Goal: Task Accomplishment & Management: Manage account settings

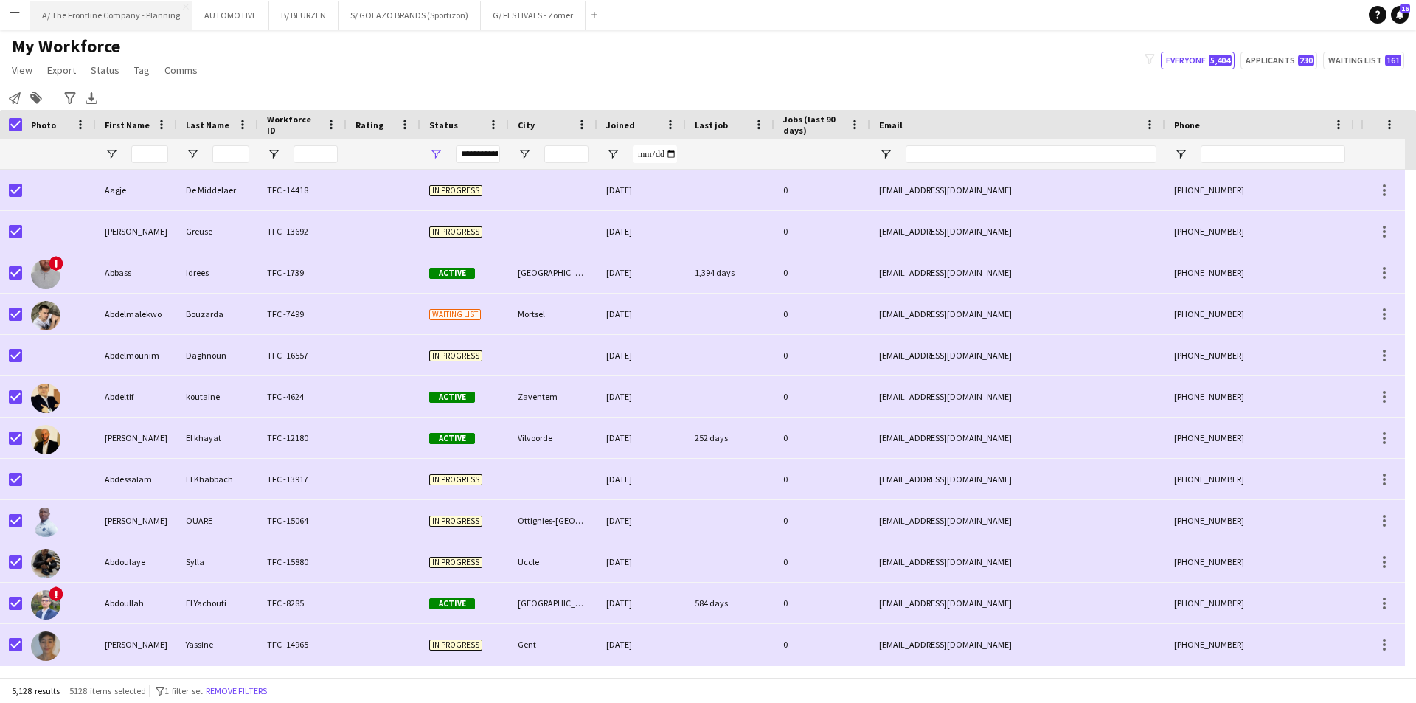
click at [136, 25] on button "A/ The Frontline Company - Planning Close" at bounding box center [111, 15] width 162 height 29
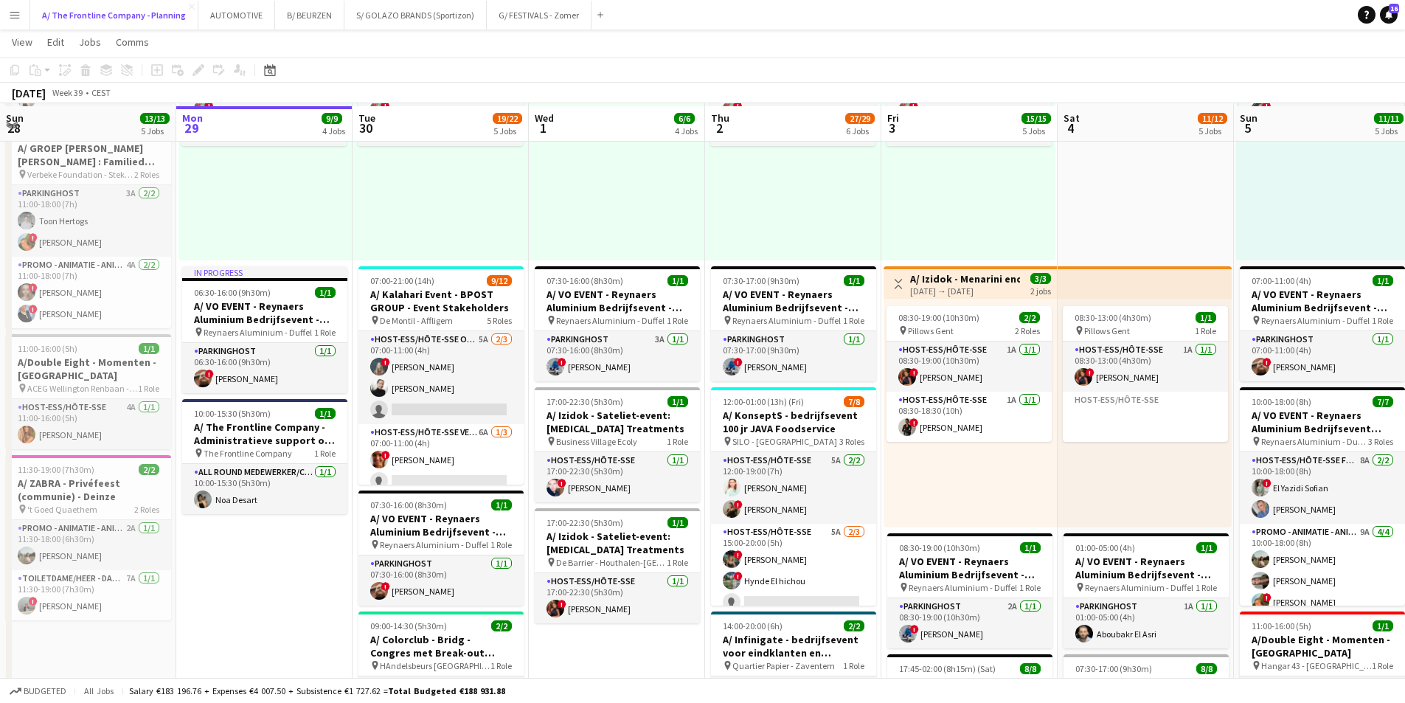
scroll to position [443, 0]
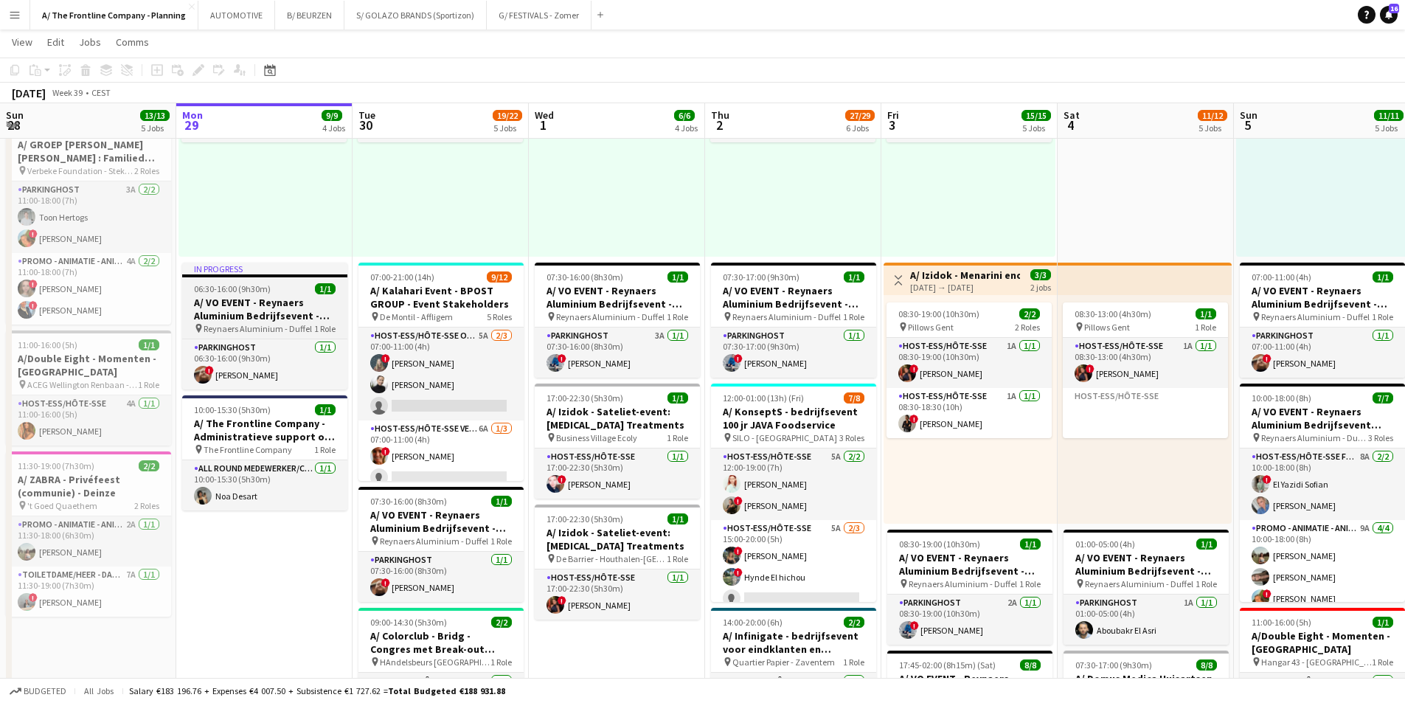
click at [280, 292] on div "06:30-16:00 (9h30m) 1/1" at bounding box center [264, 288] width 165 height 11
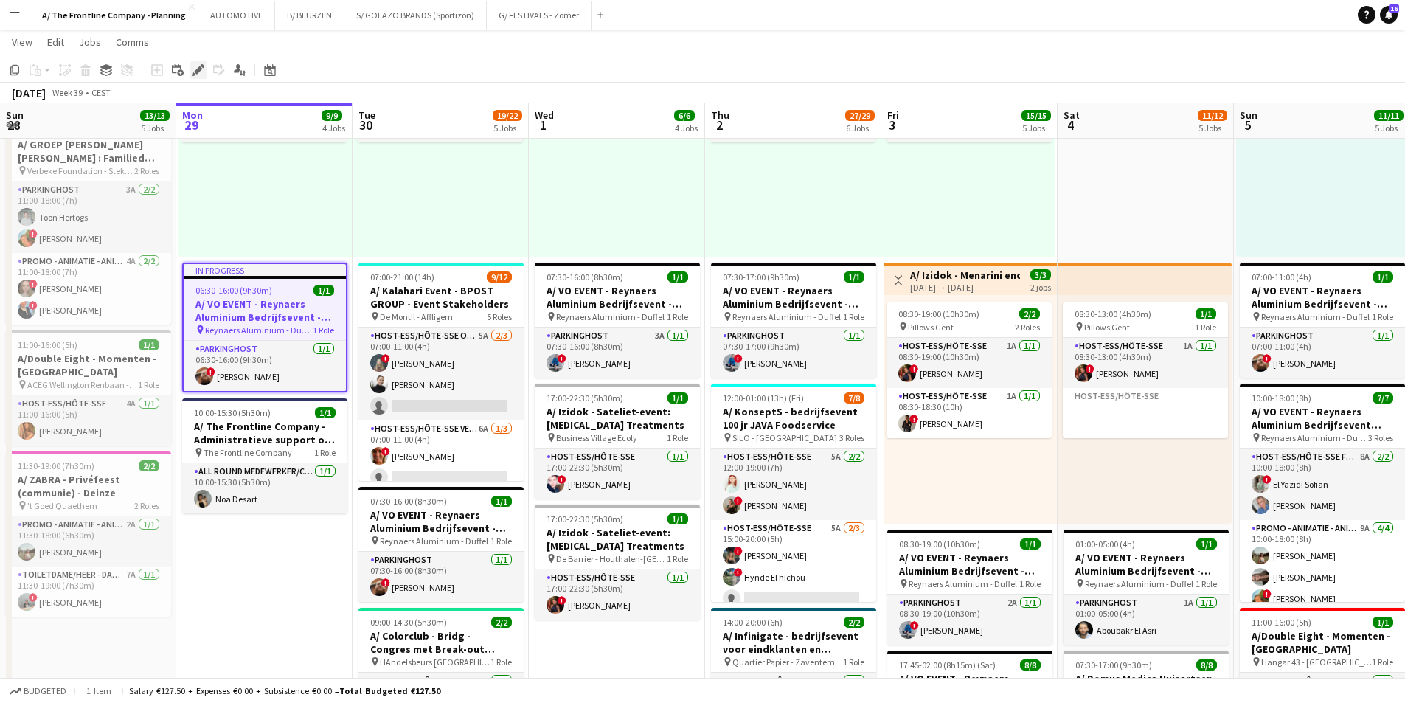
click at [199, 71] on icon at bounding box center [198, 70] width 8 height 8
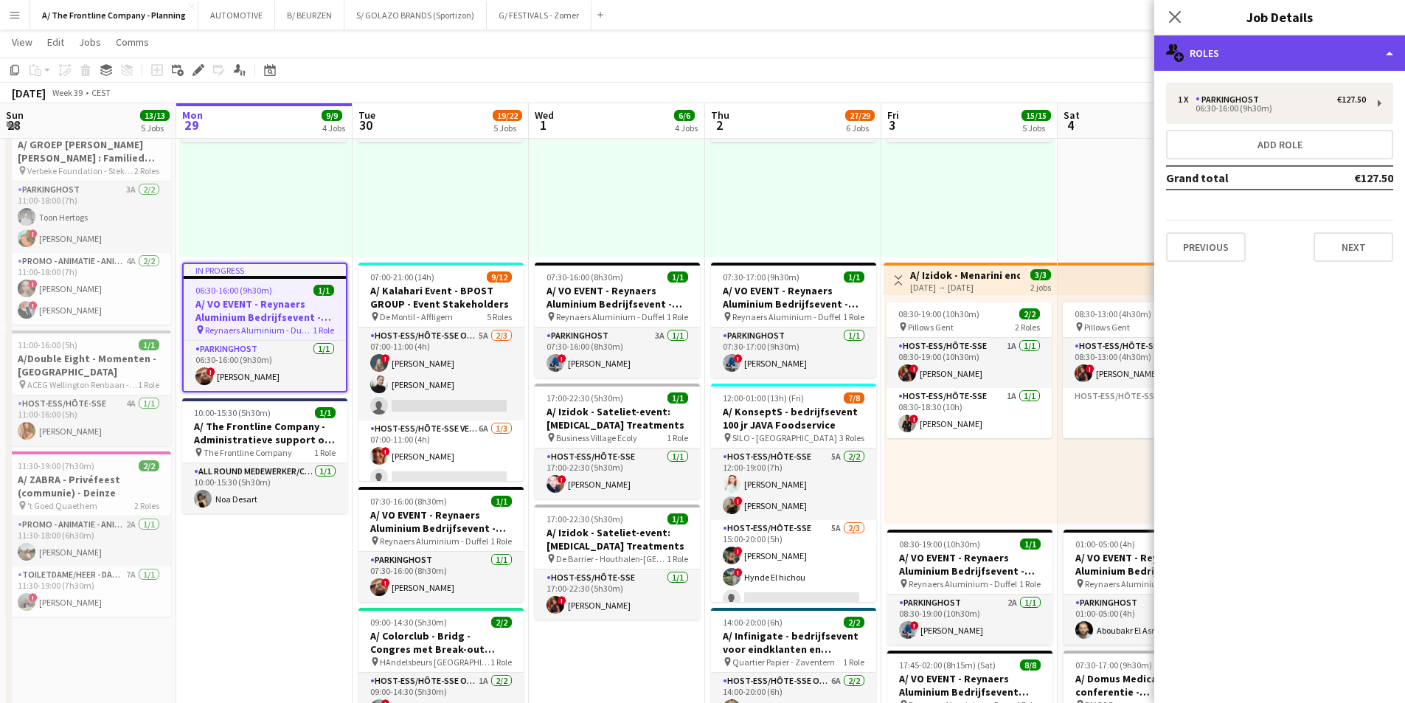
click at [1280, 51] on div "multiple-users-add Roles" at bounding box center [1279, 52] width 251 height 35
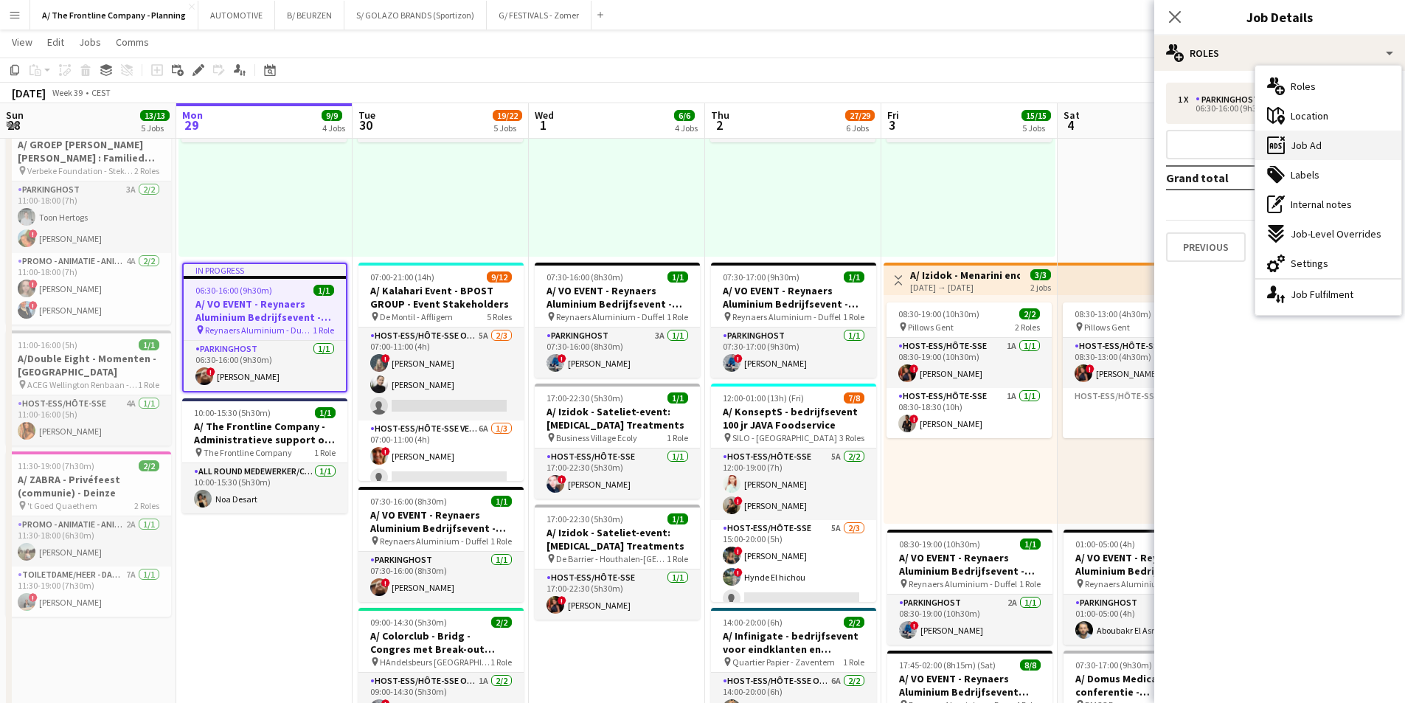
click at [1308, 153] on div "ads-window Job Ad" at bounding box center [1328, 146] width 146 height 30
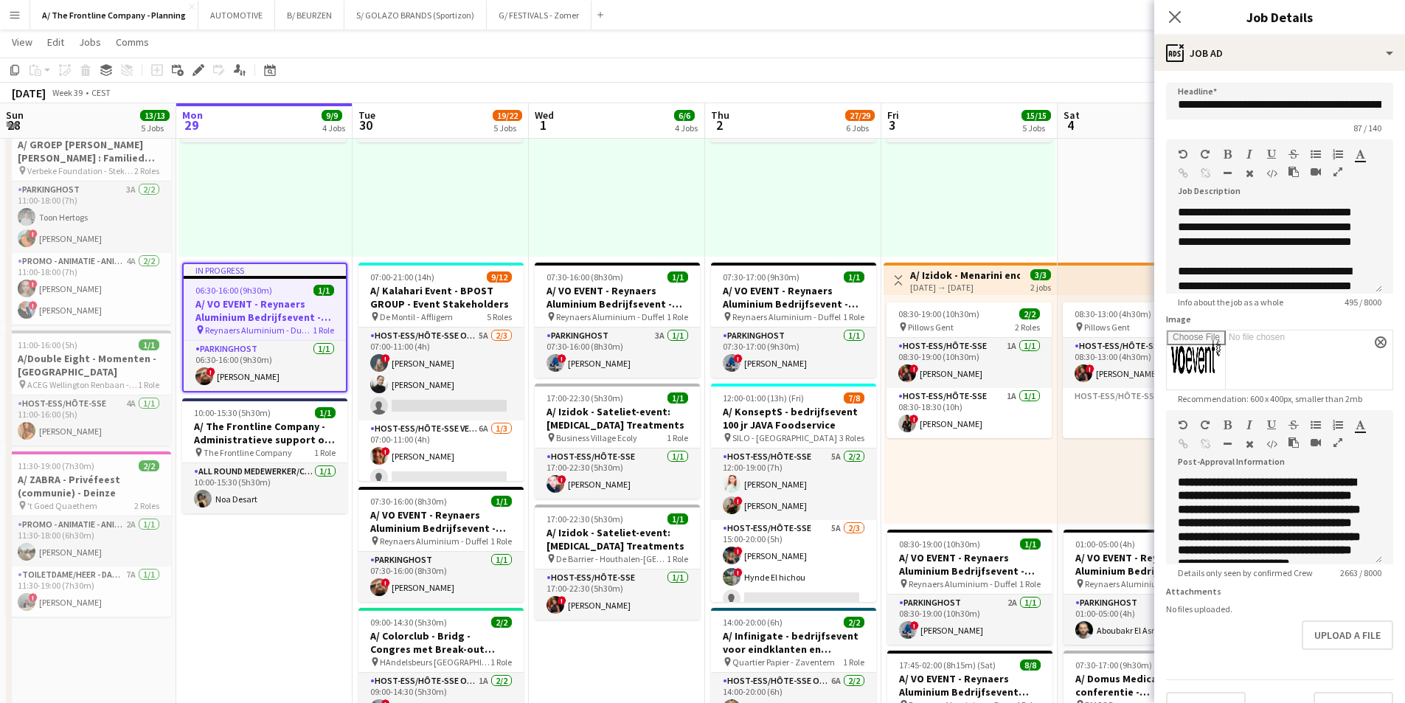
click at [1334, 443] on icon "button" at bounding box center [1338, 442] width 9 height 10
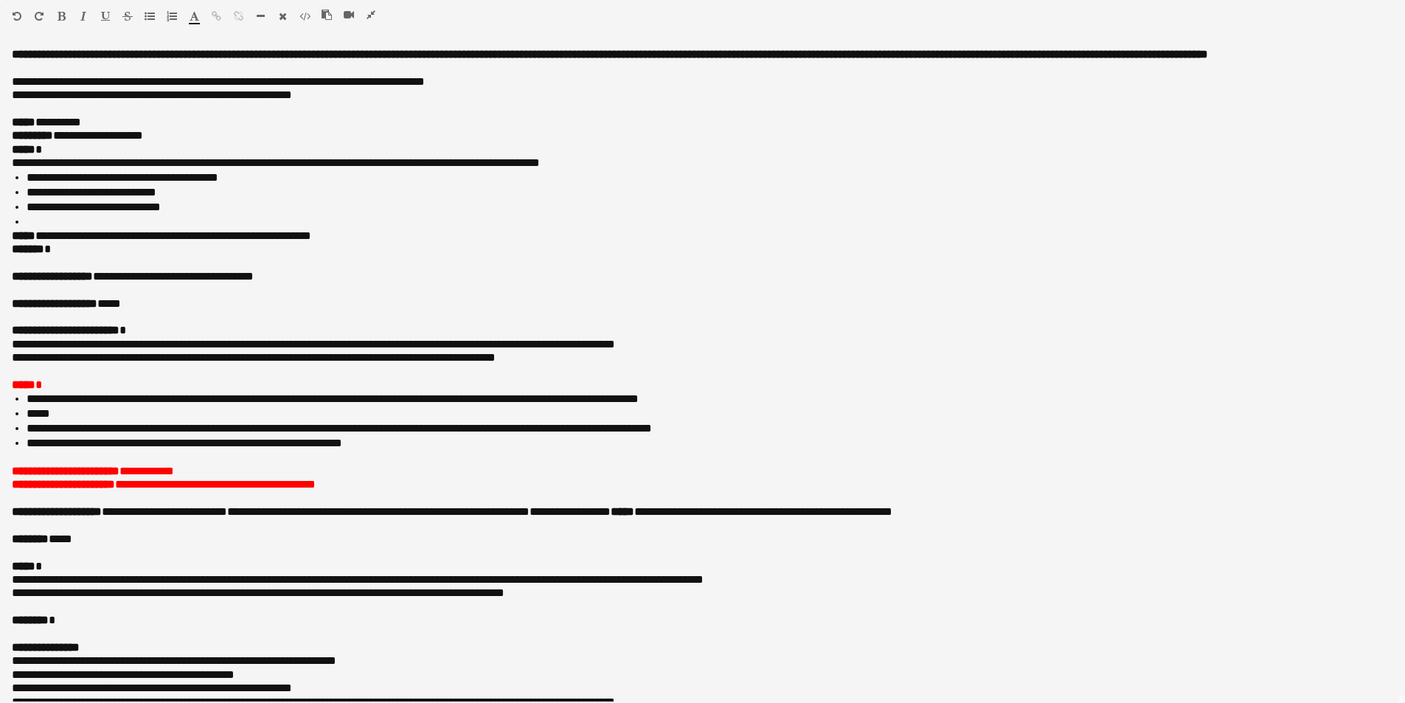
click at [368, 18] on icon "button" at bounding box center [371, 15] width 9 height 10
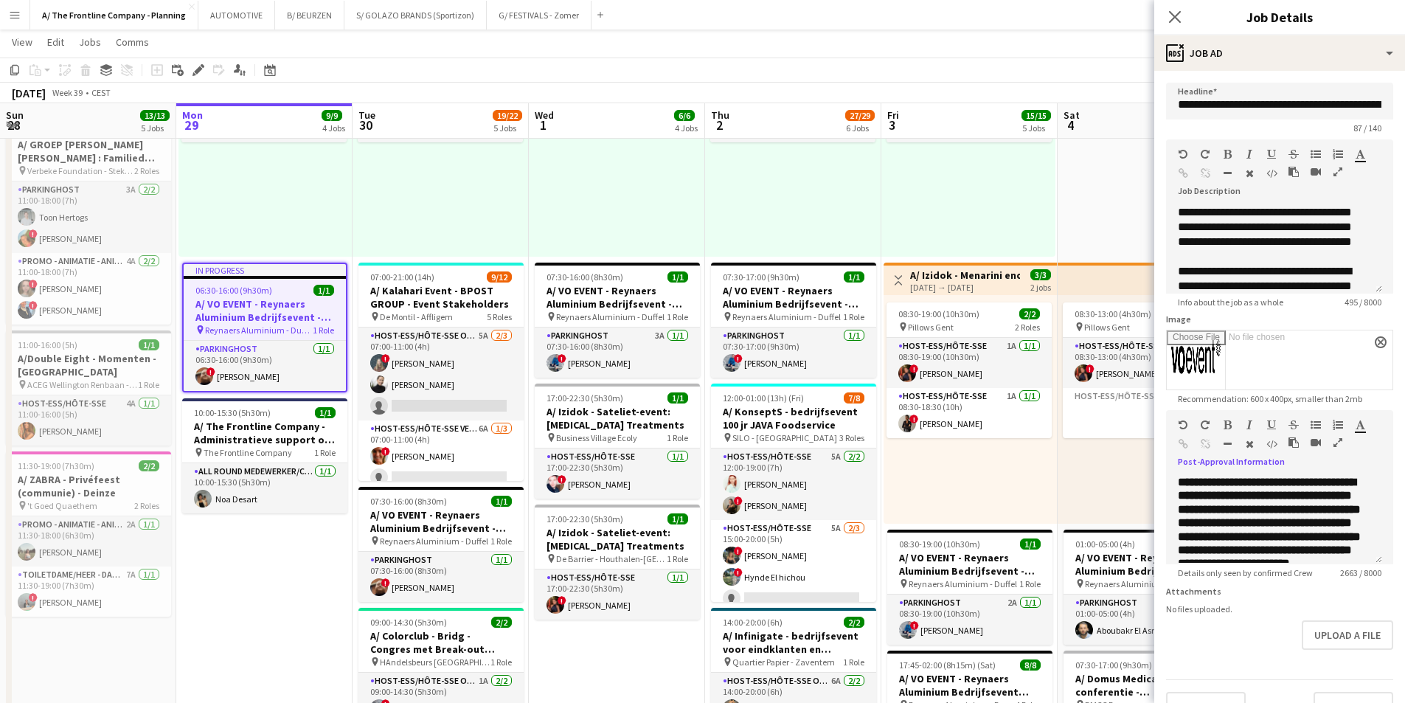
click at [1342, 442] on icon "button" at bounding box center [1338, 442] width 9 height 10
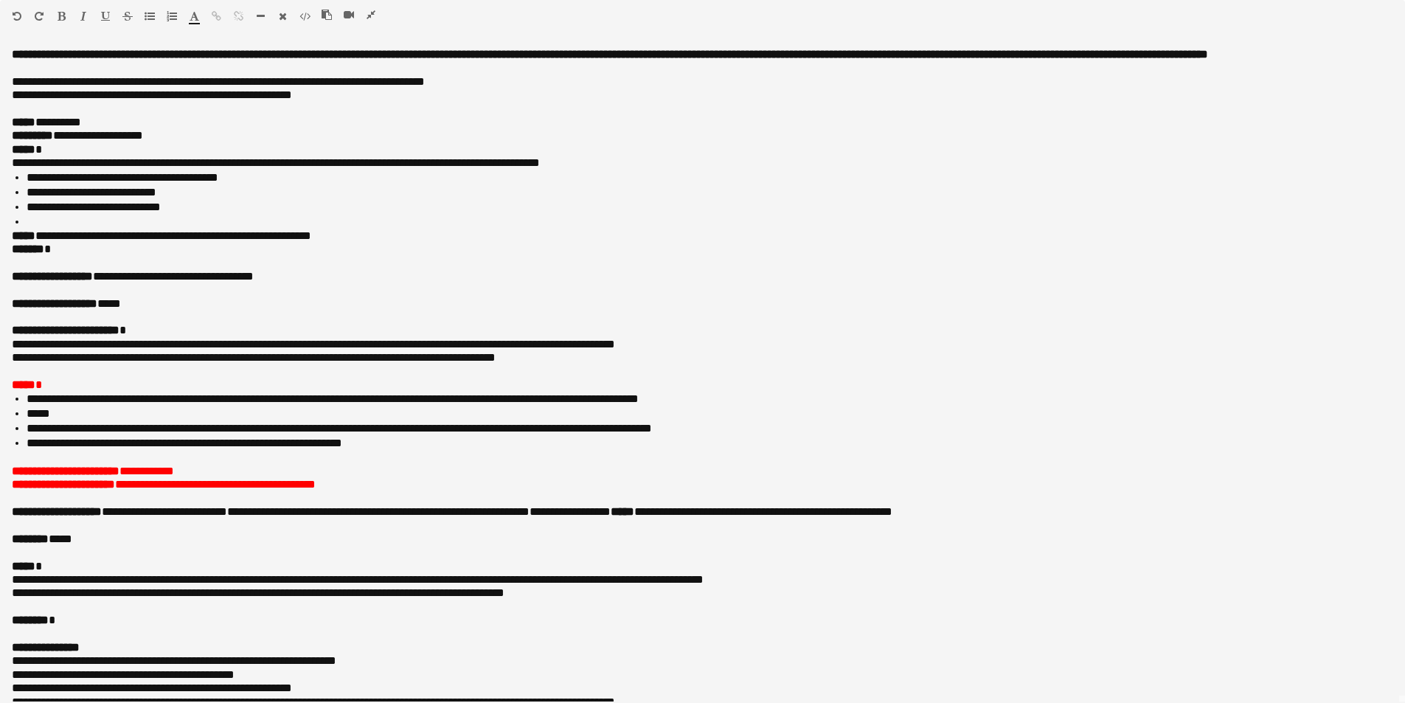
click at [372, 17] on icon "button" at bounding box center [371, 15] width 9 height 10
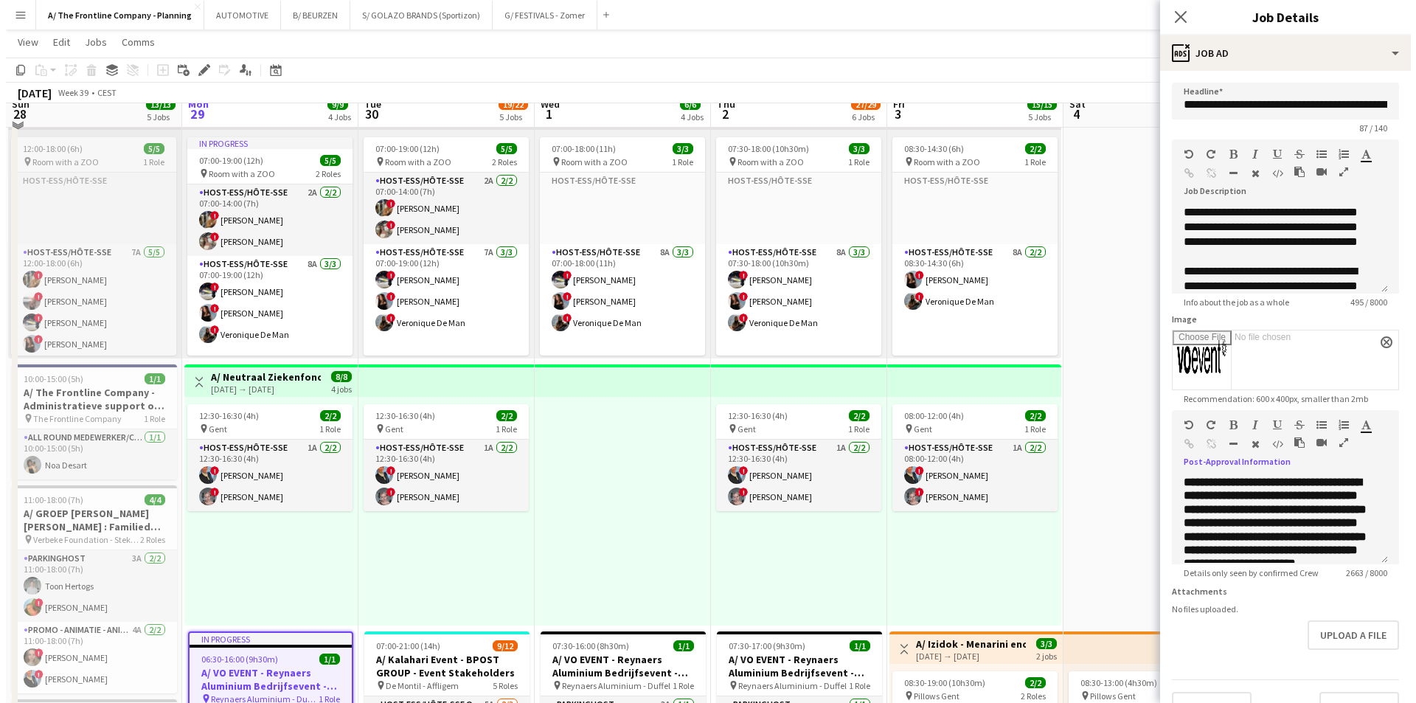
scroll to position [0, 0]
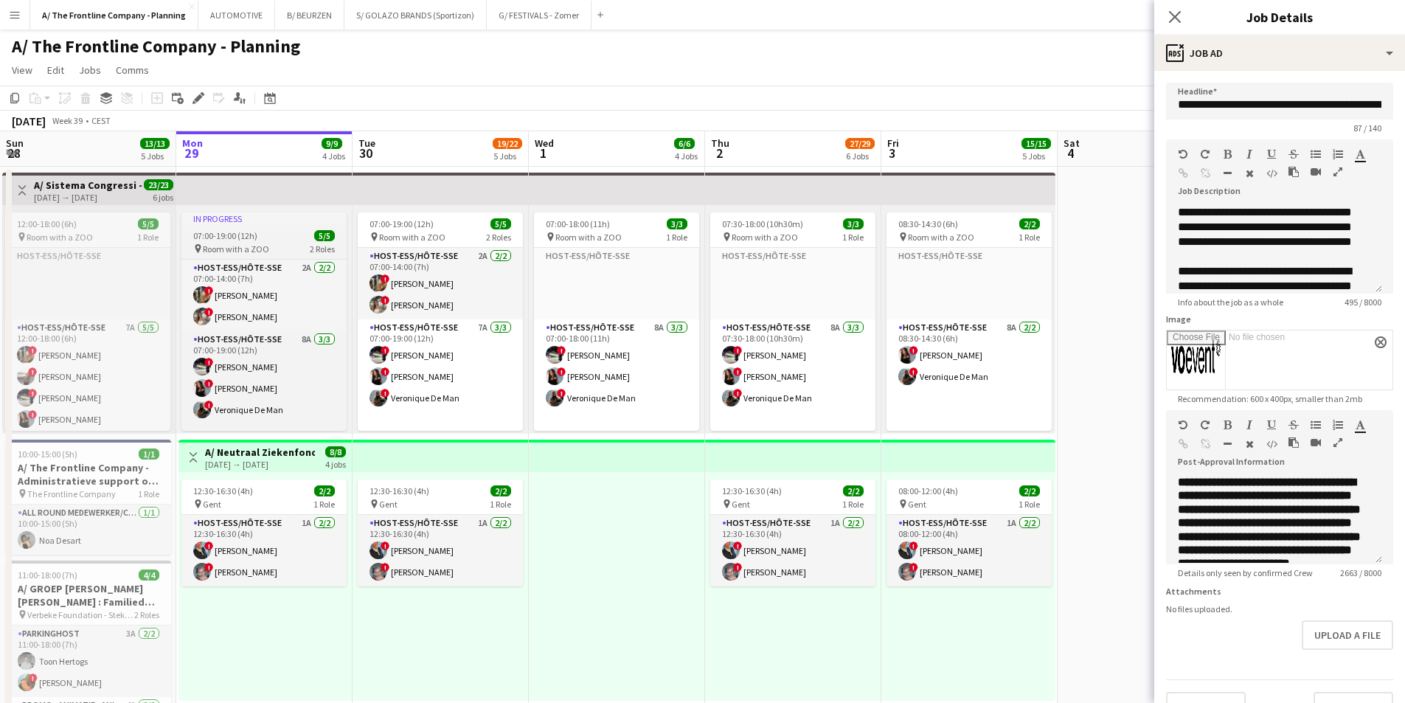
click at [280, 218] on div "In progress" at bounding box center [263, 218] width 165 height 12
type input "**********"
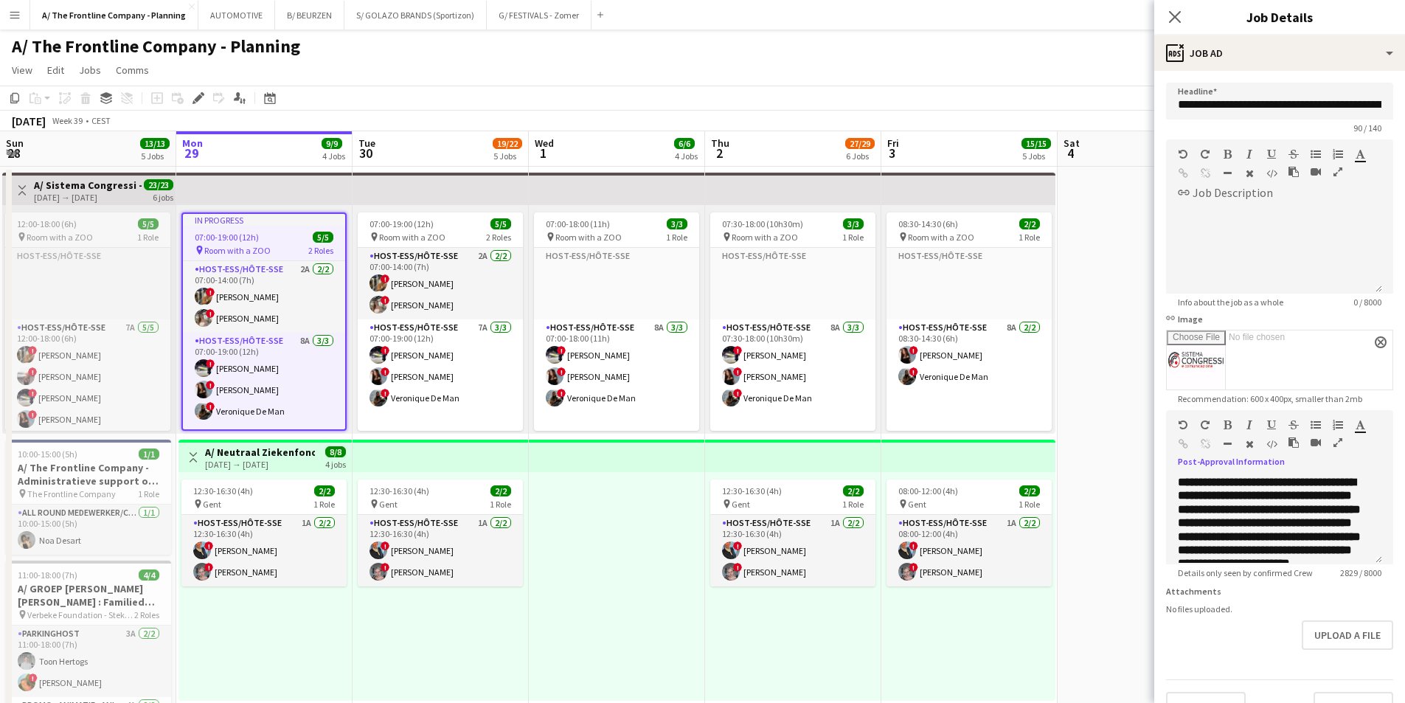
click at [1338, 440] on icon "button" at bounding box center [1338, 442] width 9 height 10
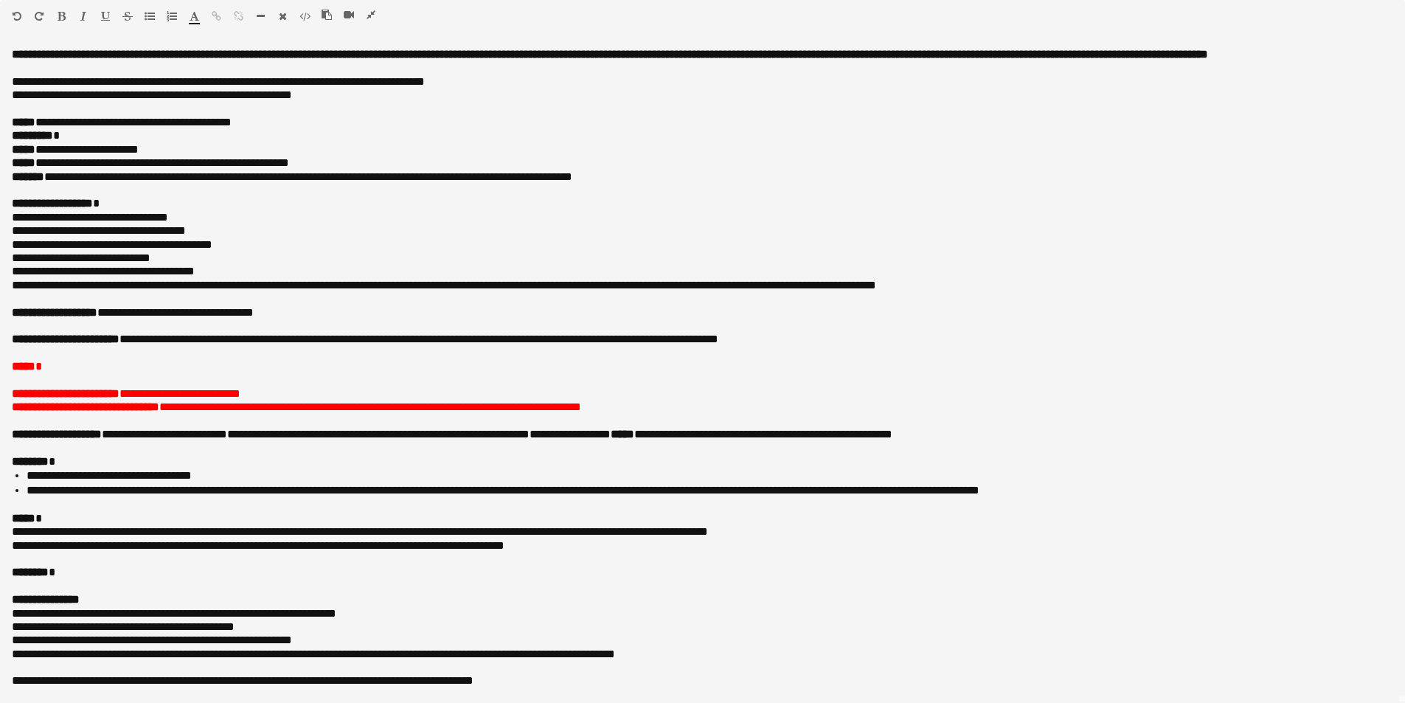
click at [371, 14] on icon "button" at bounding box center [371, 15] width 9 height 10
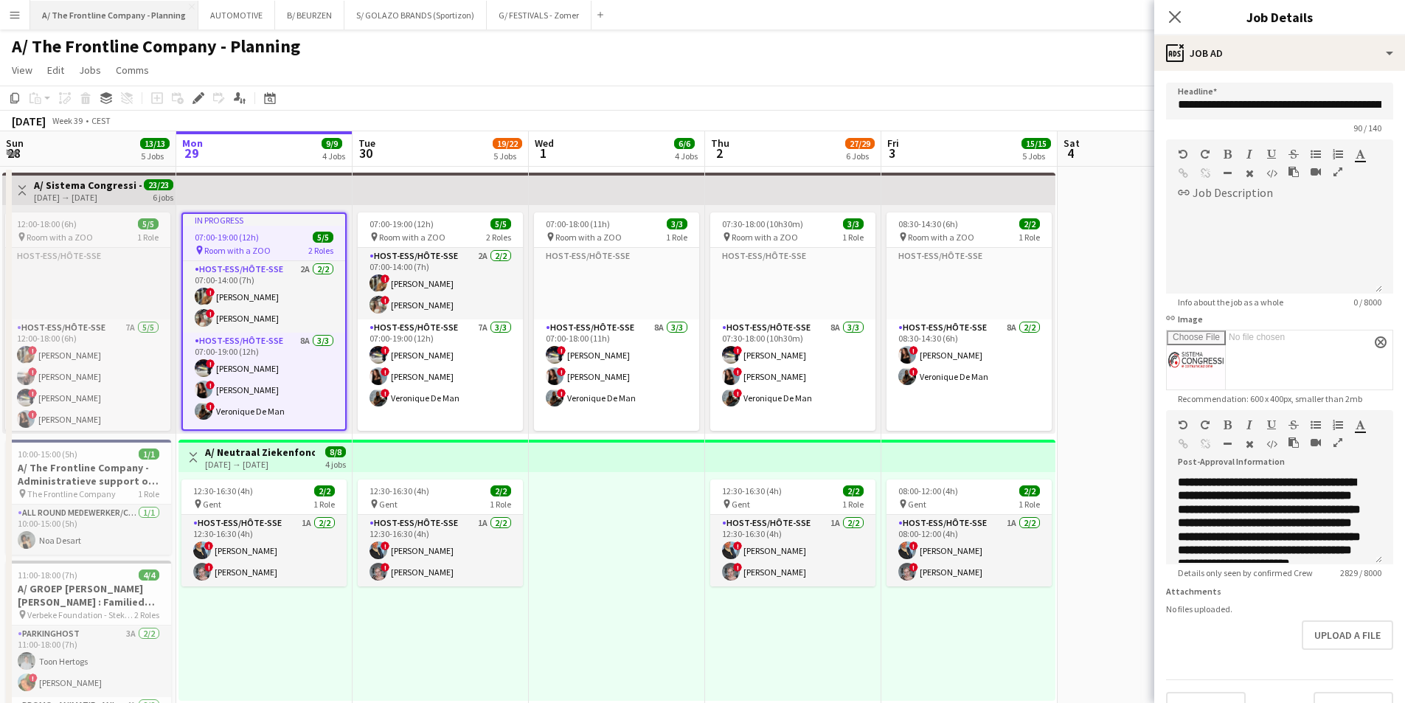
click at [118, 18] on button "A/ The Frontline Company - Planning Close" at bounding box center [114, 15] width 168 height 29
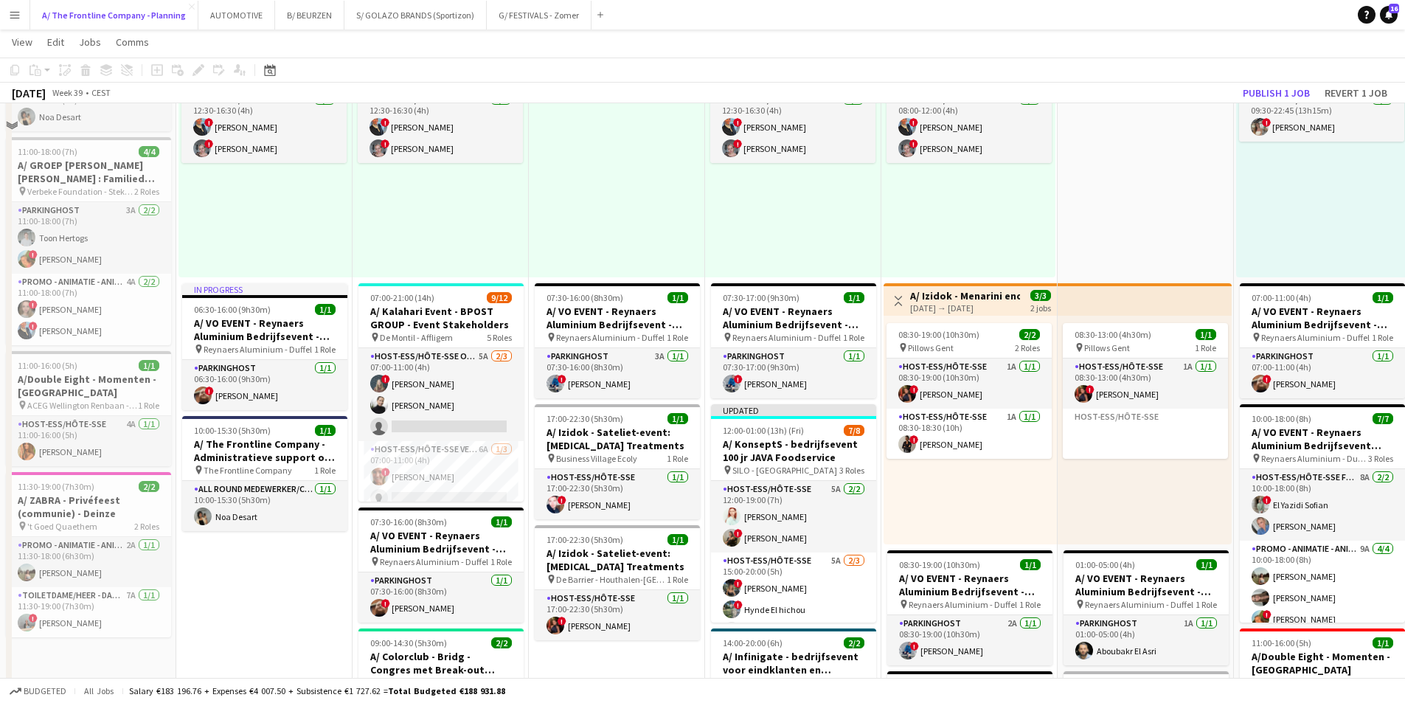
scroll to position [516, 0]
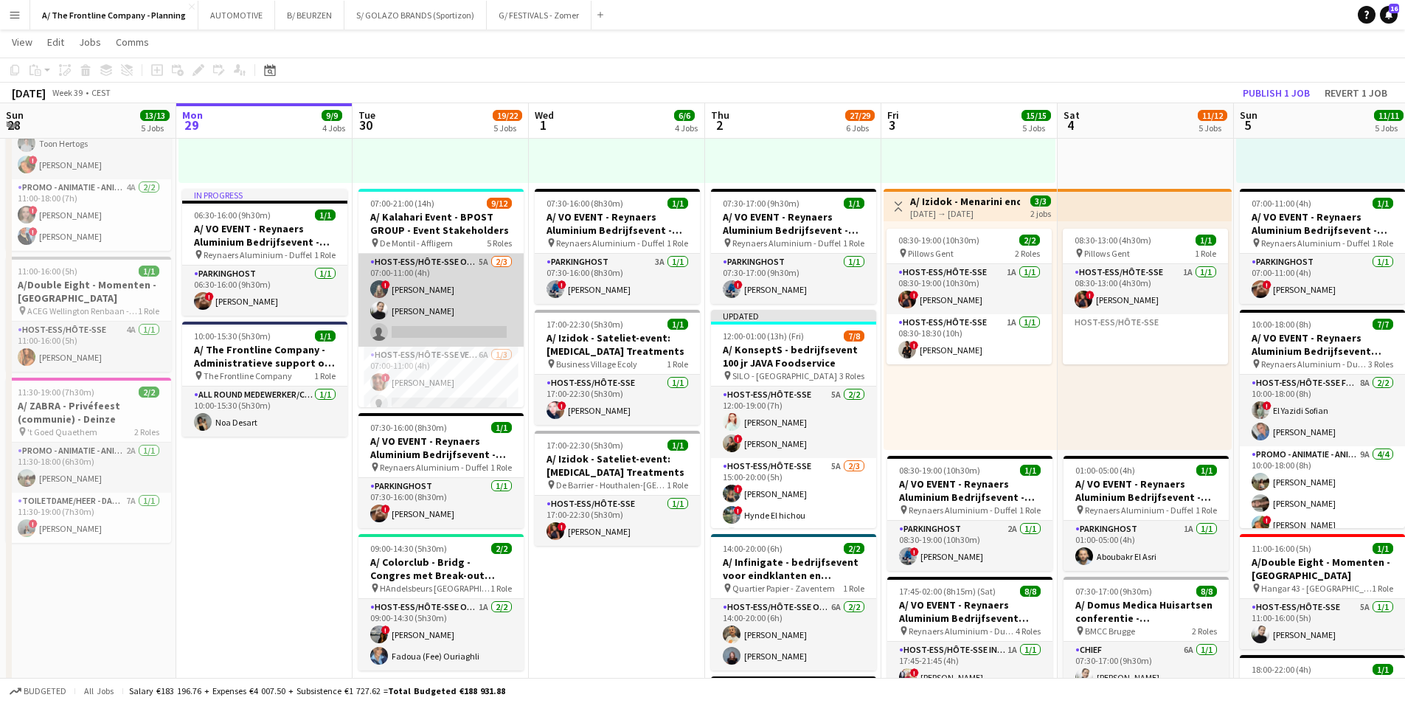
click at [406, 303] on app-card-role "Host-ess/Hôte-sse Onthaal-Accueill 5A [DATE] 07:00-11:00 (4h) ! [PERSON_NAME] […" at bounding box center [440, 300] width 165 height 93
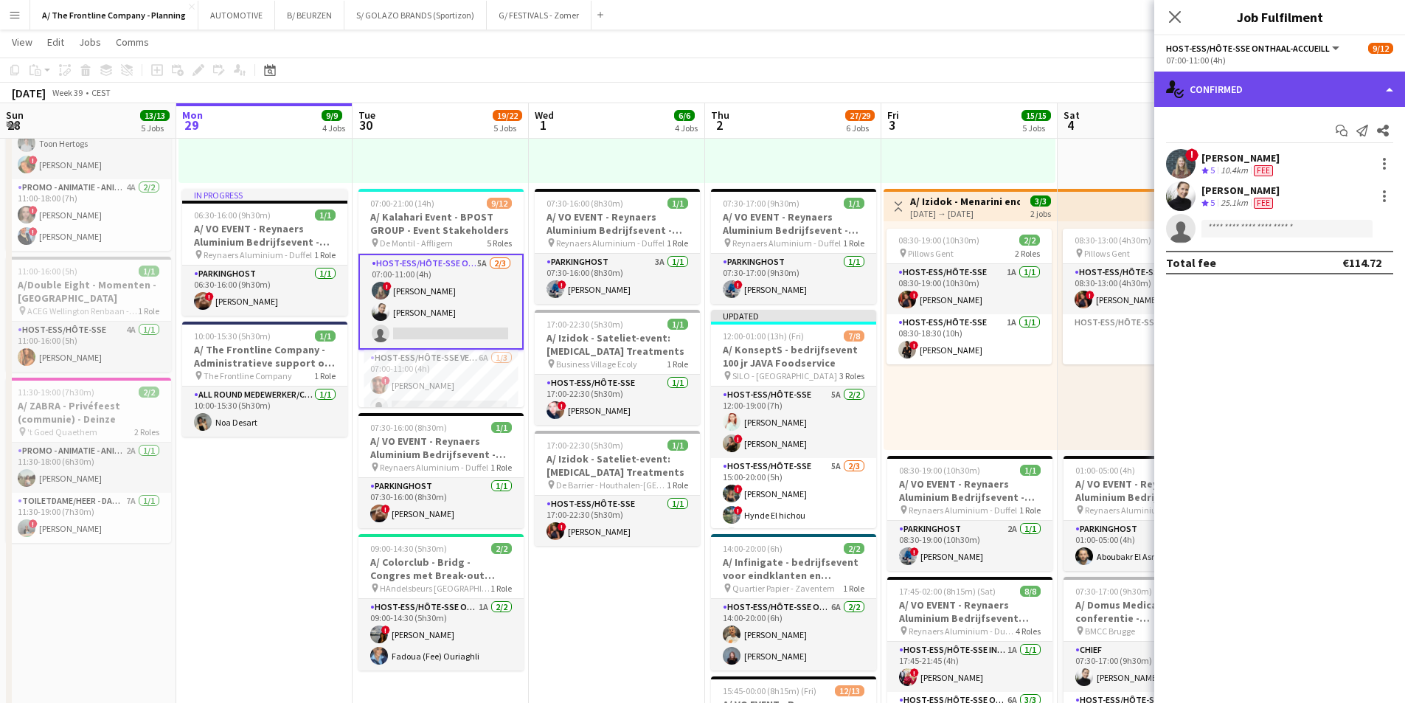
click at [1257, 89] on div "single-neutral-actions-check-2 Confirmed" at bounding box center [1279, 89] width 251 height 35
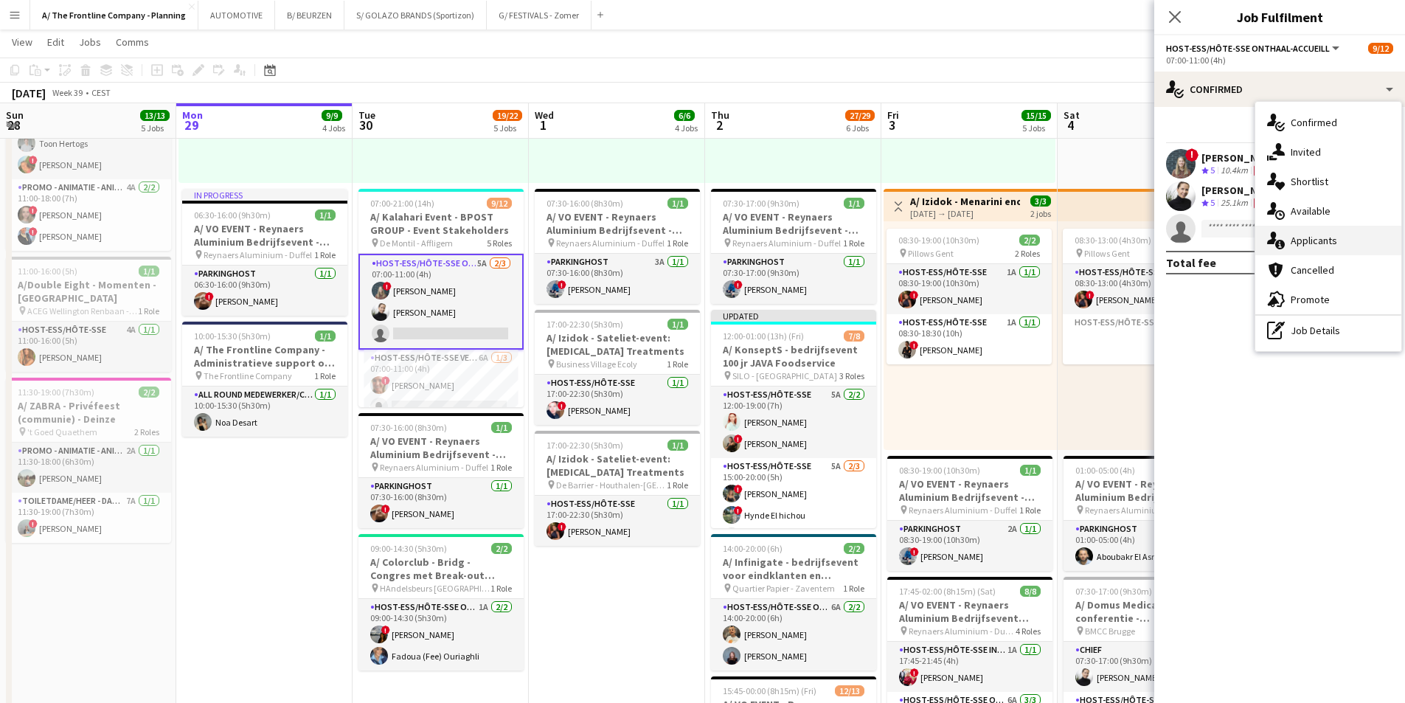
click at [1299, 246] on span "Applicants" at bounding box center [1314, 240] width 46 height 13
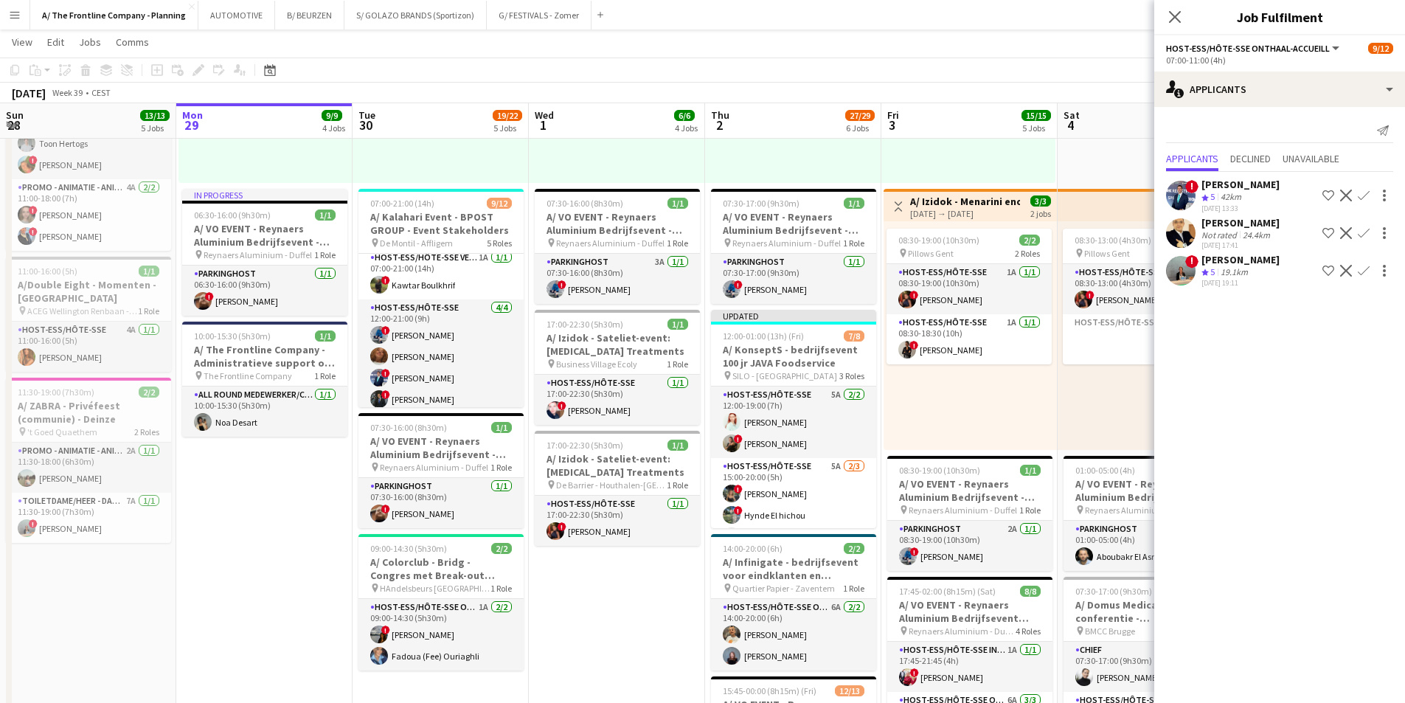
scroll to position [250, 0]
click at [1241, 243] on div "[DATE] 17:41" at bounding box center [1241, 245] width 78 height 10
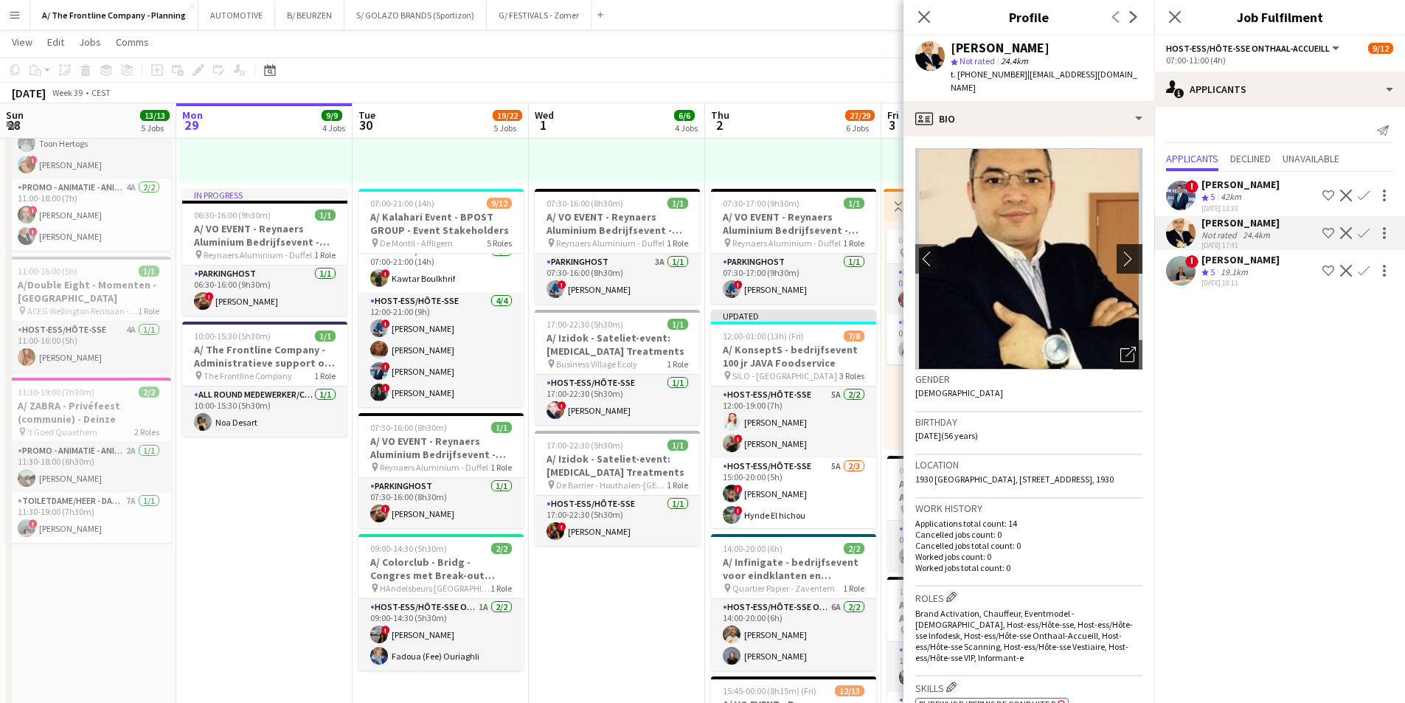
click at [1120, 251] on app-icon "chevron-right" at bounding box center [1131, 258] width 23 height 15
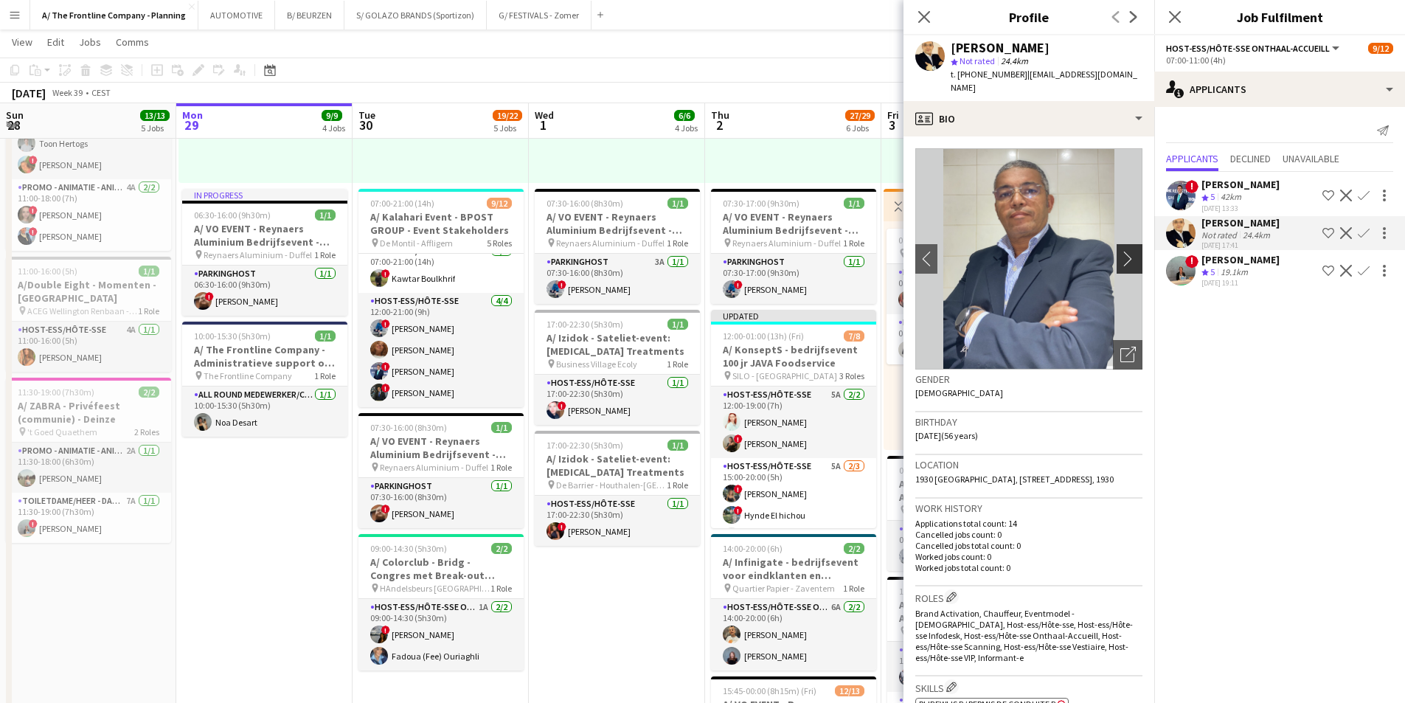
click at [1120, 251] on app-icon "chevron-right" at bounding box center [1131, 258] width 23 height 15
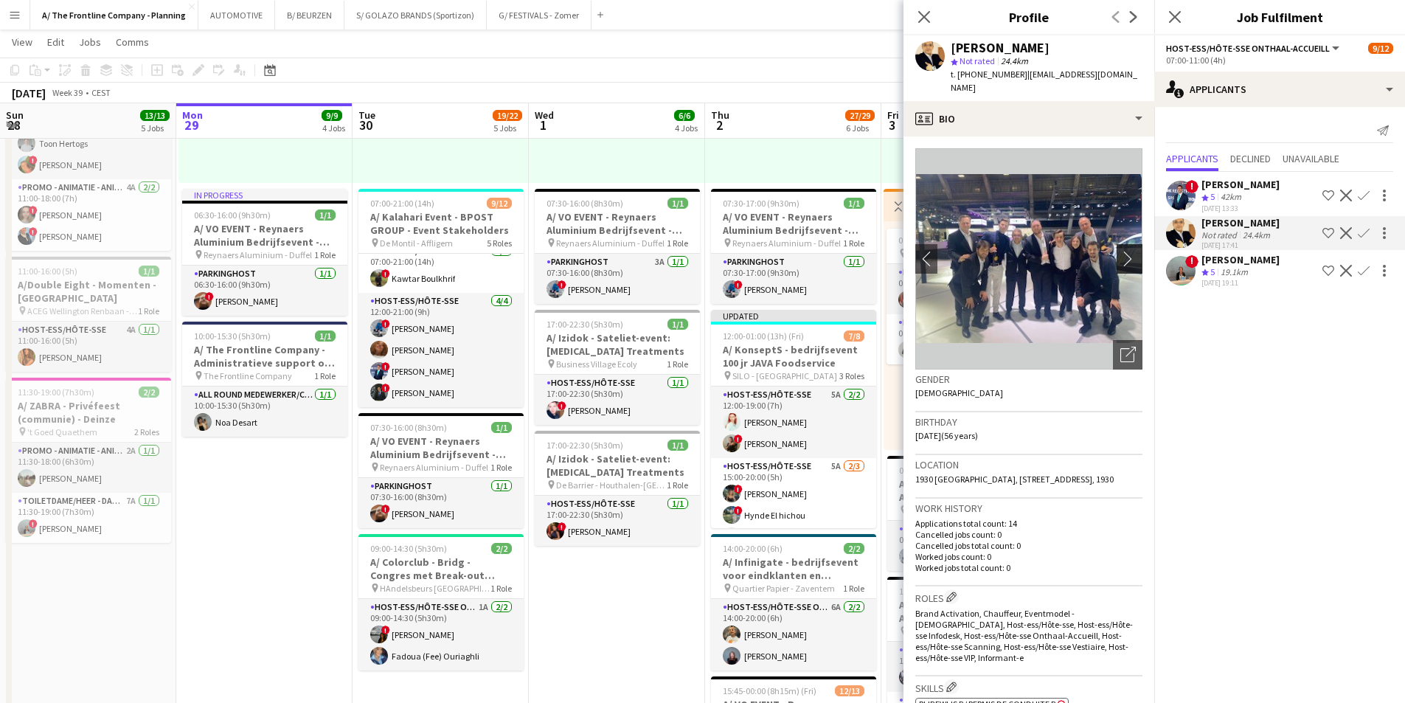
click at [1120, 251] on app-icon "chevron-right" at bounding box center [1131, 258] width 23 height 15
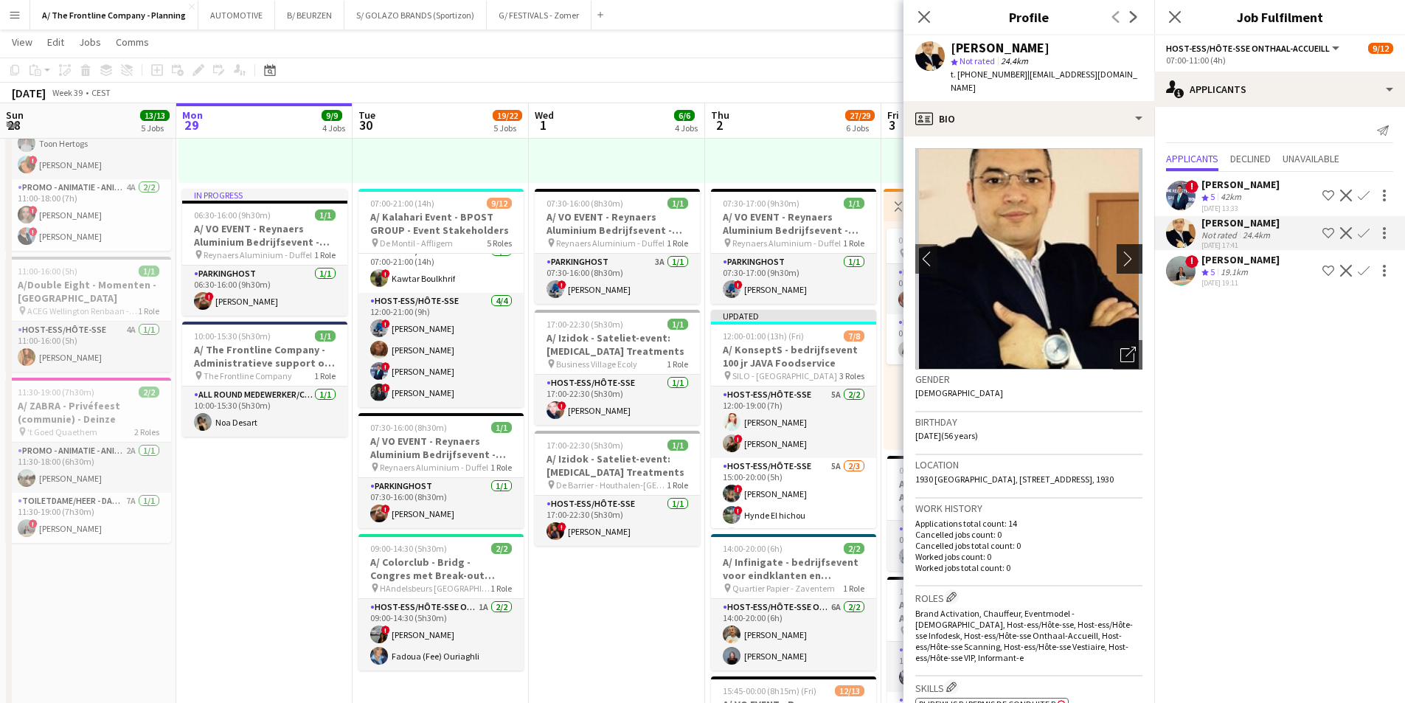
click at [1120, 251] on app-icon "chevron-right" at bounding box center [1131, 258] width 23 height 15
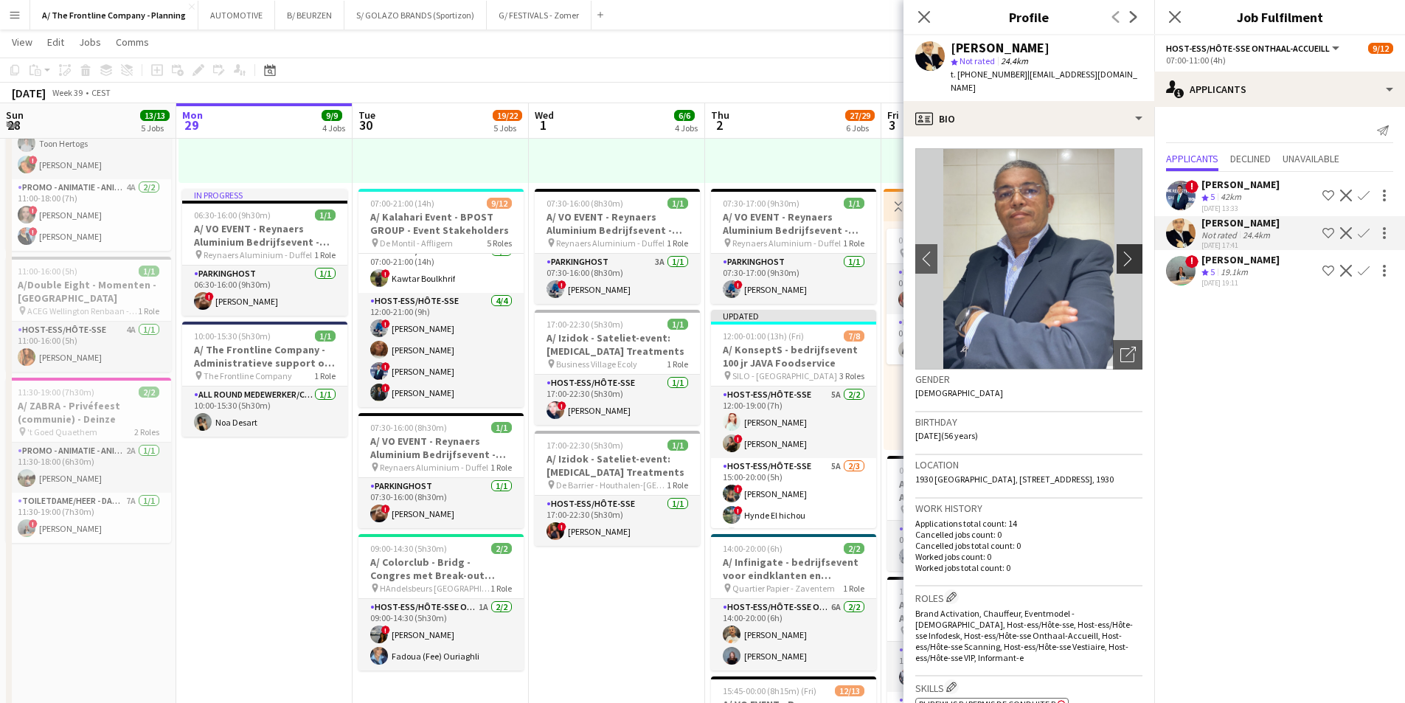
click at [1120, 251] on app-icon "chevron-right" at bounding box center [1131, 258] width 23 height 15
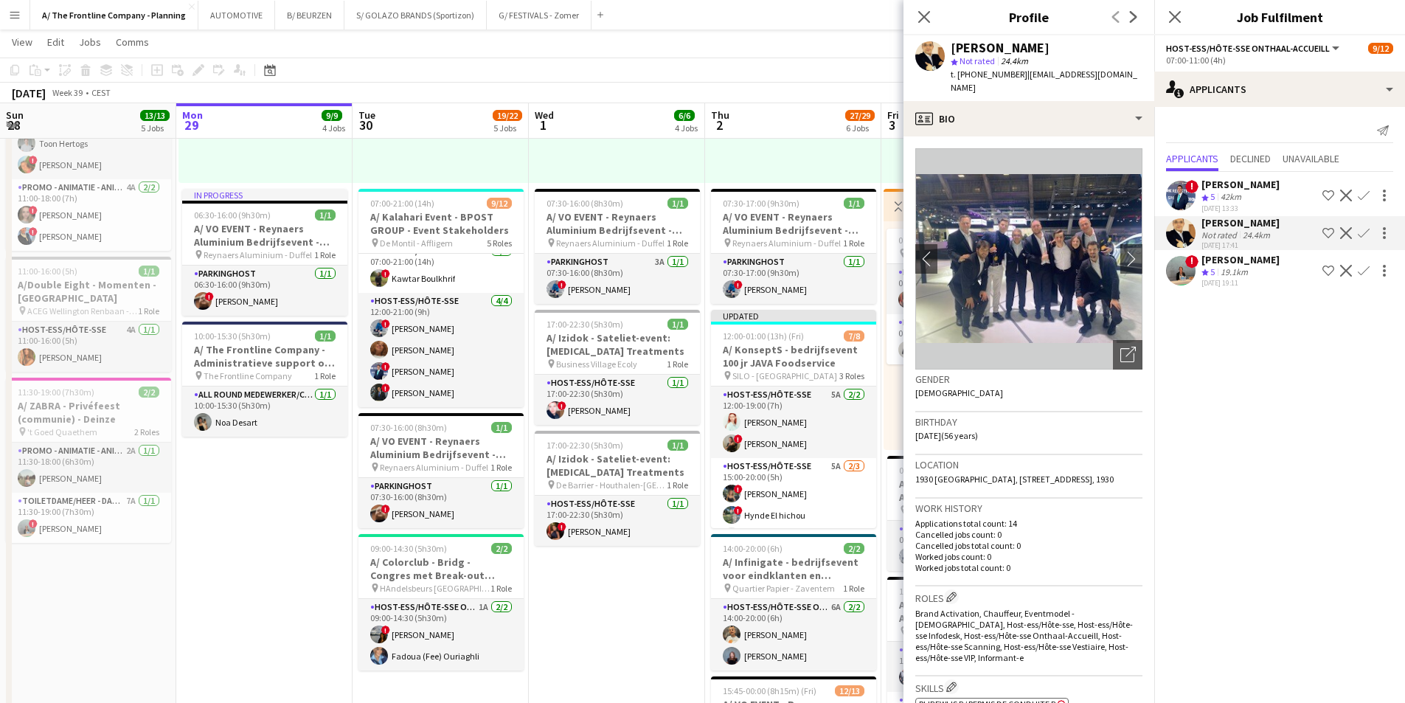
click at [1258, 269] on div "Crew rating 5 19.1km" at bounding box center [1241, 272] width 78 height 13
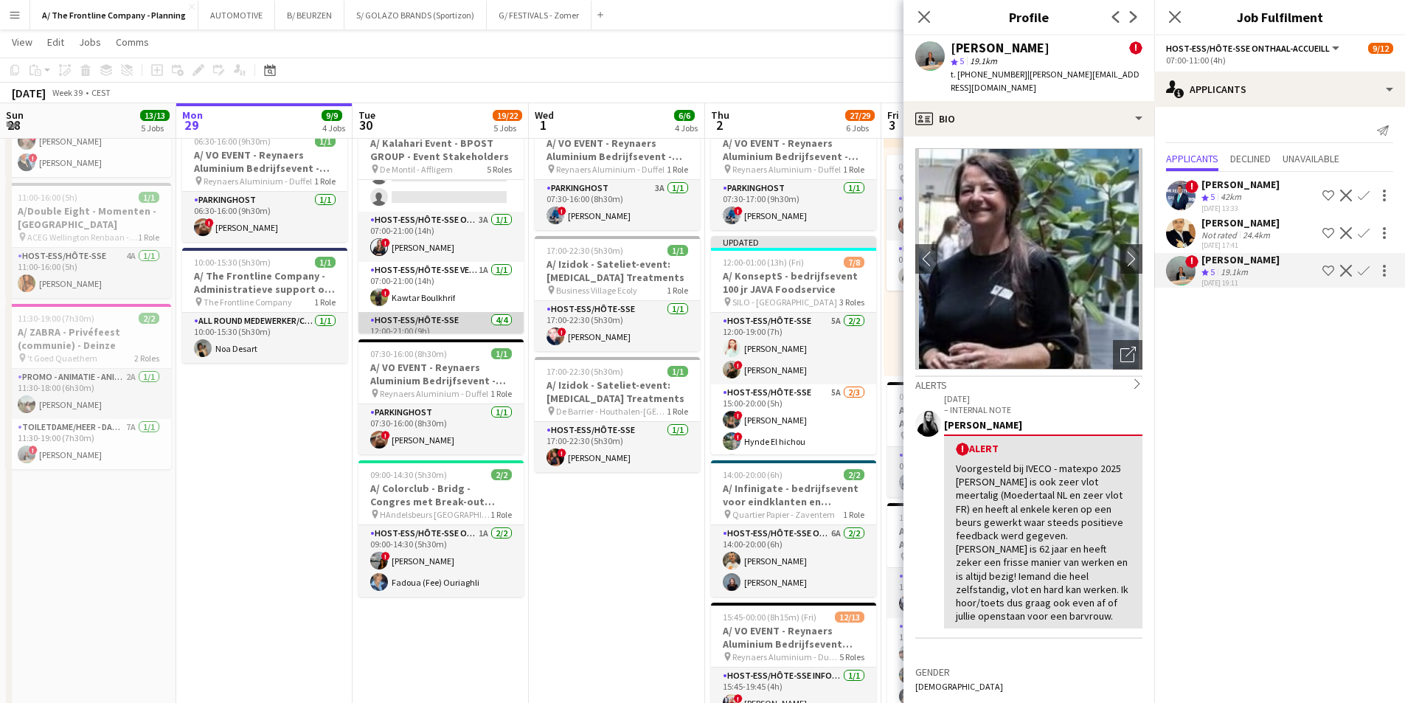
scroll to position [103, 0]
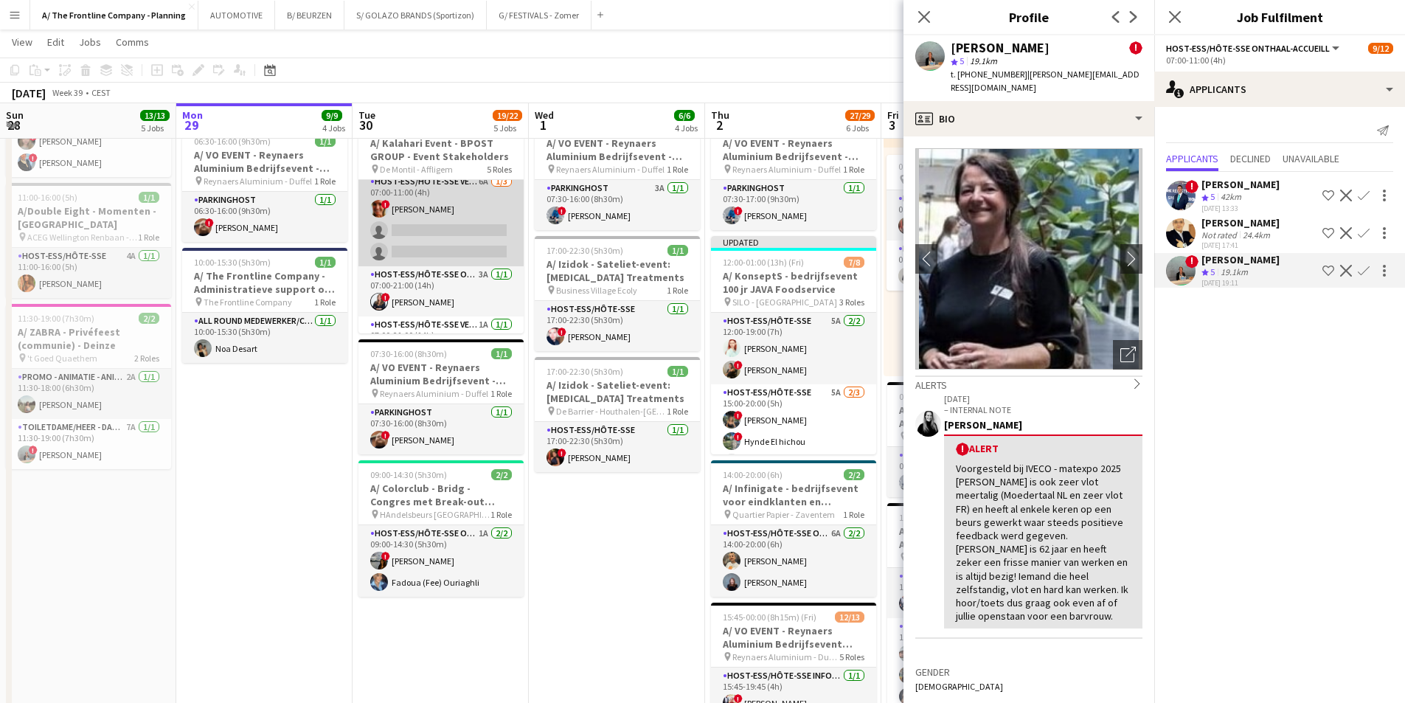
click at [431, 240] on app-card-role "Host-ess/Hôte-sse Vestiaire 6A [DATE] 07:00-11:00 (4h) ! [PERSON_NAME] single-n…" at bounding box center [440, 219] width 165 height 93
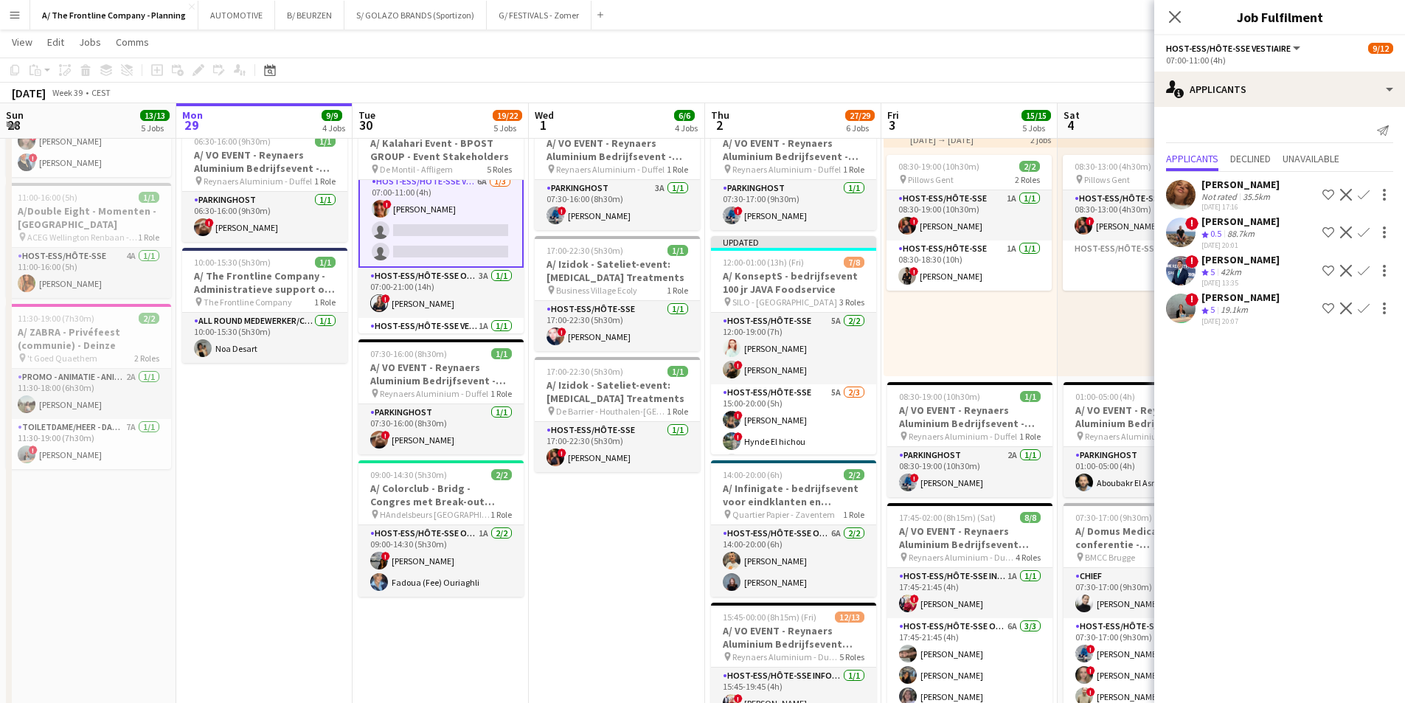
click at [1237, 188] on div "[PERSON_NAME]" at bounding box center [1241, 184] width 78 height 13
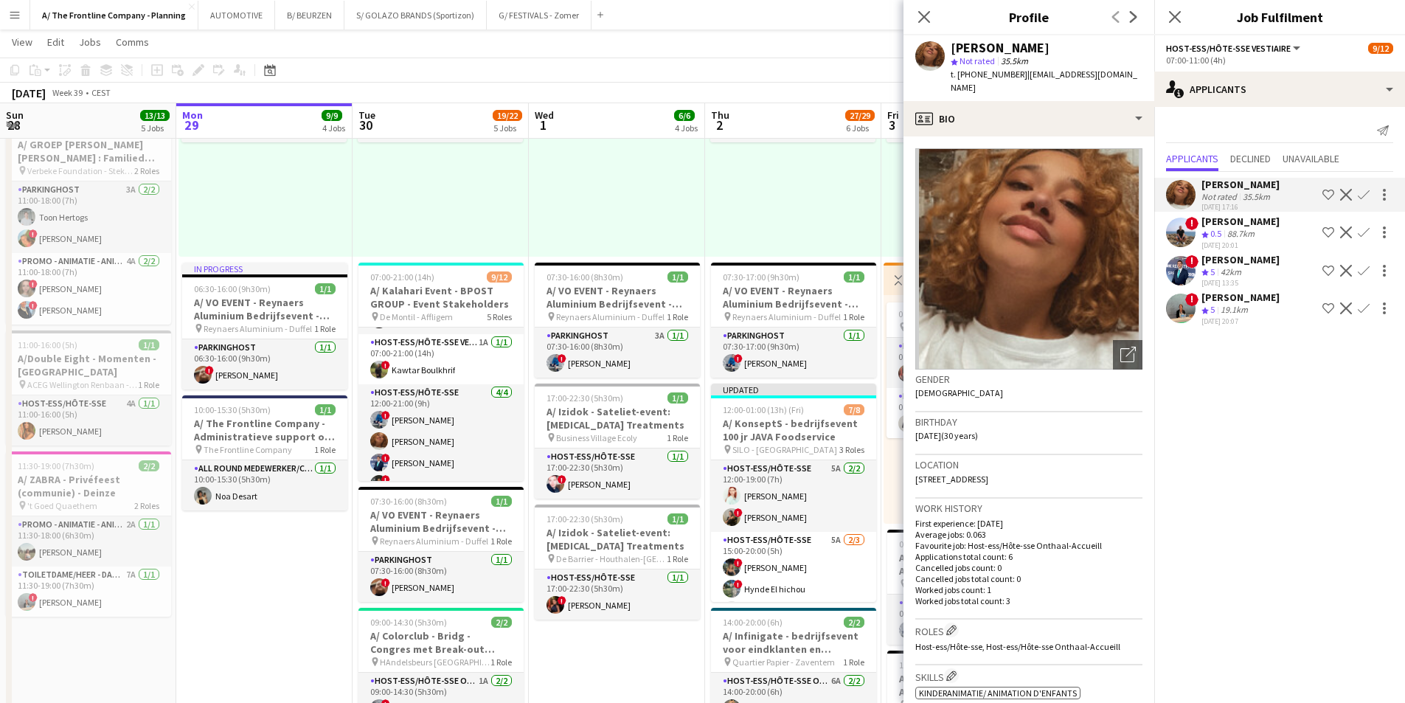
scroll to position [250, 0]
click at [311, 611] on app-date-cell "In progress 07:00-19:00 (12h) 5/5 pin Room with a ZOO 2 Roles Host-ess/Hôte-sse…" at bounding box center [264, 433] width 176 height 1421
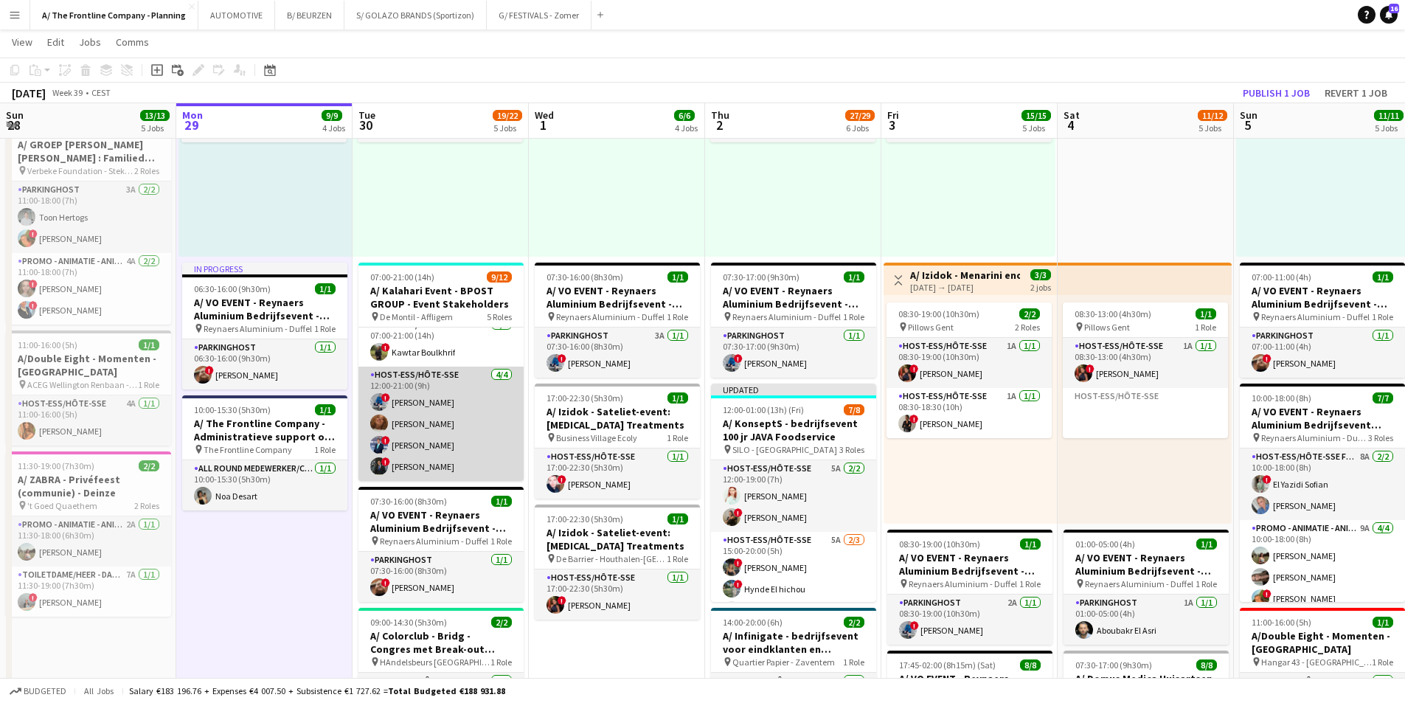
scroll to position [100, 0]
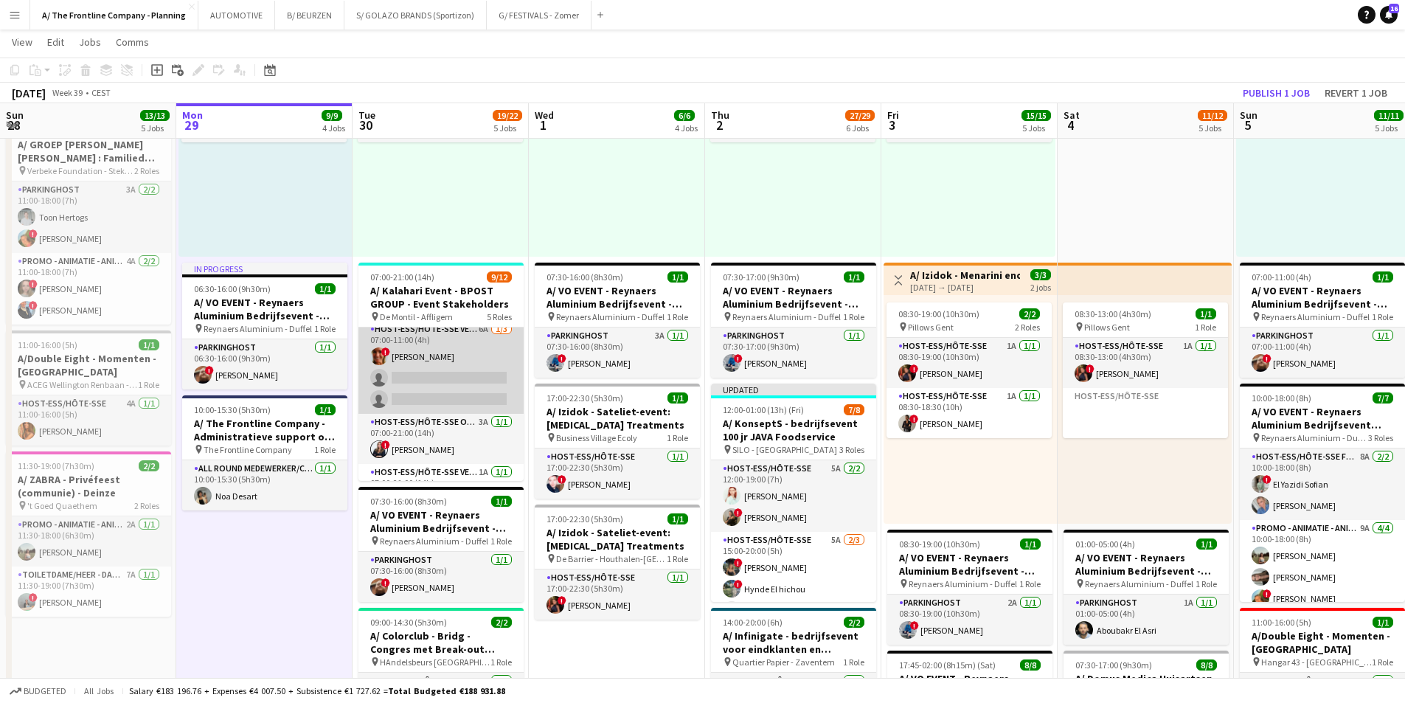
click at [451, 361] on app-card-role "Host-ess/Hôte-sse Vestiaire 6A [DATE] 07:00-11:00 (4h) ! [PERSON_NAME] single-n…" at bounding box center [440, 367] width 165 height 93
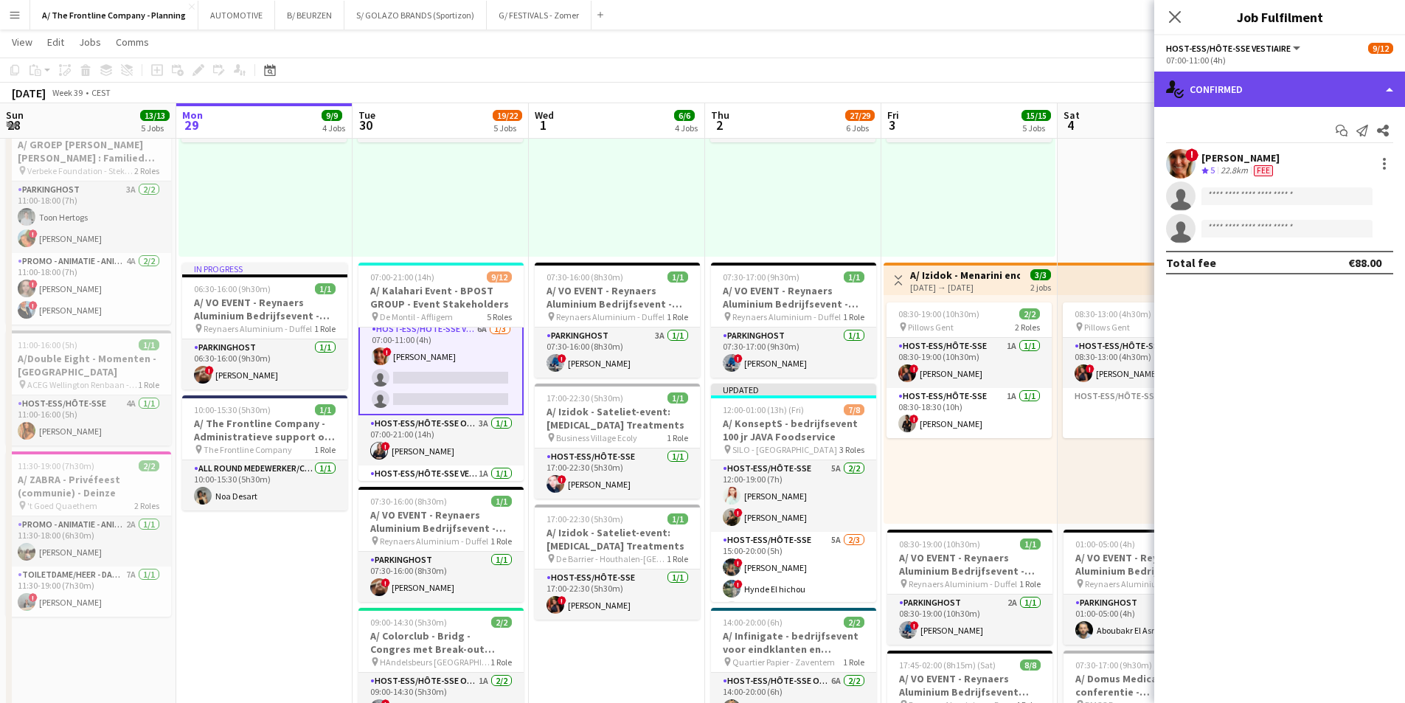
click at [1282, 97] on div "single-neutral-actions-check-2 Confirmed" at bounding box center [1279, 89] width 251 height 35
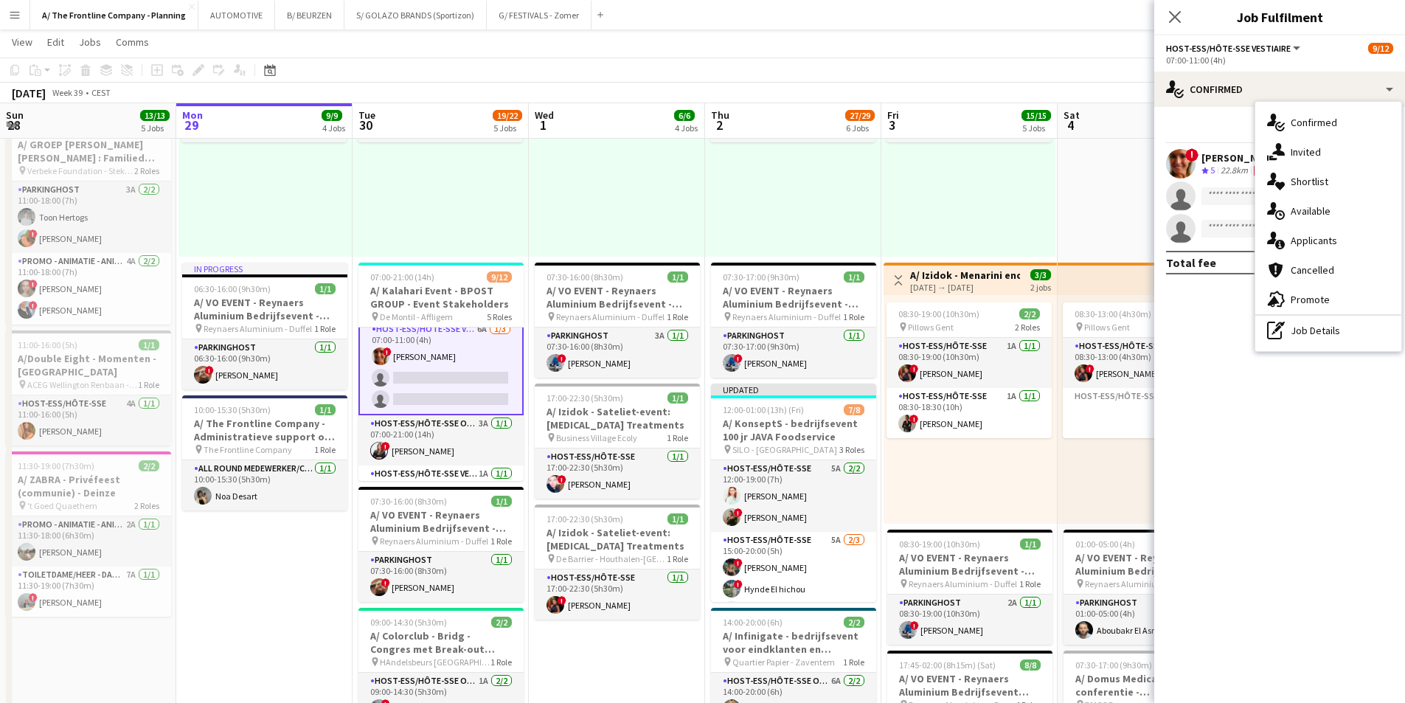
click at [929, 204] on div "08:00-12:00 (4h) 2/2 pin Gent 1 Role Host-ess/Hôte-sse 1A [DATE] 08:00-12:00 (4…" at bounding box center [968, 142] width 174 height 229
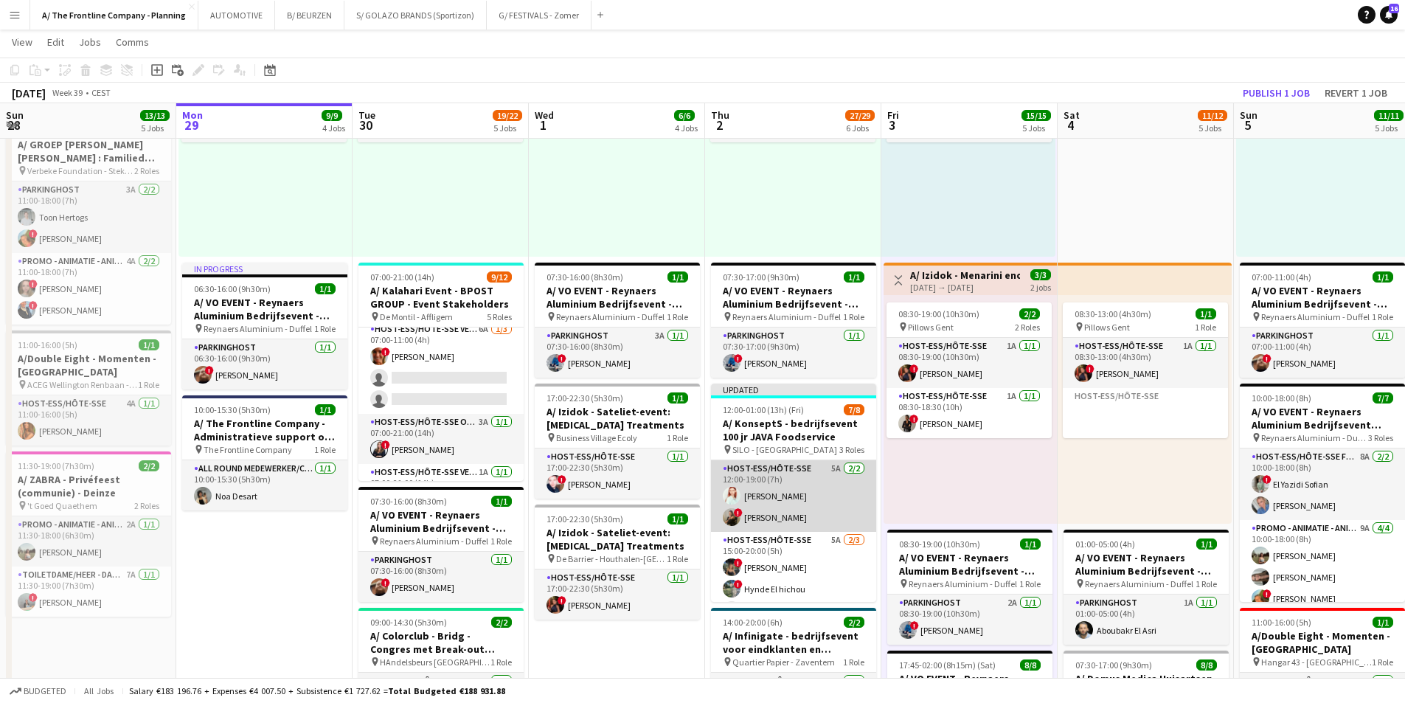
scroll to position [74, 0]
click at [778, 513] on app-card-role "Host-ess/Hôte-sse 5A [DATE] 15:00-20:00 (5h) ! [PERSON_NAME] ! Hynde El hichou …" at bounding box center [793, 504] width 165 height 93
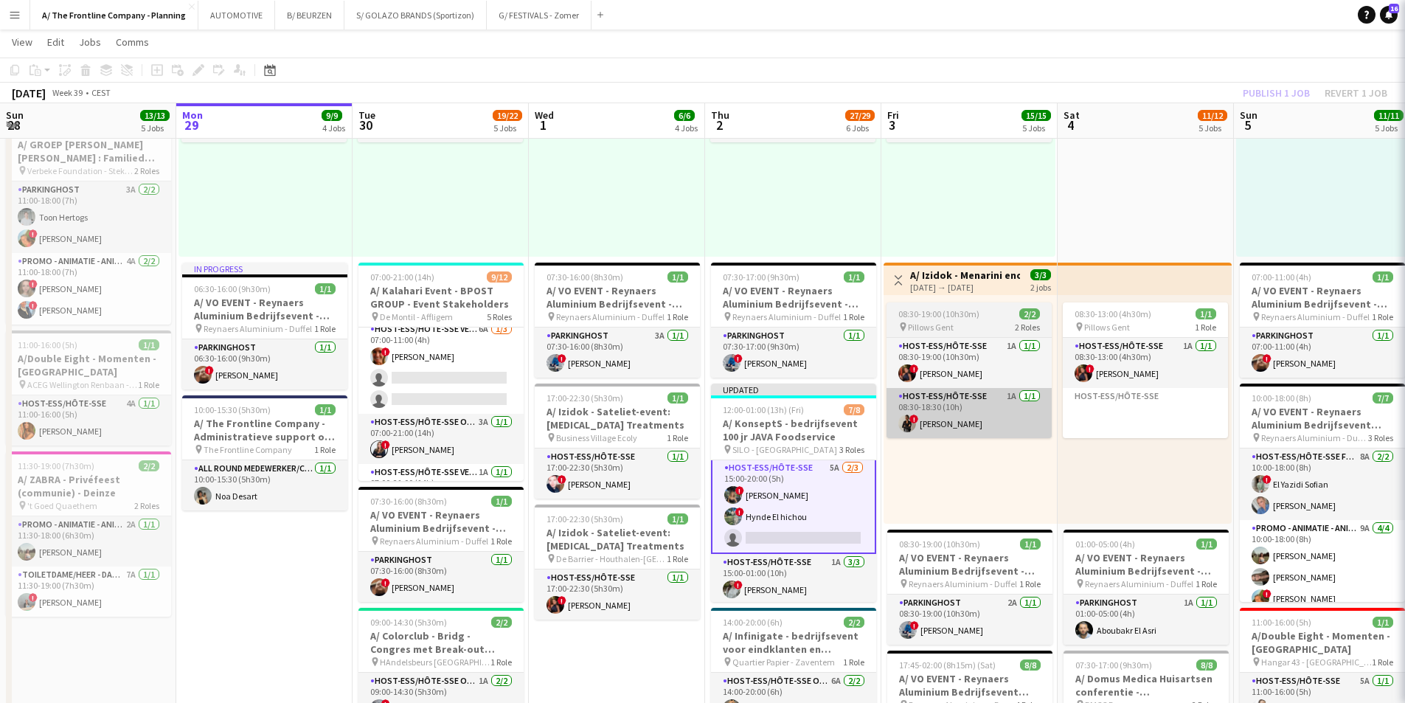
scroll to position [75, 0]
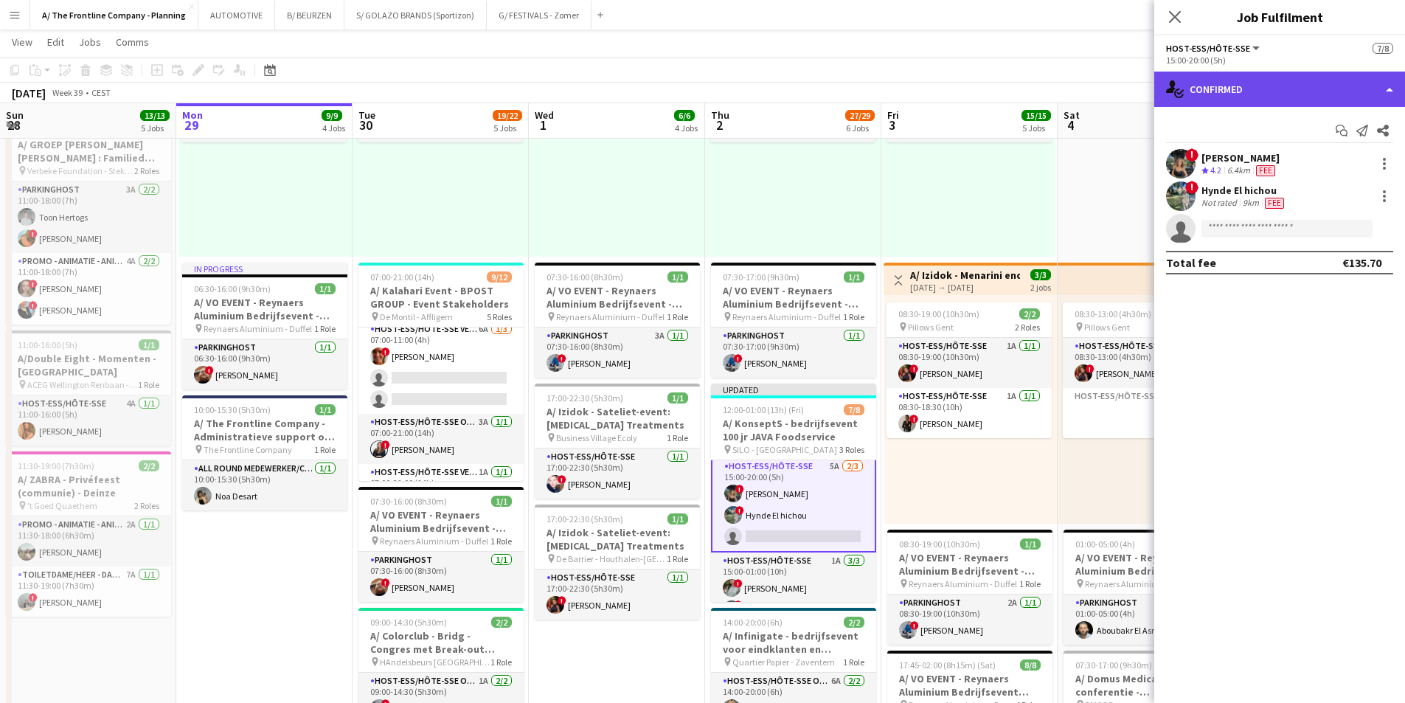
click at [1300, 100] on div "single-neutral-actions-check-2 Confirmed" at bounding box center [1279, 89] width 251 height 35
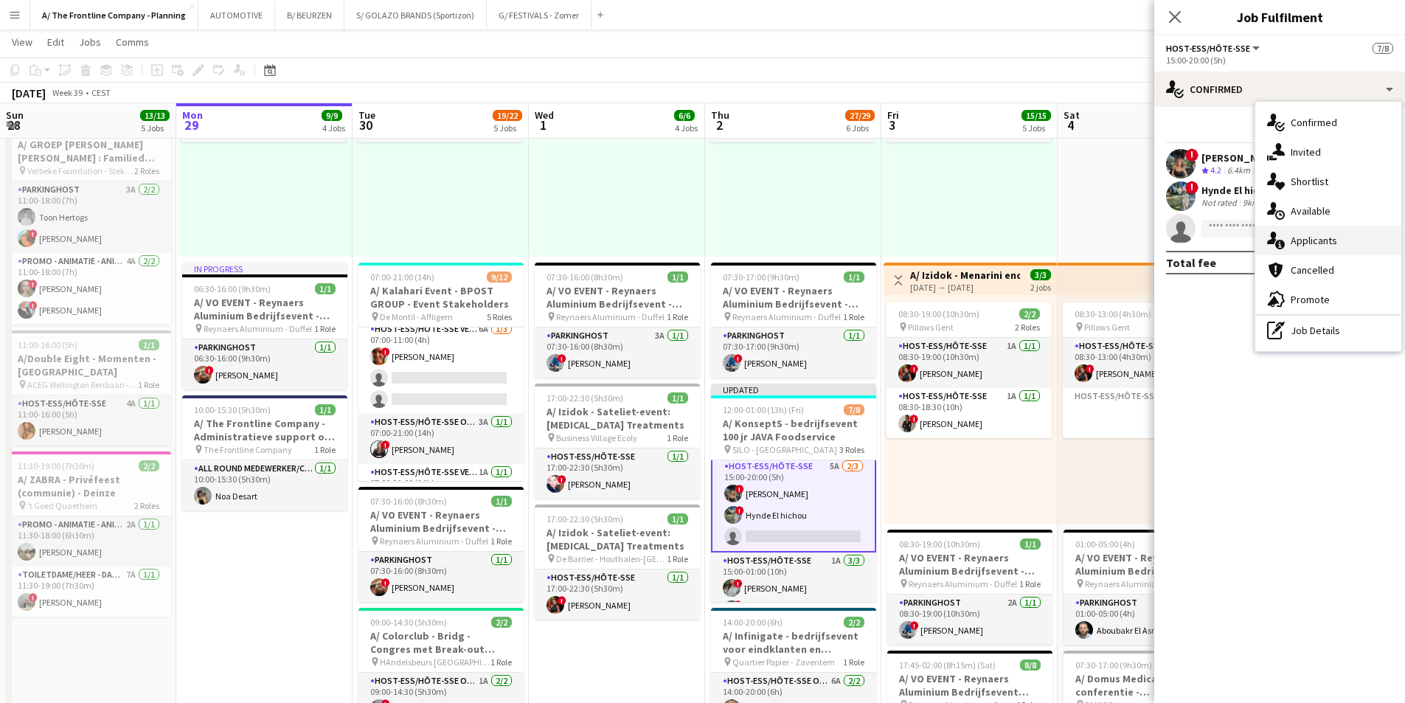
click at [1310, 243] on span "Applicants" at bounding box center [1314, 240] width 46 height 13
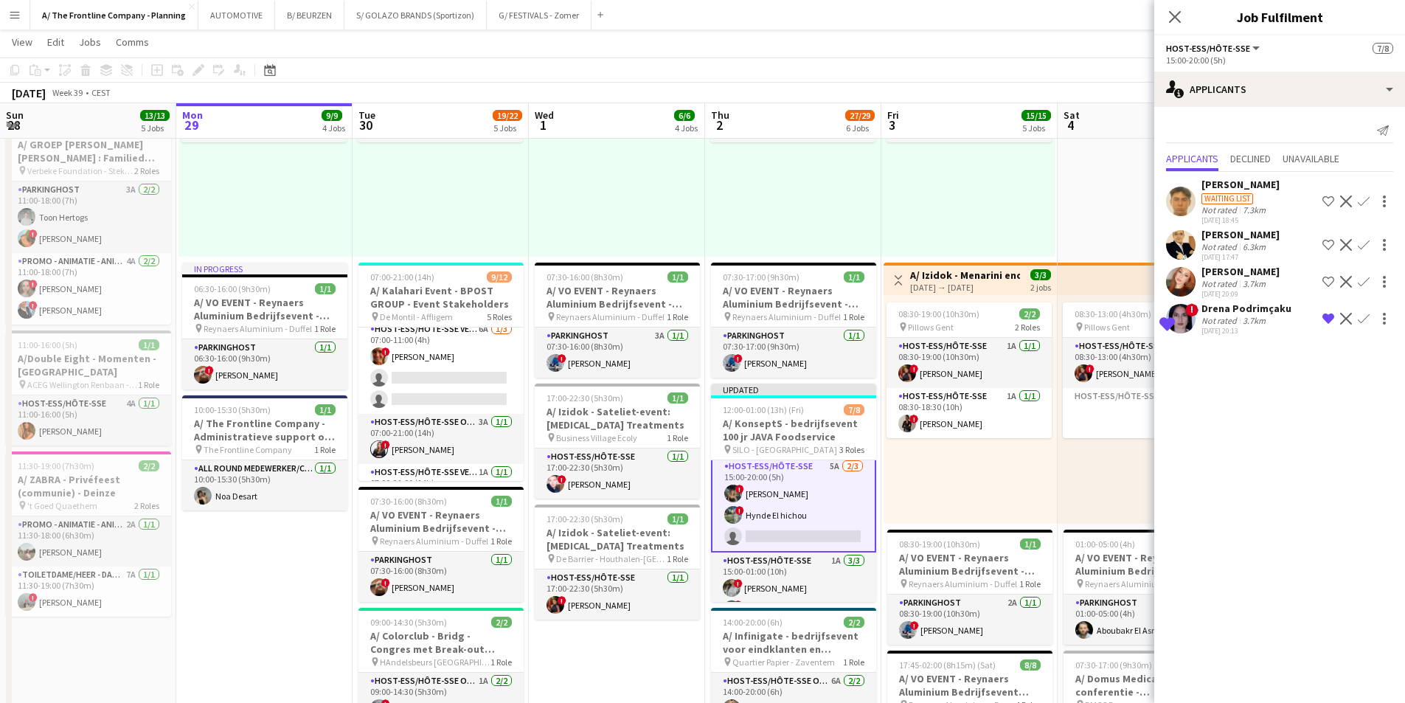
click at [1238, 280] on div "Not rated" at bounding box center [1221, 283] width 38 height 11
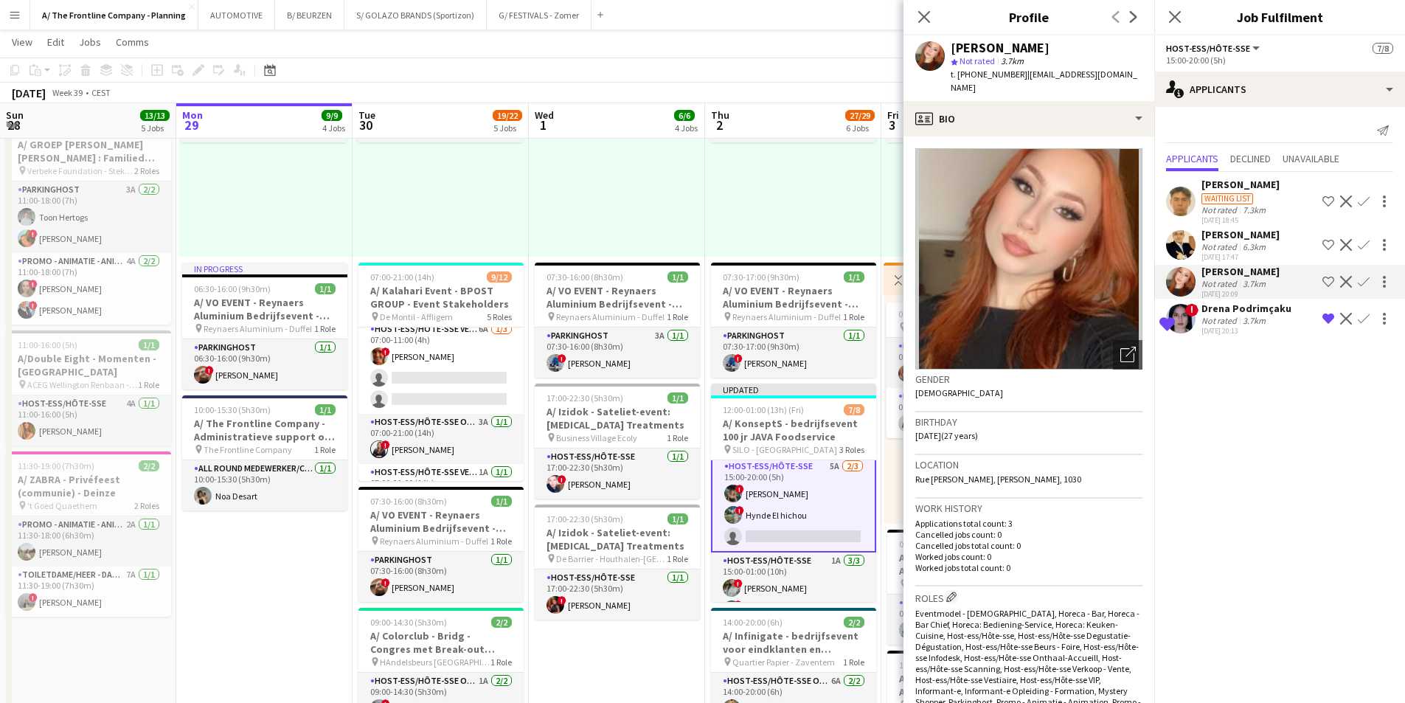
click at [1233, 321] on div "Not rated" at bounding box center [1221, 320] width 38 height 11
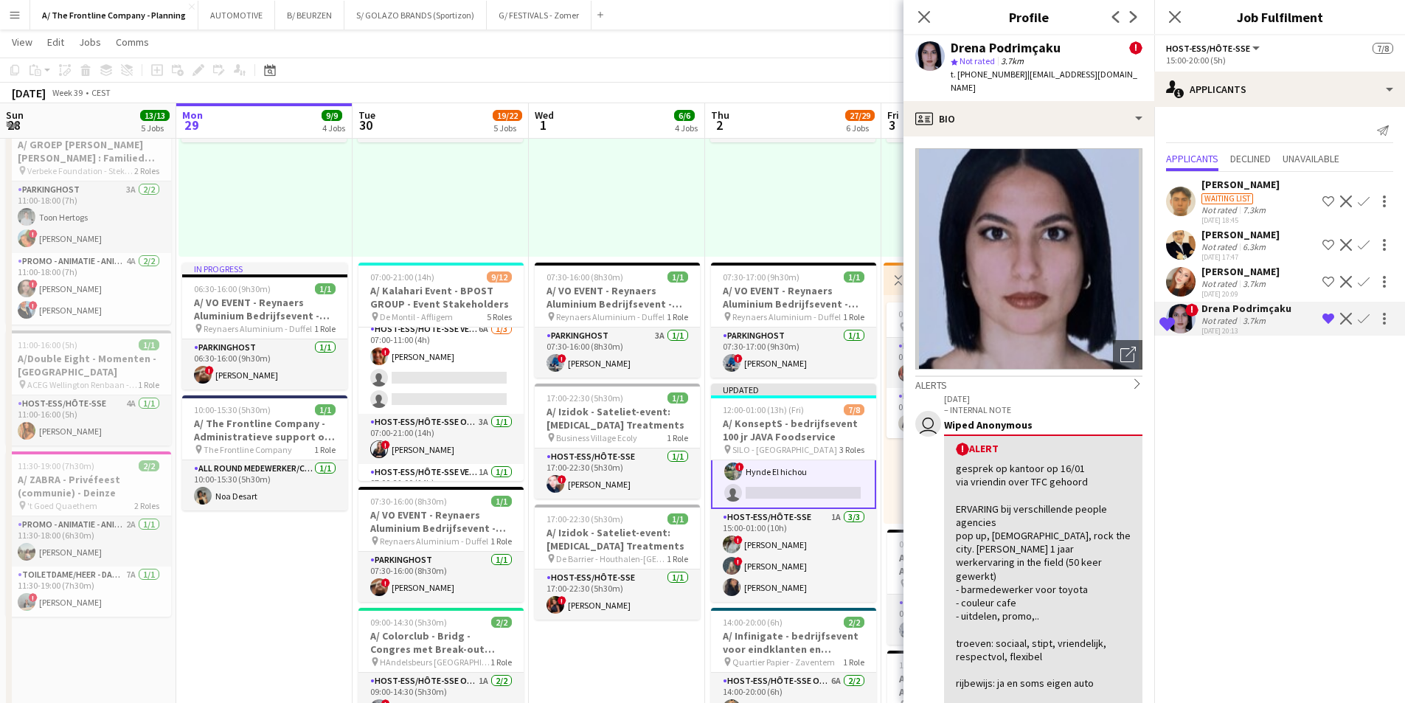
scroll to position [0, 0]
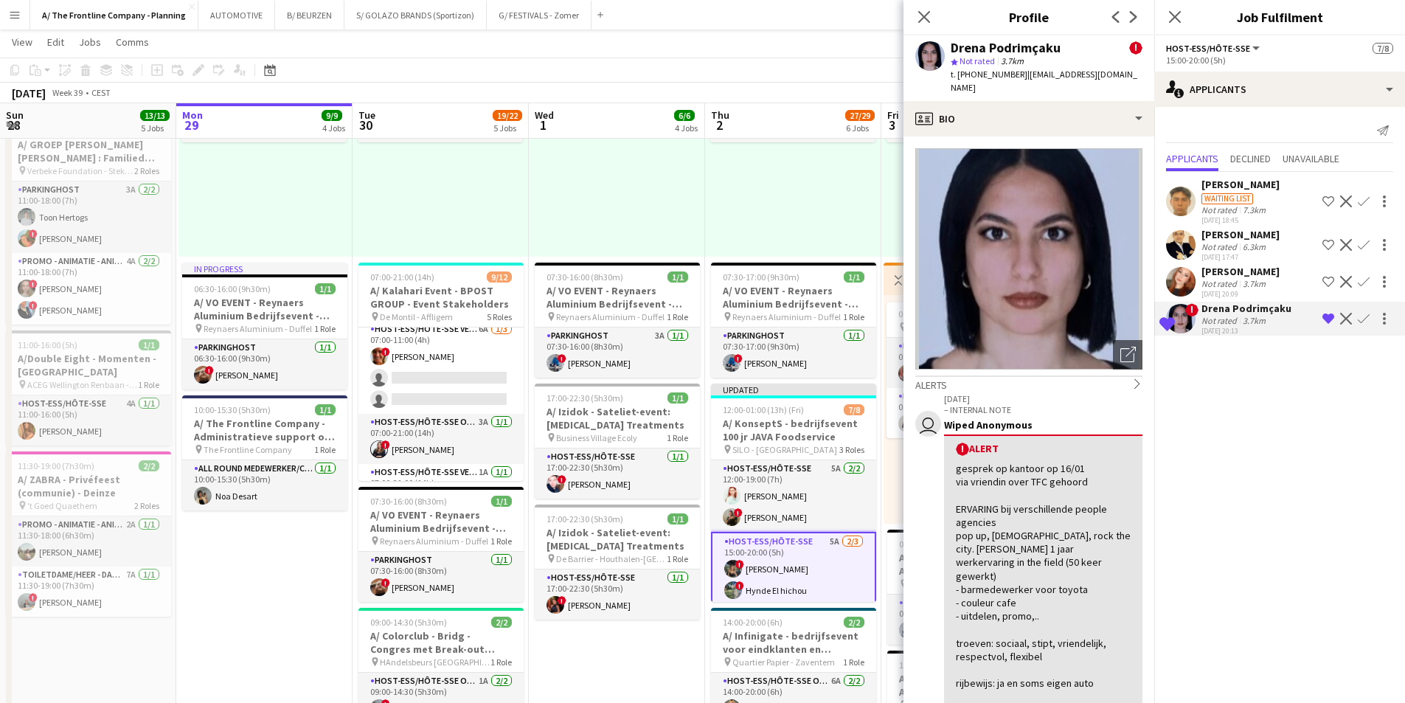
click at [1230, 299] on div "[DATE] 20:09" at bounding box center [1241, 294] width 78 height 10
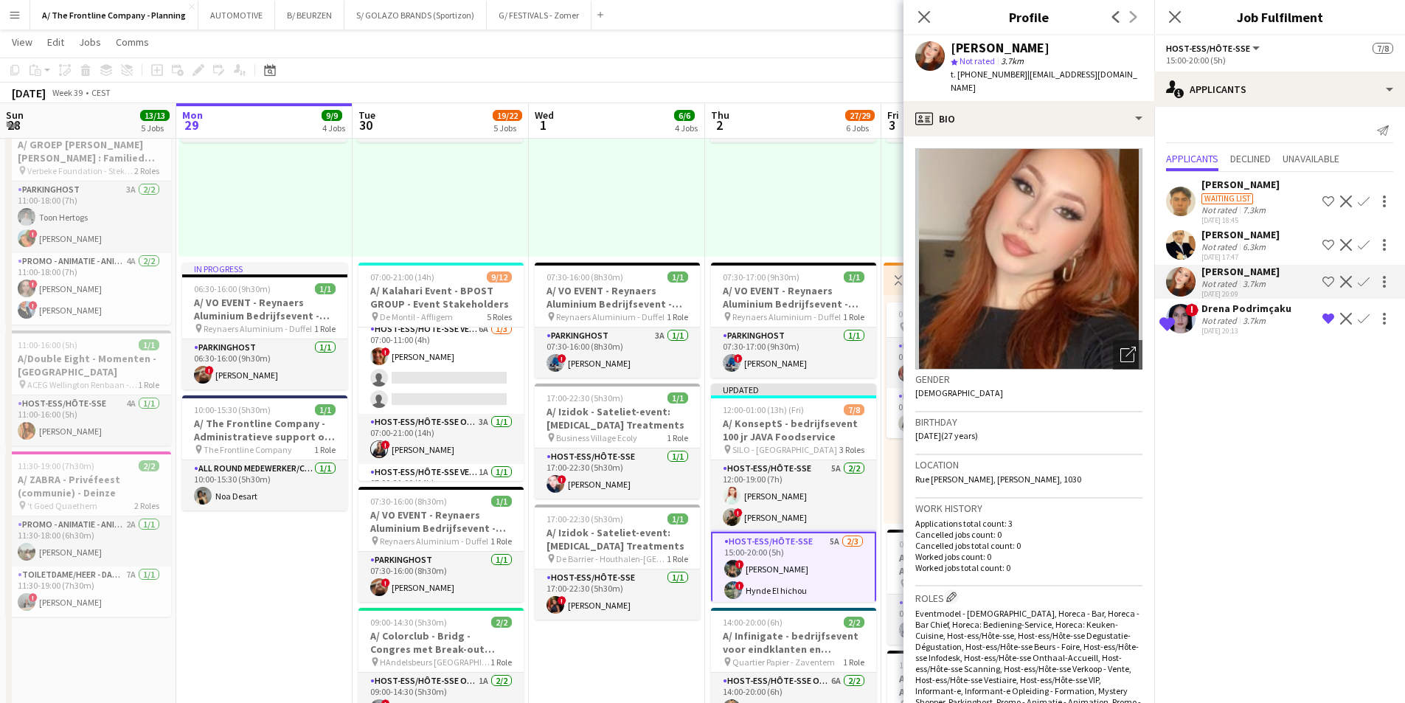
drag, startPoint x: 1223, startPoint y: 326, endPoint x: 1226, endPoint y: 280, distance: 45.8
click at [1223, 322] on div "[PERSON_NAME] Podrimçaku Not rated 3.7km [DATE] 20:13" at bounding box center [1247, 319] width 90 height 34
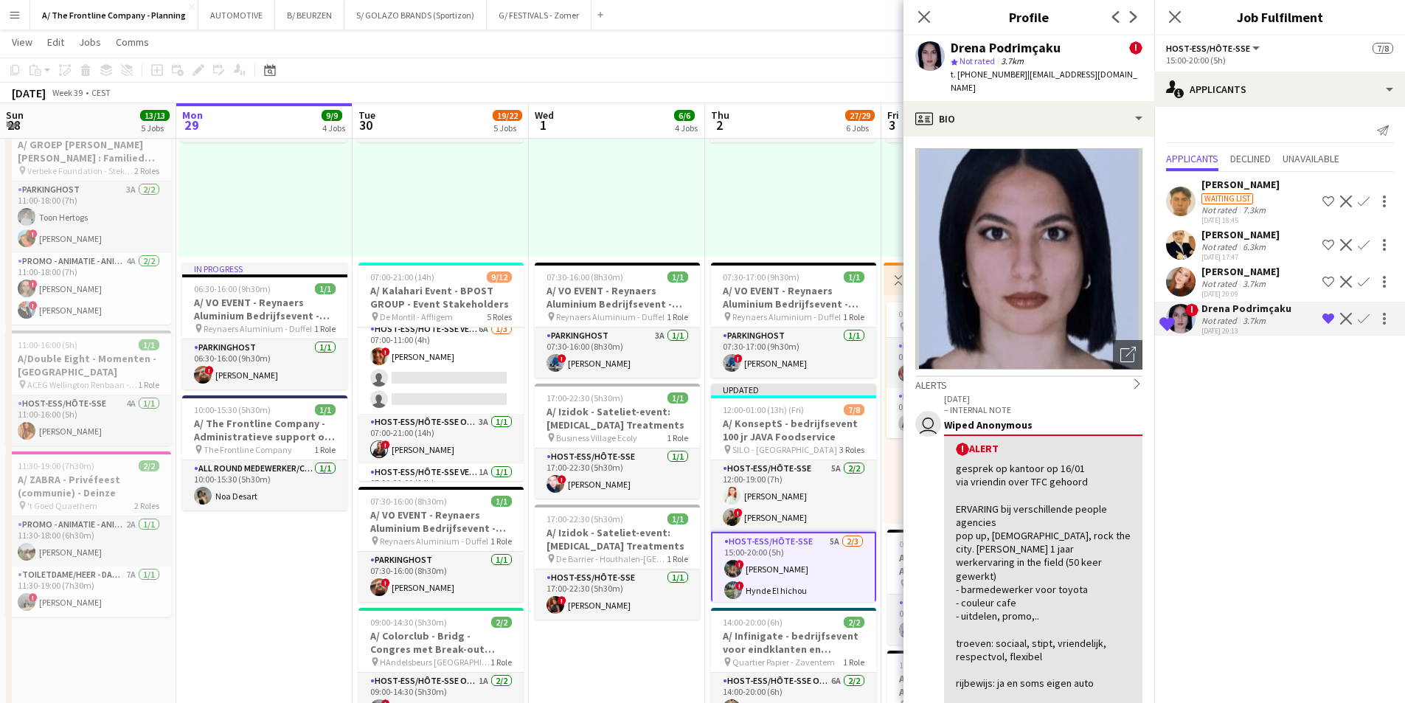
click at [1222, 238] on div "[PERSON_NAME]" at bounding box center [1241, 234] width 78 height 13
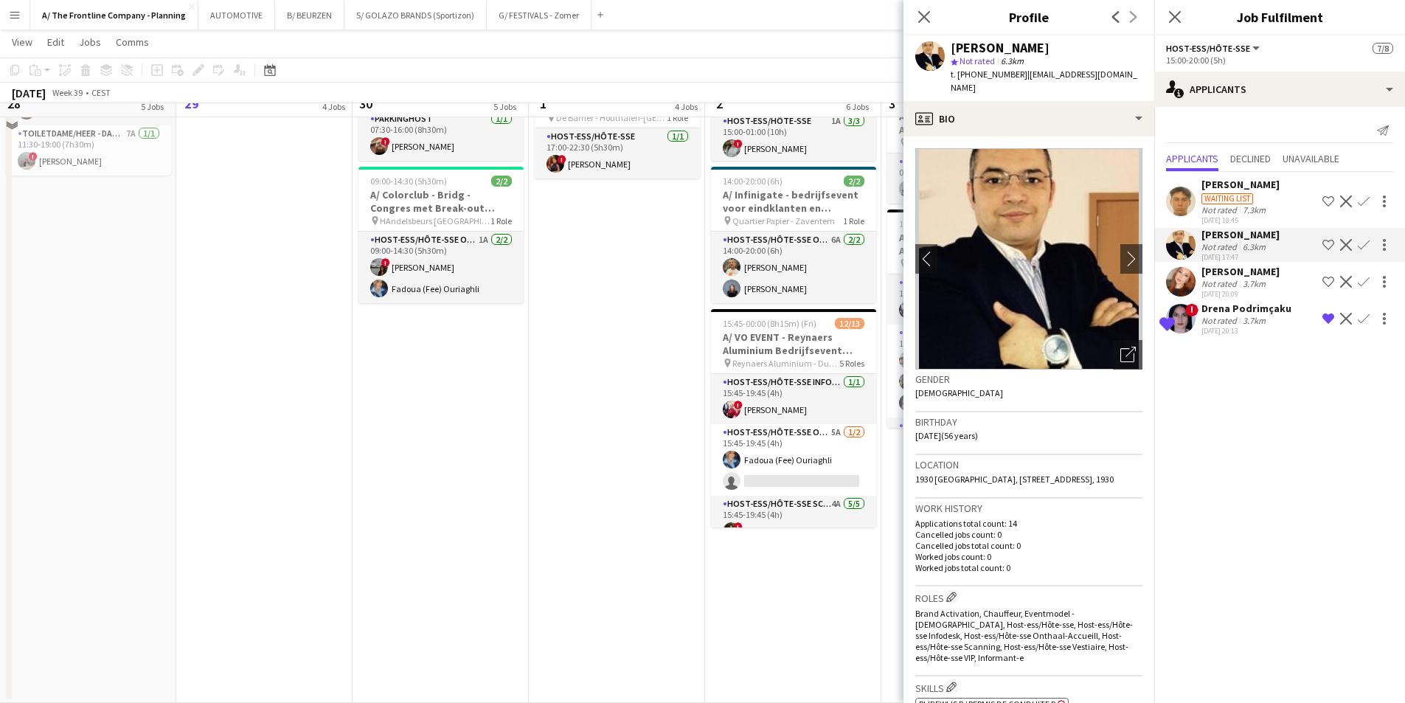
scroll to position [885, 0]
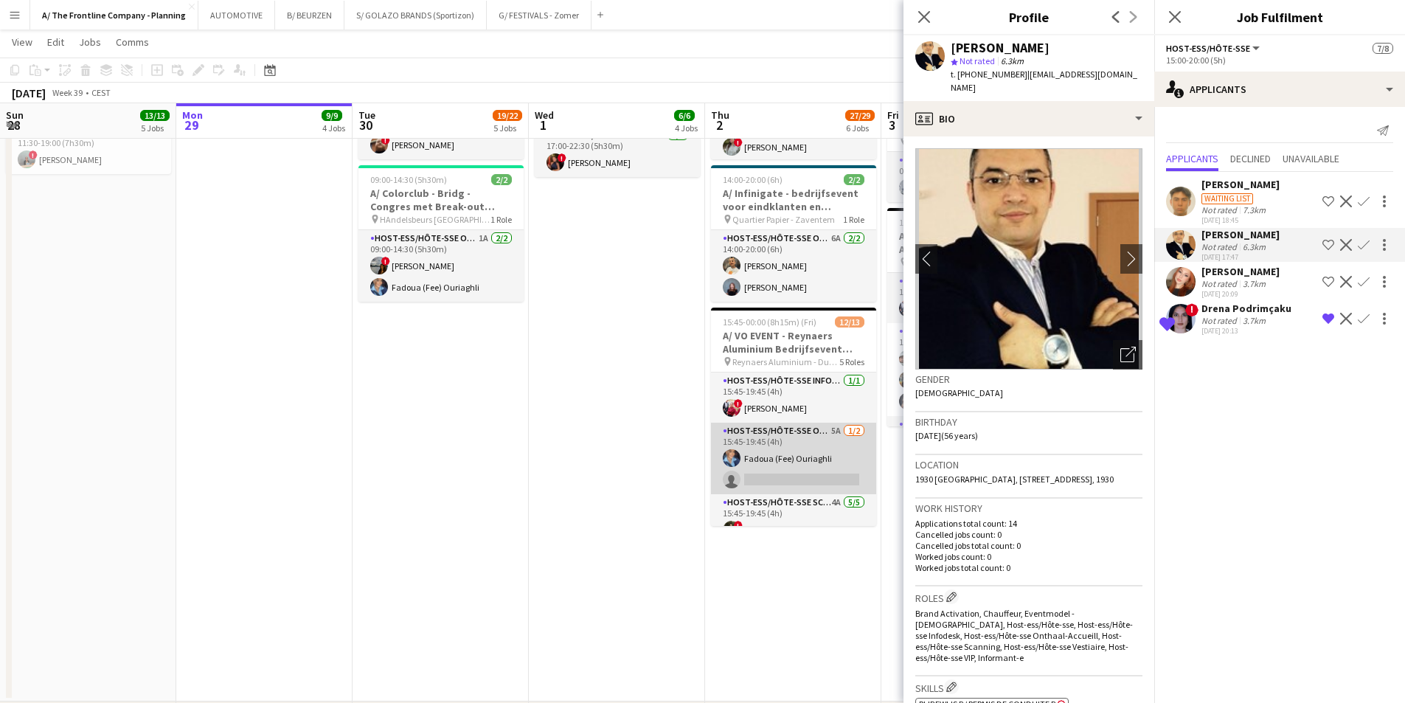
click at [793, 473] on app-card-role "Host-ess/Hôte-sse Onthaal-Accueill 5A [DATE] 15:45-19:45 (4h) Fadoua (Fee) [GEO…" at bounding box center [793, 459] width 165 height 72
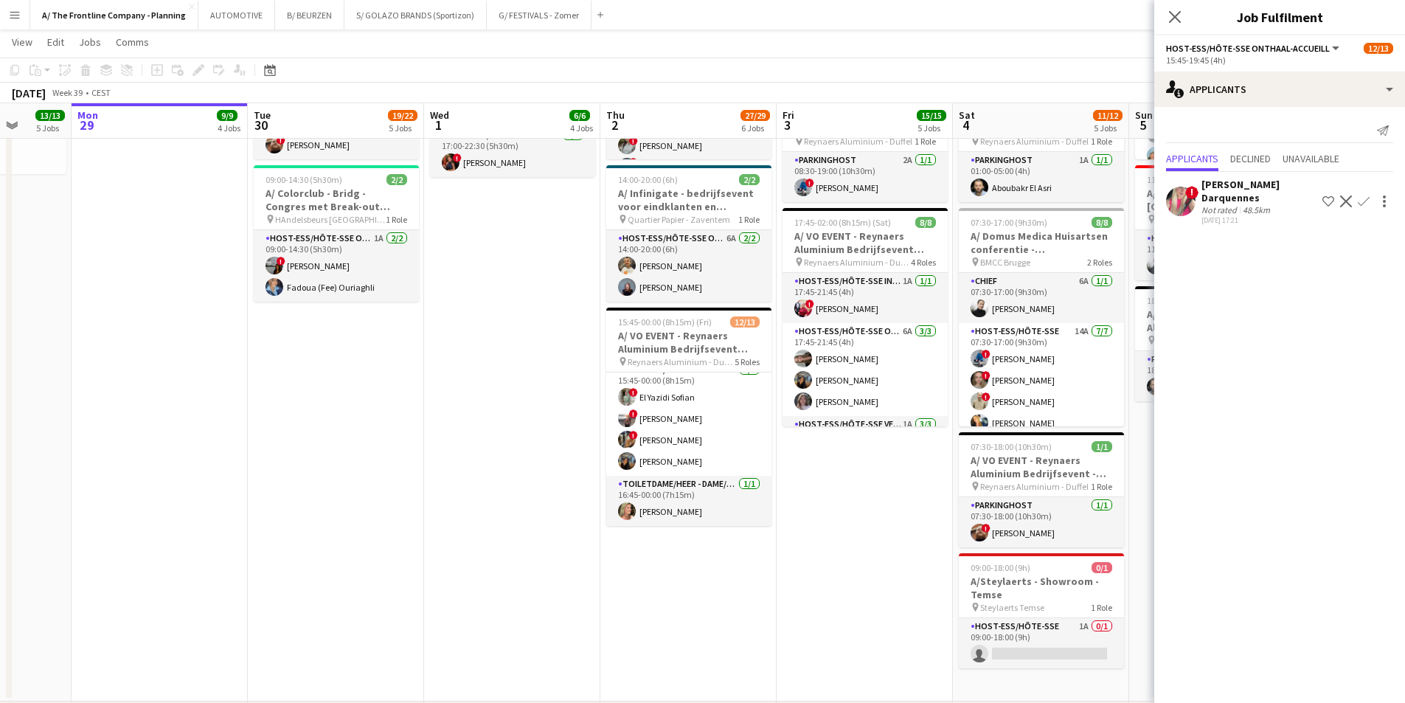
scroll to position [0, 448]
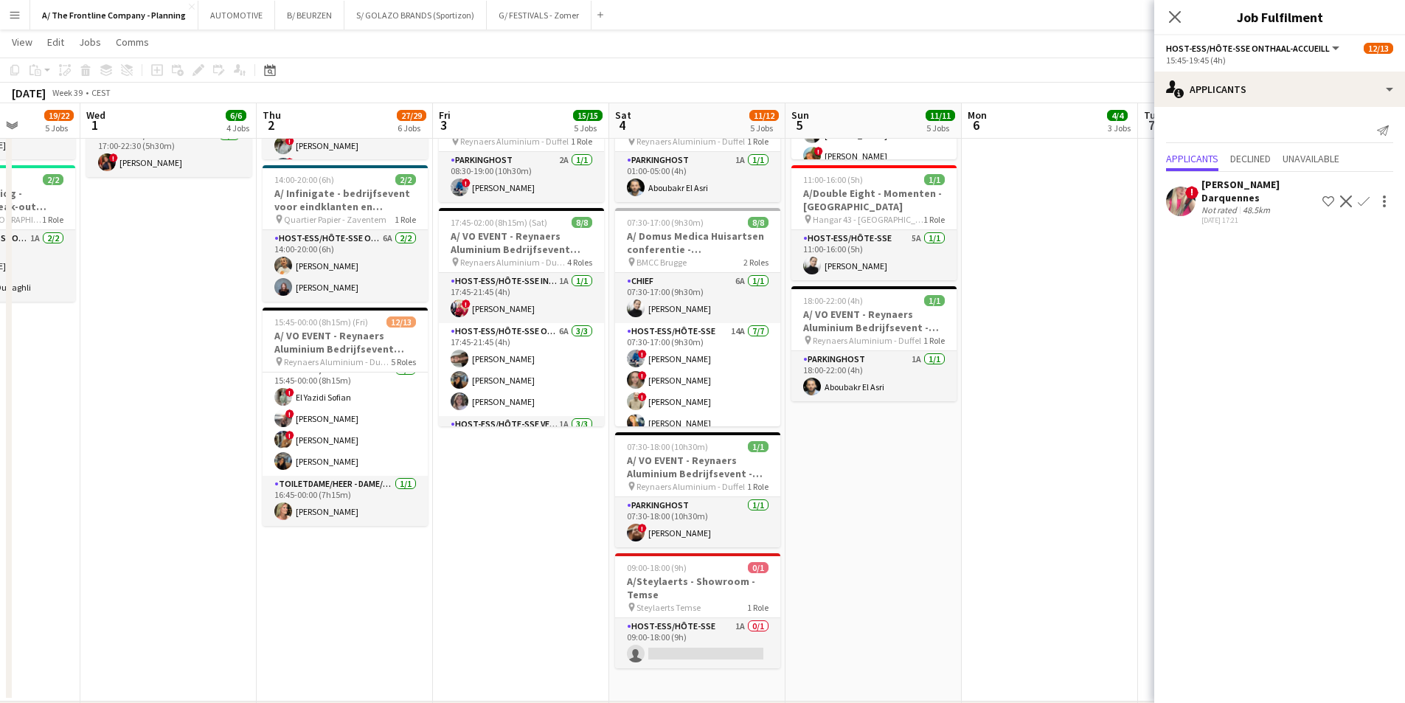
drag, startPoint x: 937, startPoint y: 548, endPoint x: 523, endPoint y: 519, distance: 414.8
click at [523, 519] on app-calendar-viewport "Sun 28 13/13 5 Jobs Mon 29 9/9 4 Jobs Tue 30 19/22 5 Jobs Wed 1 6/6 4 Jobs Thu …" at bounding box center [702, 4] width 1405 height 1665
click at [721, 628] on app-card-role "Host-ess/Hôte-sse 1A 0/1 09:00-18:00 (9h) single-neutral-actions" at bounding box center [697, 643] width 165 height 50
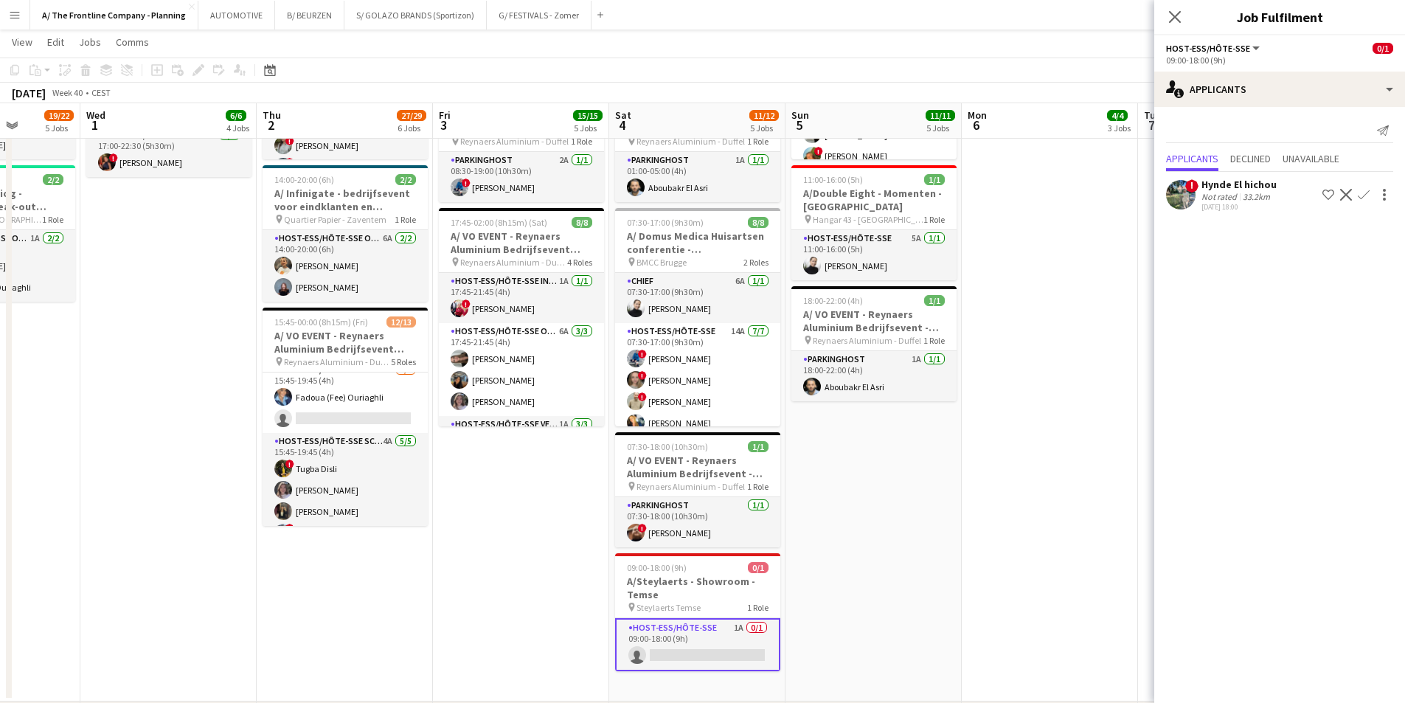
scroll to position [47, 0]
click at [353, 427] on app-card-role "Host-ess/Hôte-sse Onthaal-Accueill 5A [DATE] 15:45-19:45 (4h) Fadoua (Fee) [GEO…" at bounding box center [345, 411] width 165 height 72
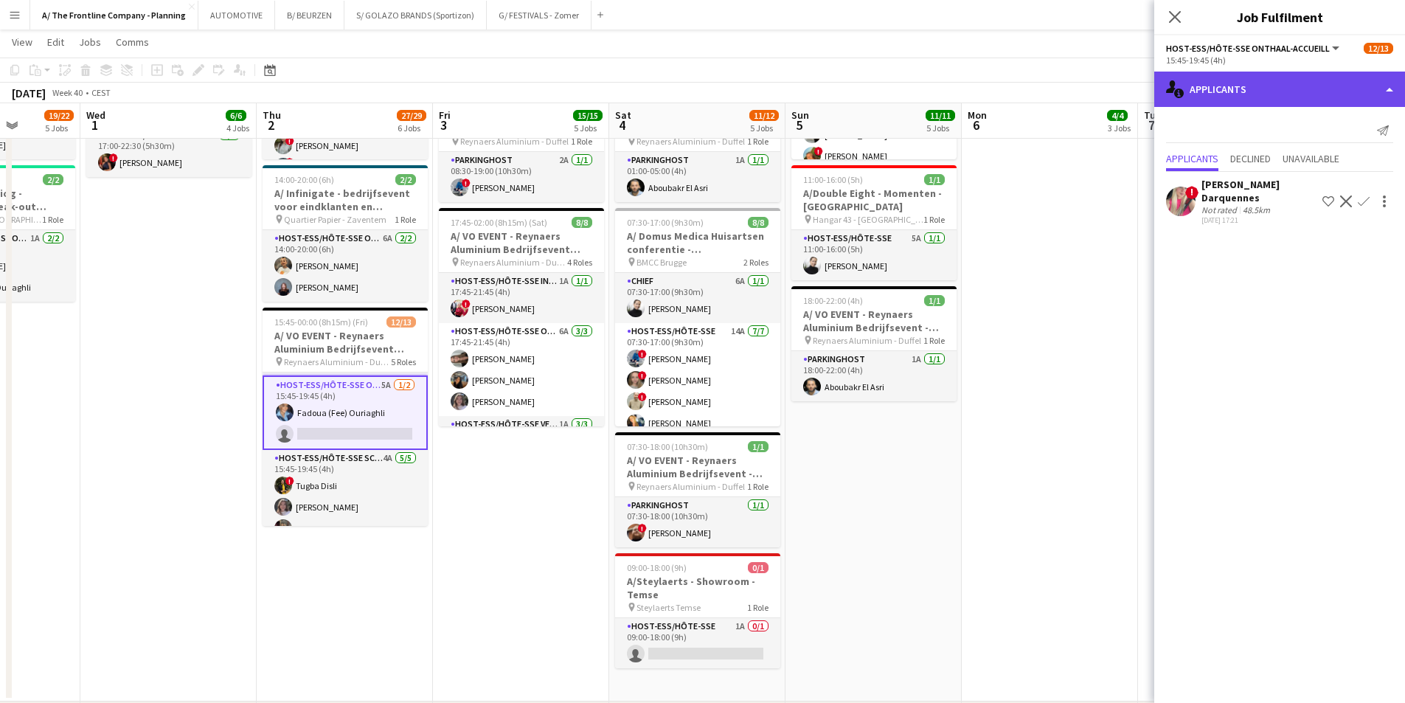
click at [1260, 87] on div "single-neutral-actions-information Applicants" at bounding box center [1279, 89] width 251 height 35
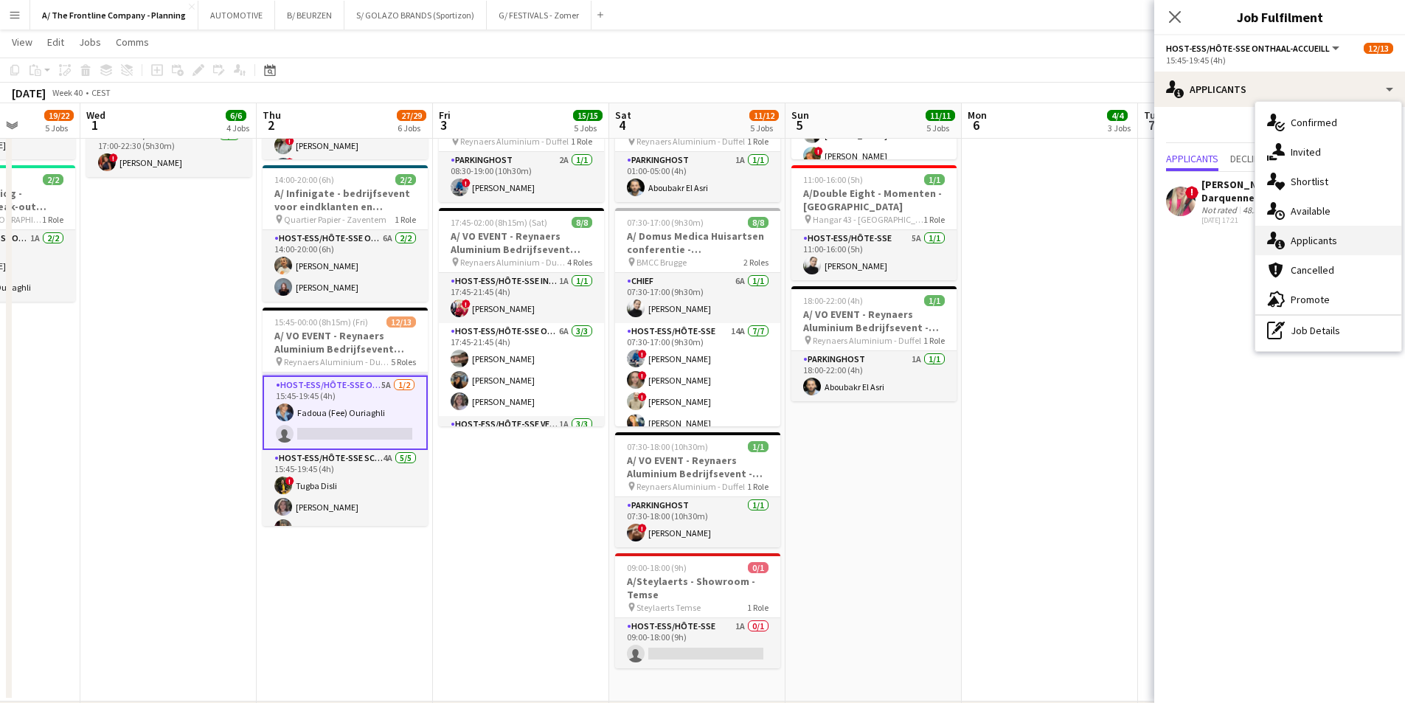
click at [1295, 253] on div "single-neutral-actions-information Applicants" at bounding box center [1328, 241] width 146 height 30
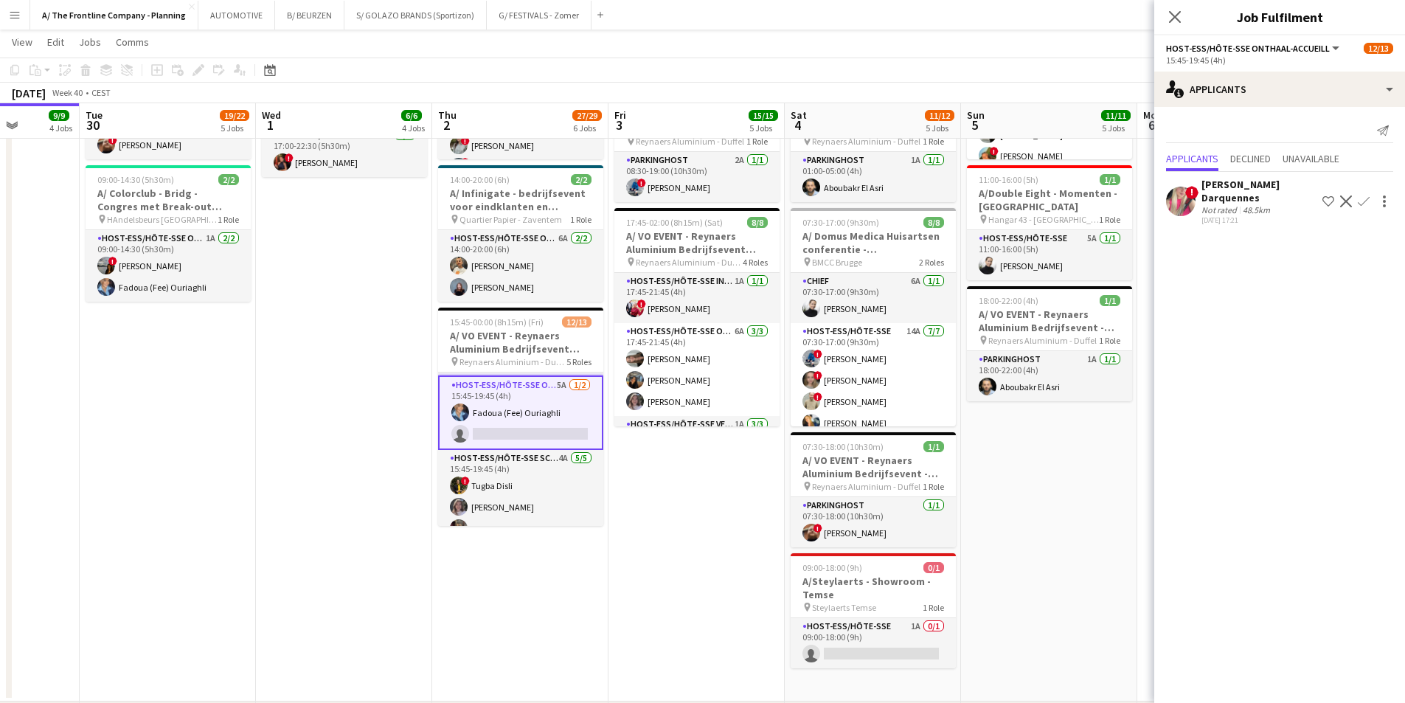
scroll to position [0, 369]
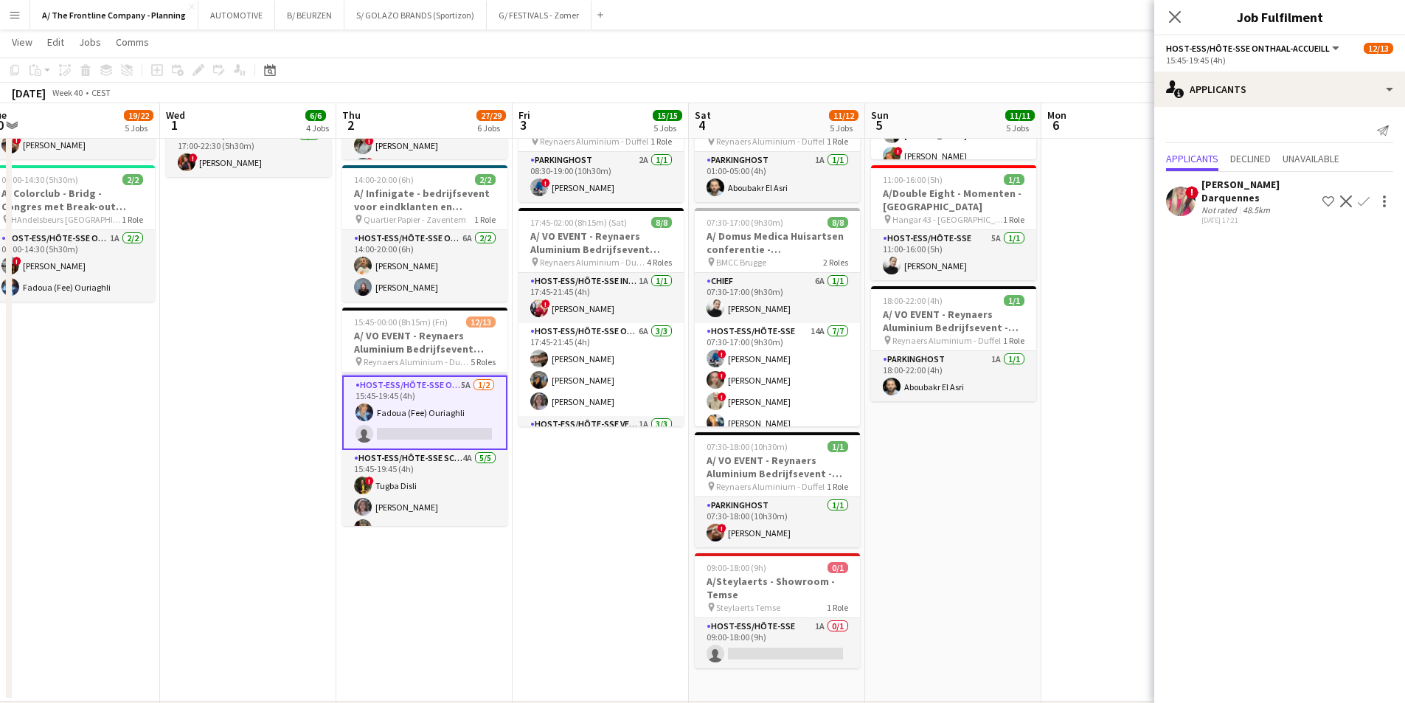
drag, startPoint x: 184, startPoint y: 449, endPoint x: 617, endPoint y: 460, distance: 432.4
click at [617, 460] on app-calendar-viewport "Sun 28 13/13 5 Jobs Mon 29 9/9 4 Jobs Tue 30 19/22 5 Jobs Wed 1 6/6 4 Jobs Thu …" at bounding box center [702, 4] width 1405 height 1665
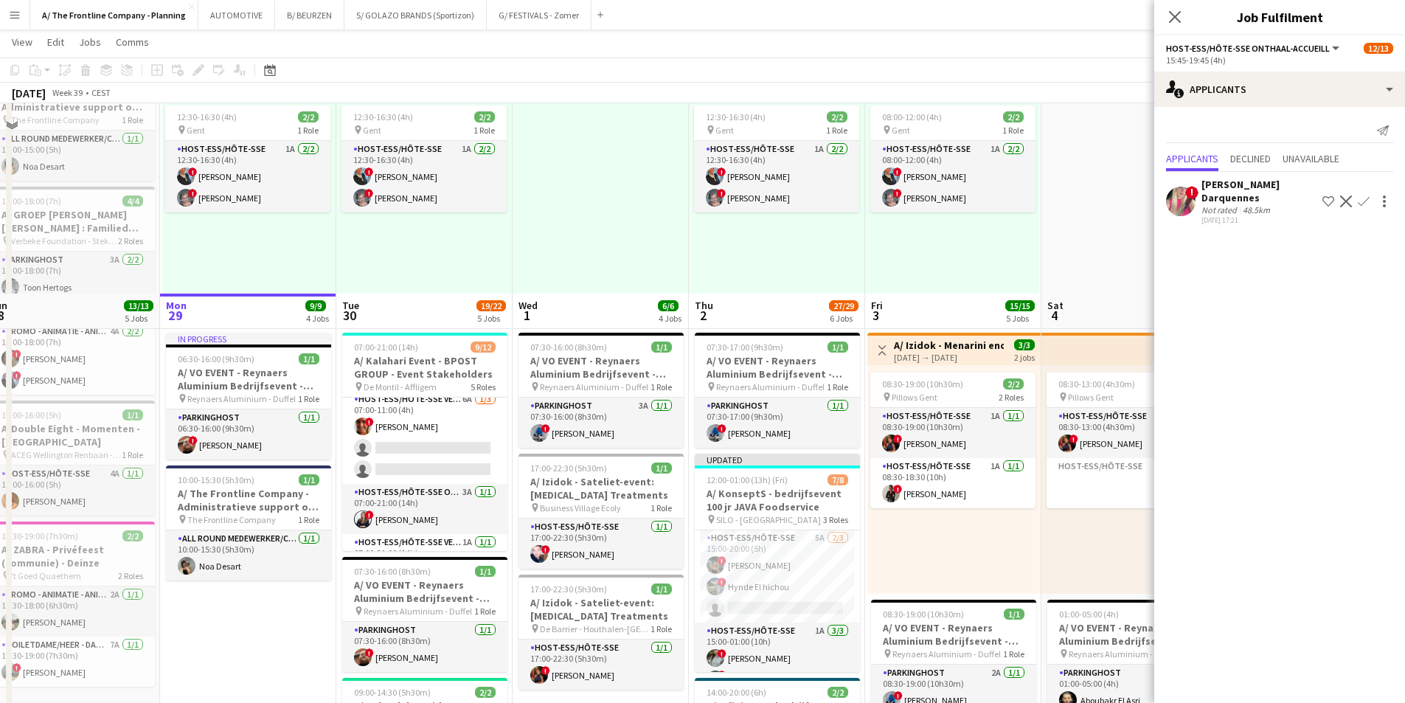
scroll to position [369, 0]
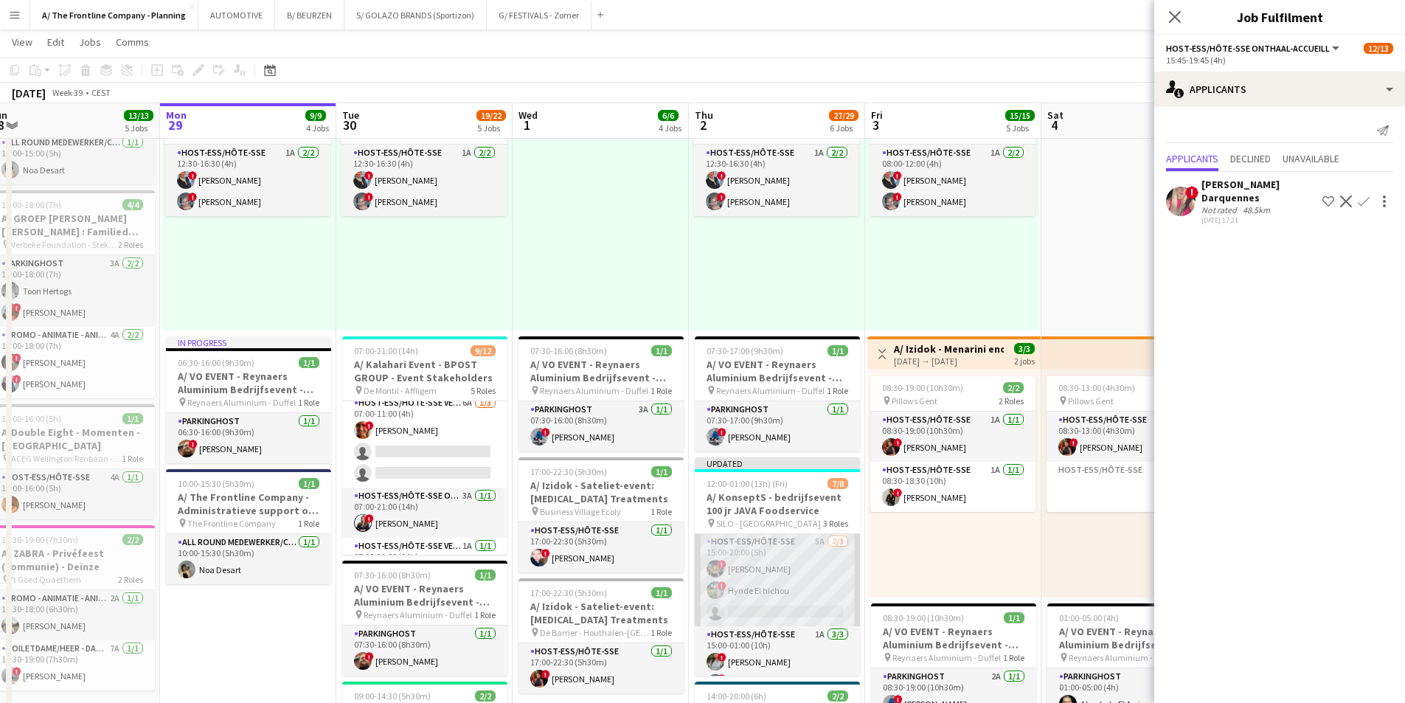
click at [729, 553] on app-card-role "Host-ess/Hôte-sse 5A [DATE] 15:00-20:00 (5h) ! [PERSON_NAME] ! Hynde El hichou …" at bounding box center [777, 579] width 165 height 93
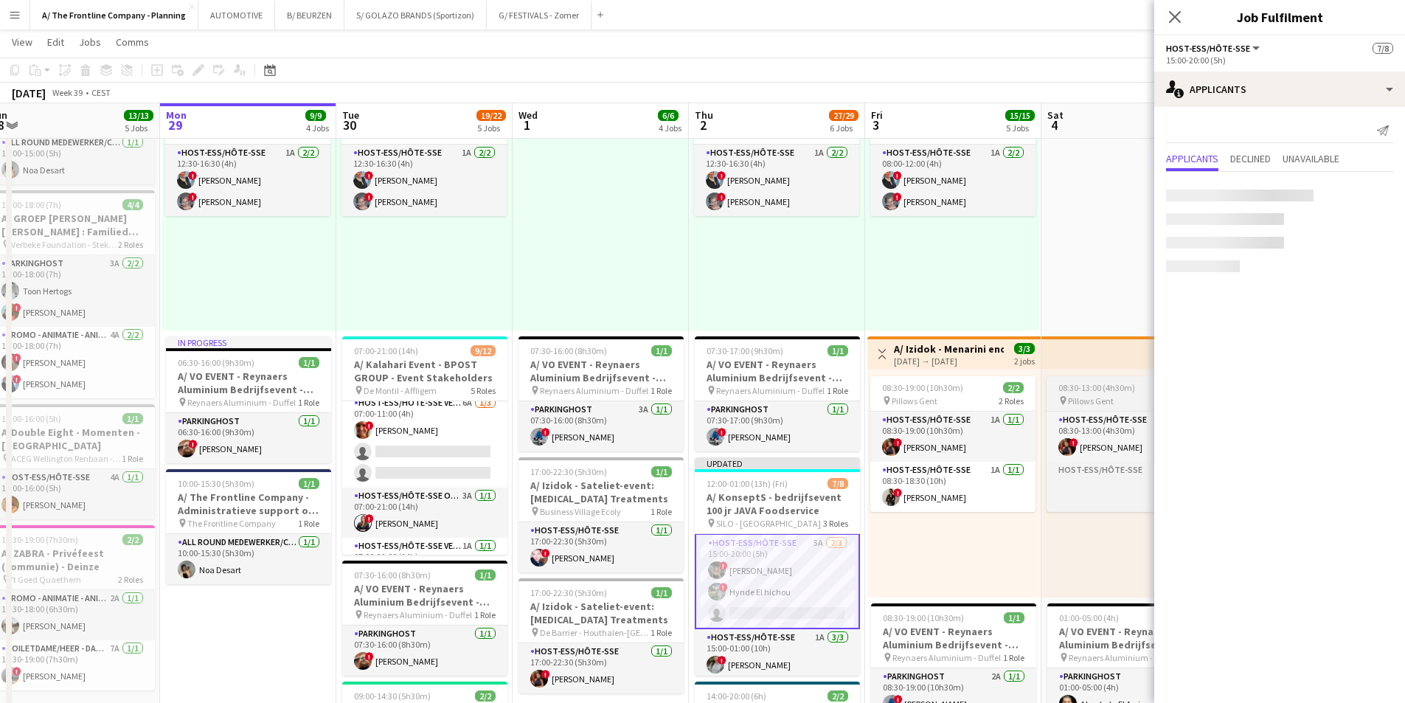
scroll to position [74, 0]
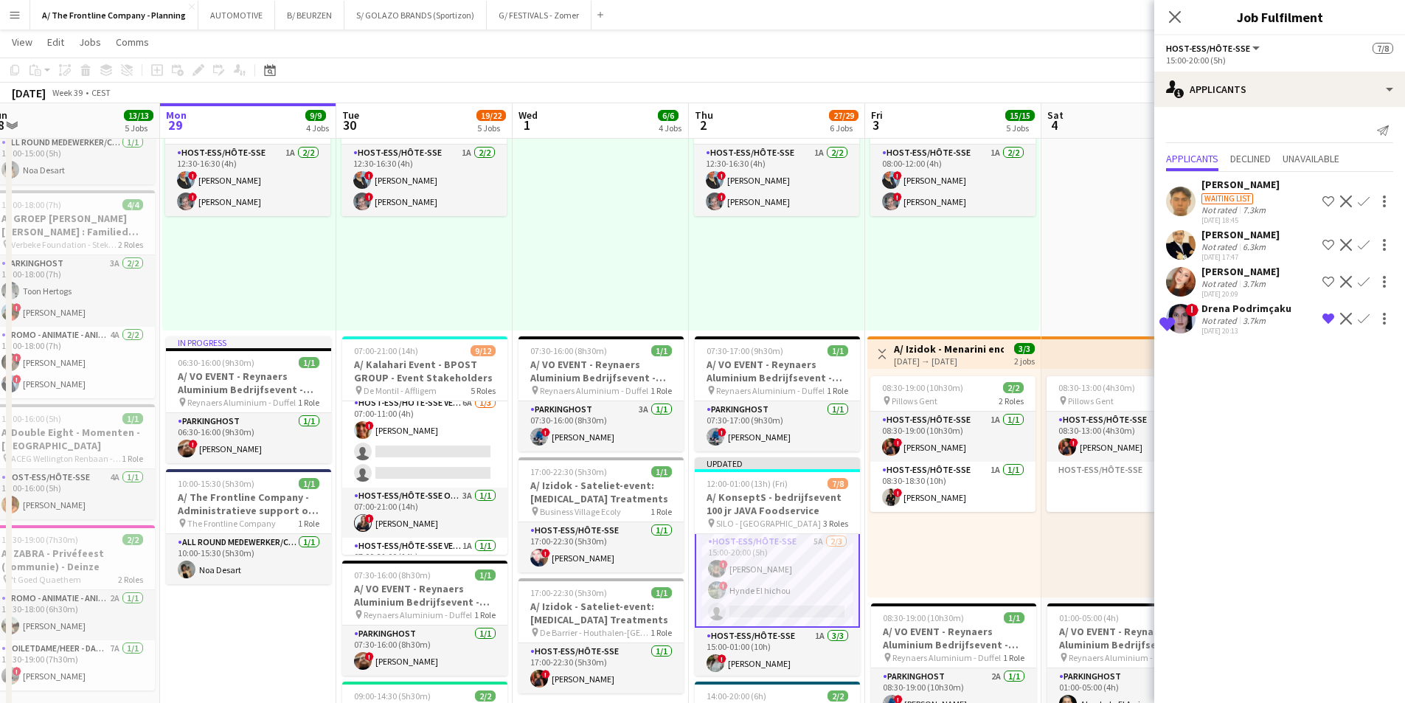
click at [1249, 317] on div "3.7km" at bounding box center [1254, 320] width 29 height 11
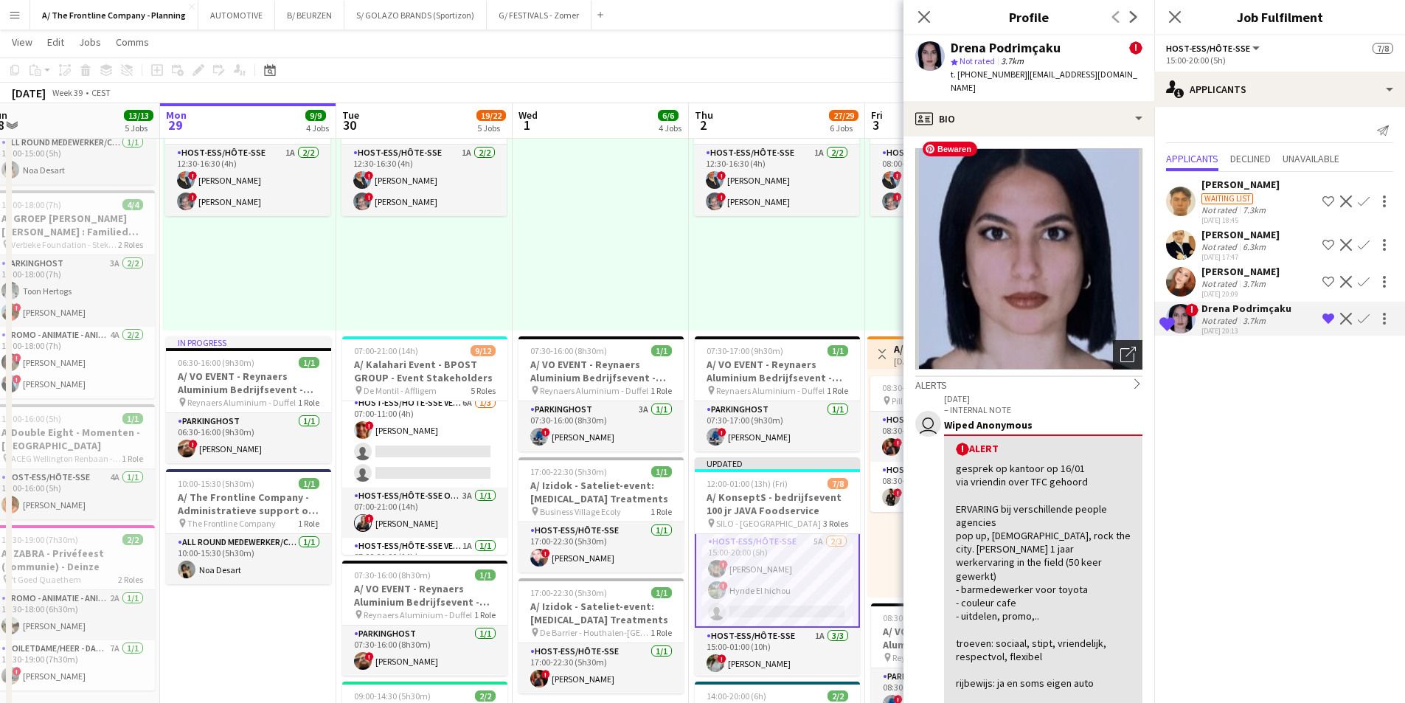
click at [1120, 347] on icon "Open photos pop-in" at bounding box center [1127, 354] width 15 height 15
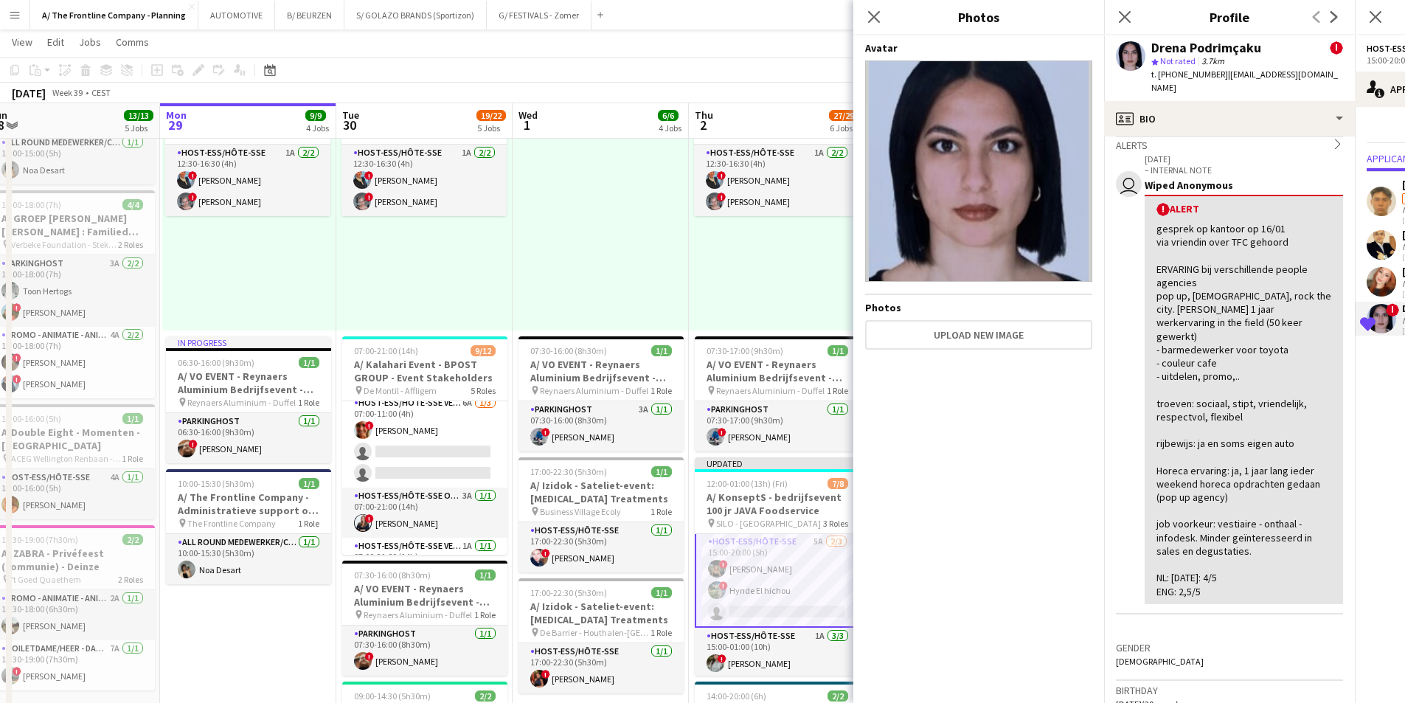
scroll to position [295, 0]
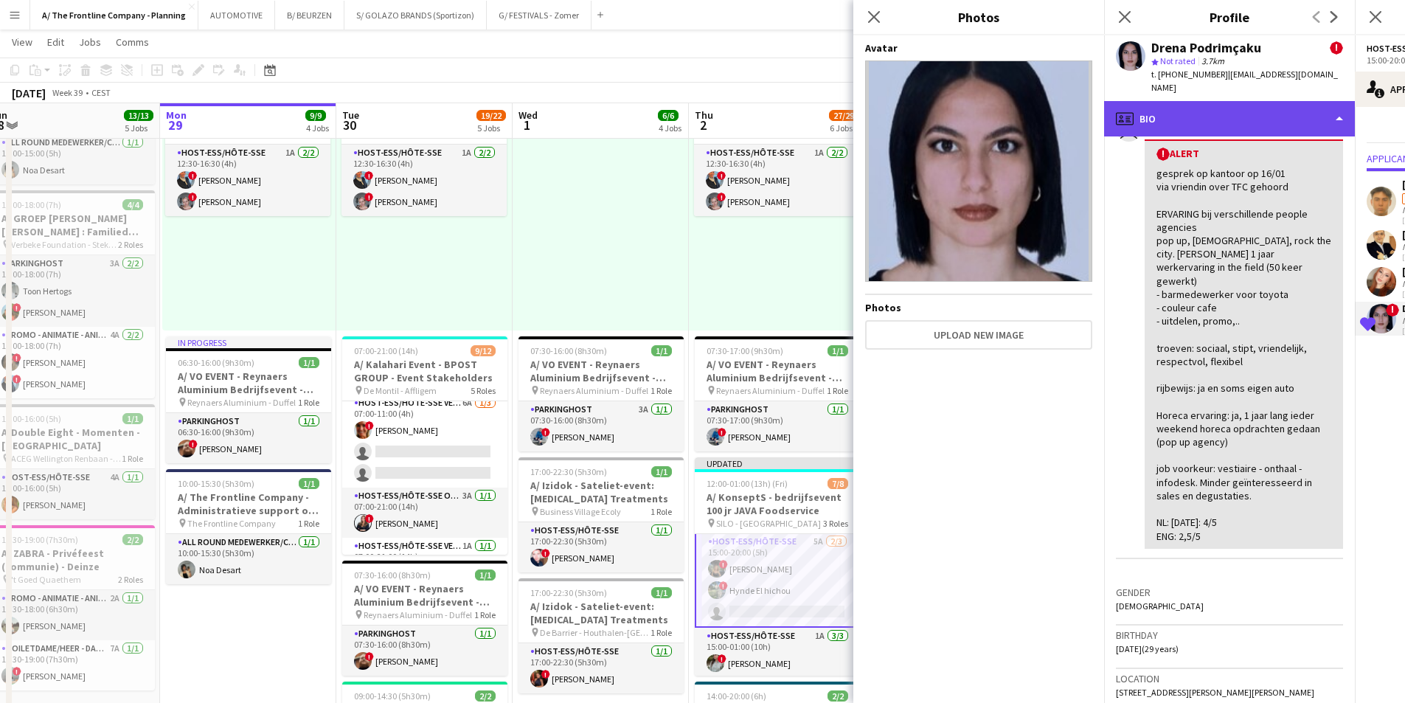
click at [1216, 105] on div "profile Bio" at bounding box center [1229, 118] width 251 height 35
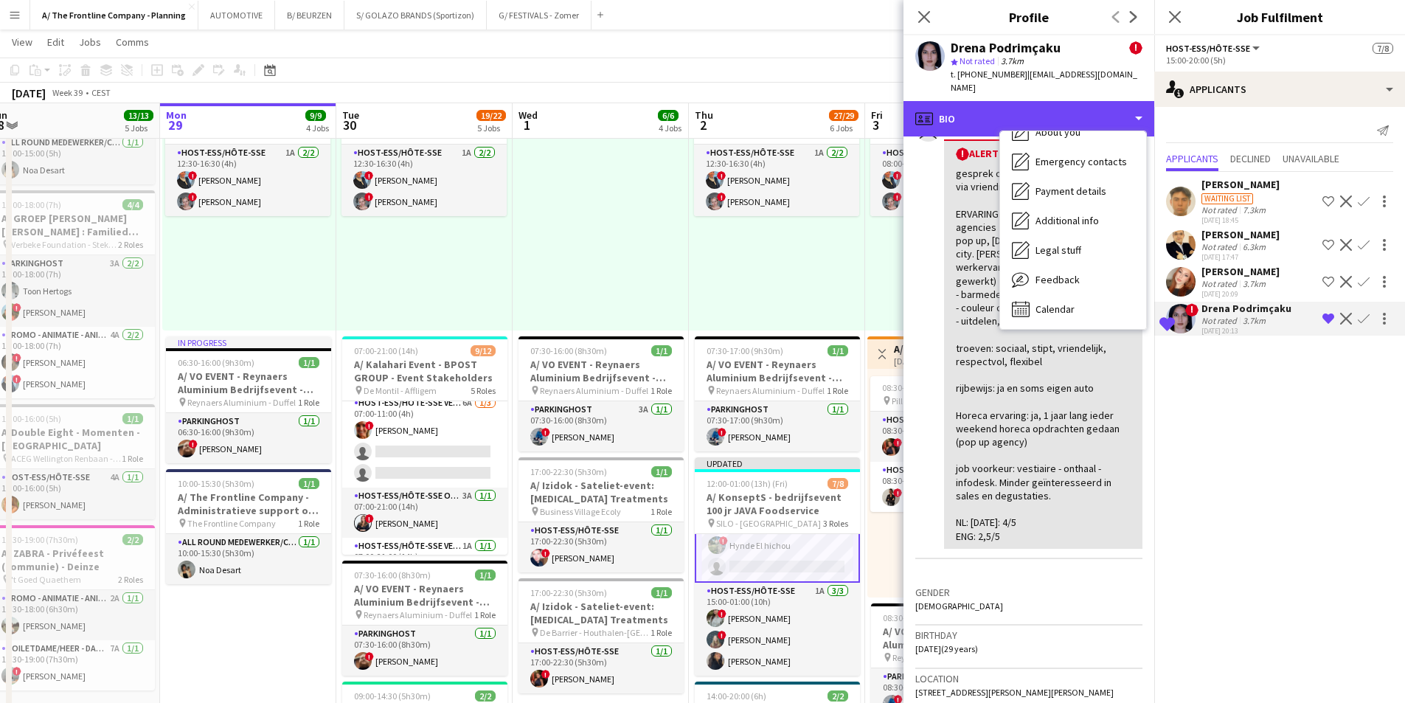
scroll to position [139, 0]
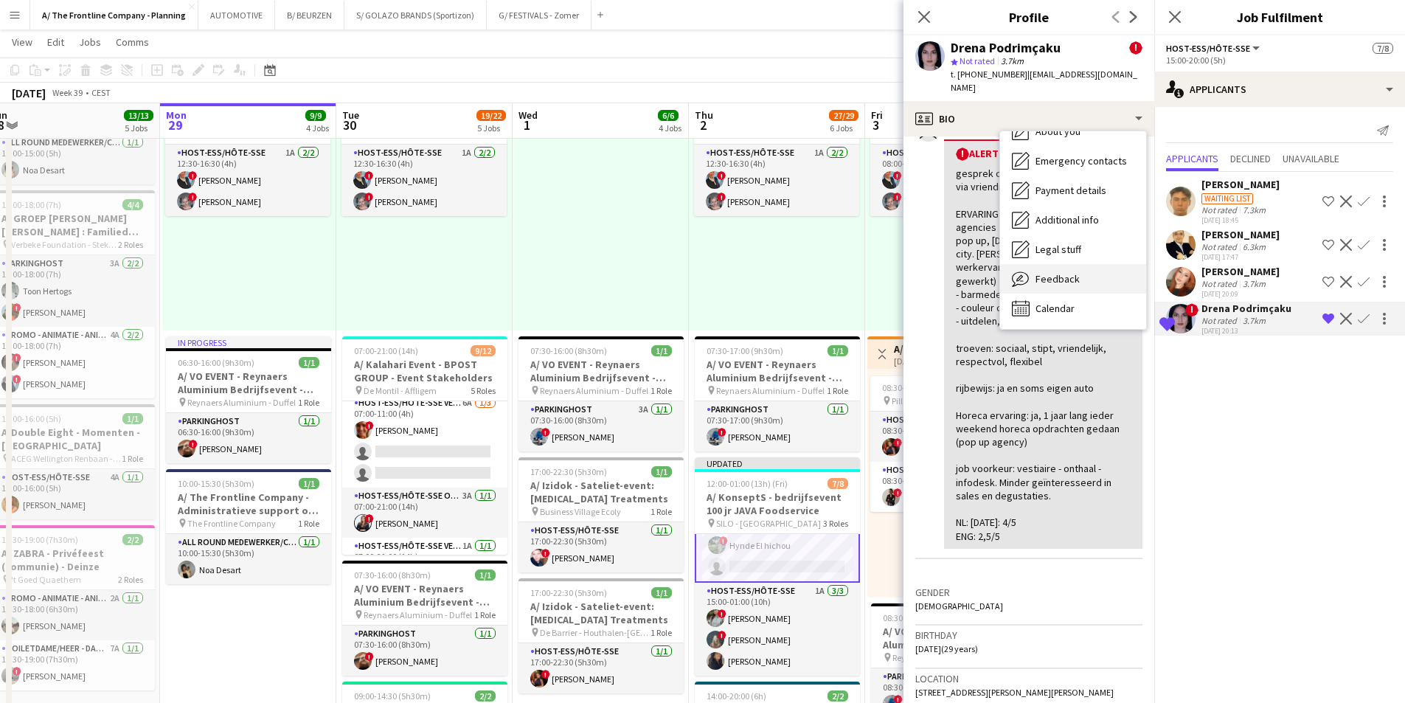
click at [1058, 272] on span "Feedback" at bounding box center [1058, 278] width 44 height 13
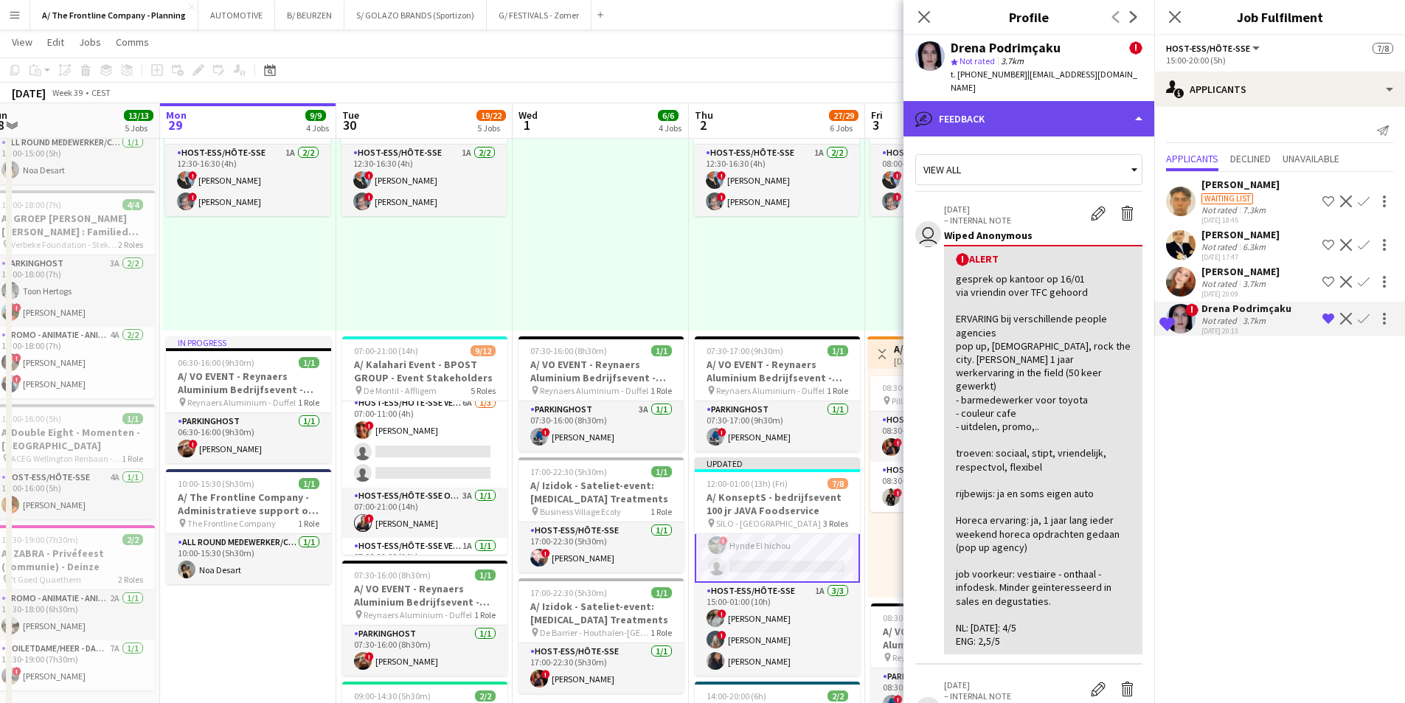
click at [1050, 113] on div "bubble-pencil Feedback" at bounding box center [1029, 118] width 251 height 35
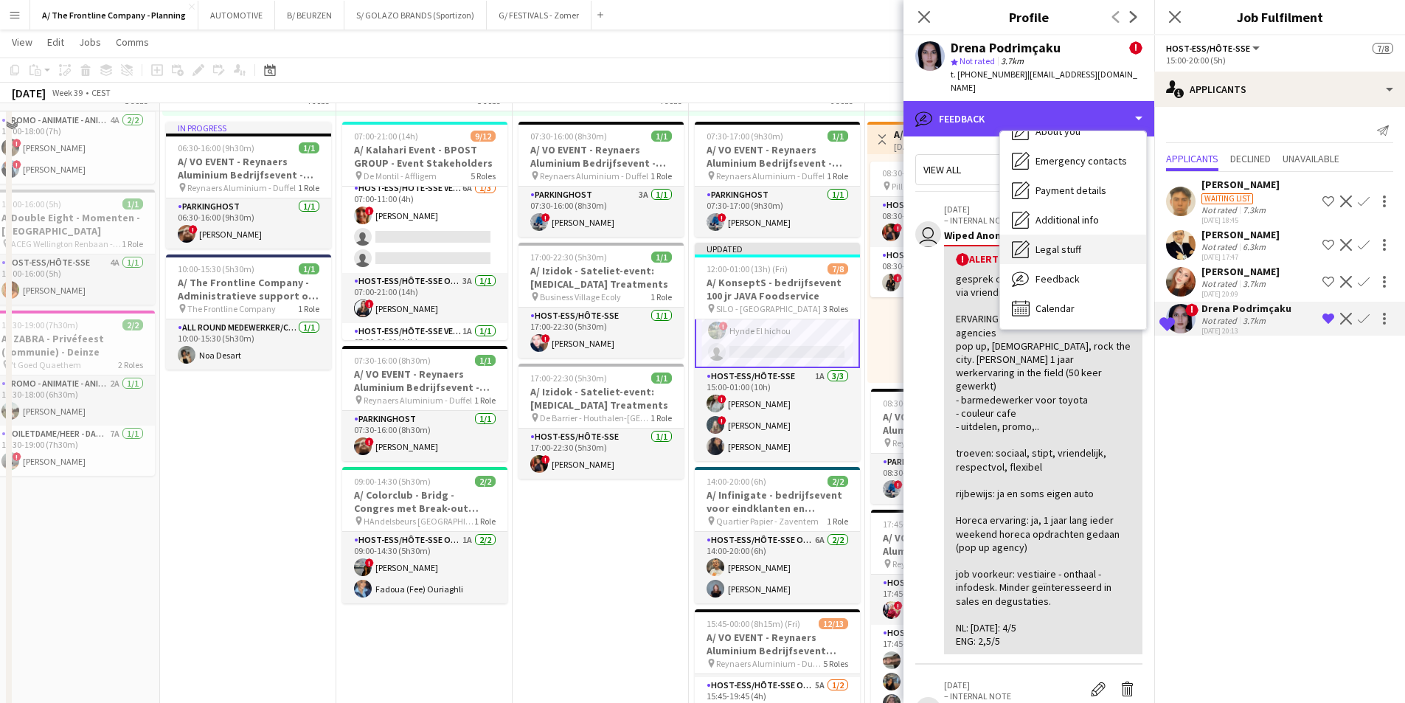
scroll to position [590, 0]
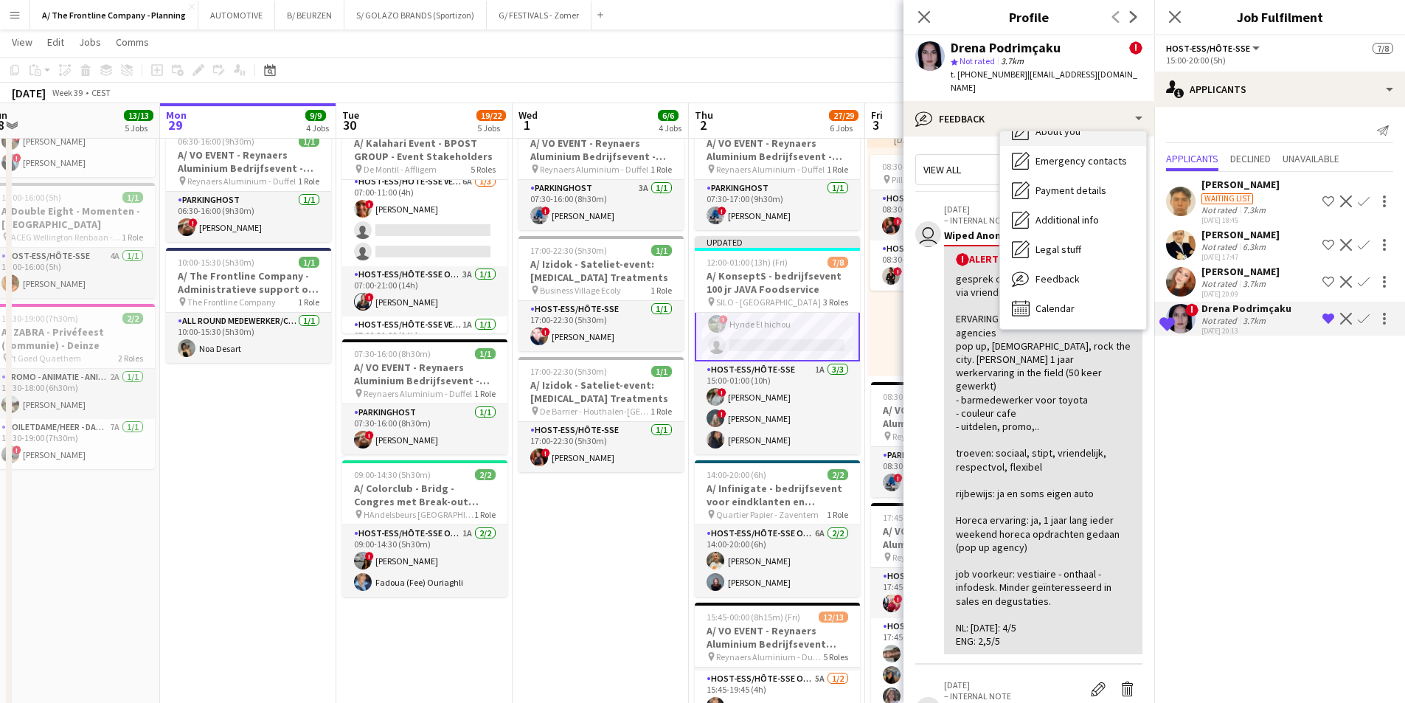
click at [1067, 125] on span "About you" at bounding box center [1058, 131] width 45 height 13
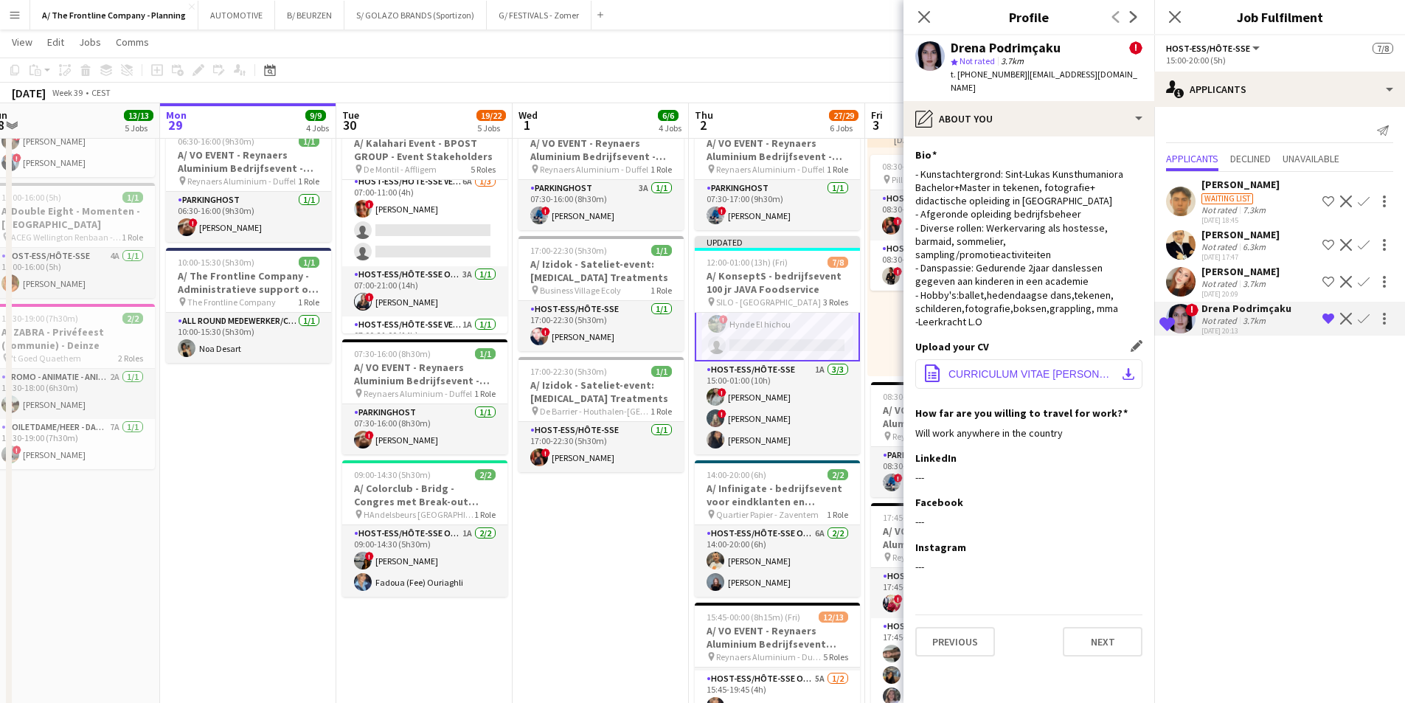
click at [1049, 359] on button "office-file-sheet CURRICULUM VITAE [PERSON_NAME] Podrimçaku.pdf download-bottom" at bounding box center [1028, 374] width 227 height 30
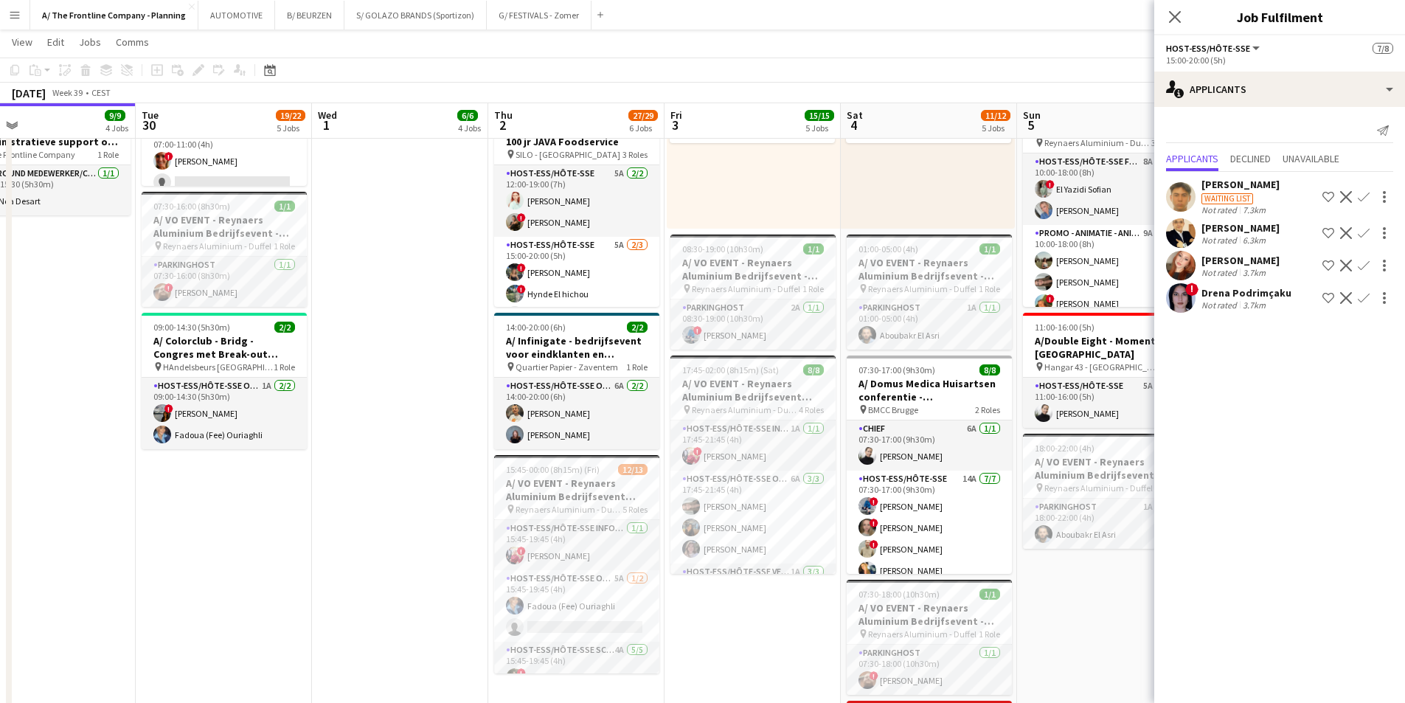
scroll to position [0, 570]
drag, startPoint x: 614, startPoint y: 505, endPoint x: 413, endPoint y: 487, distance: 202.2
click at [413, 487] on app-calendar-viewport "Fri 26 3/3 2 Jobs Sat 27 5/5 5 Jobs Sun 28 13/13 5 Jobs Mon 29 9/9 4 Jobs Tue 3…" at bounding box center [702, 152] width 1405 height 1665
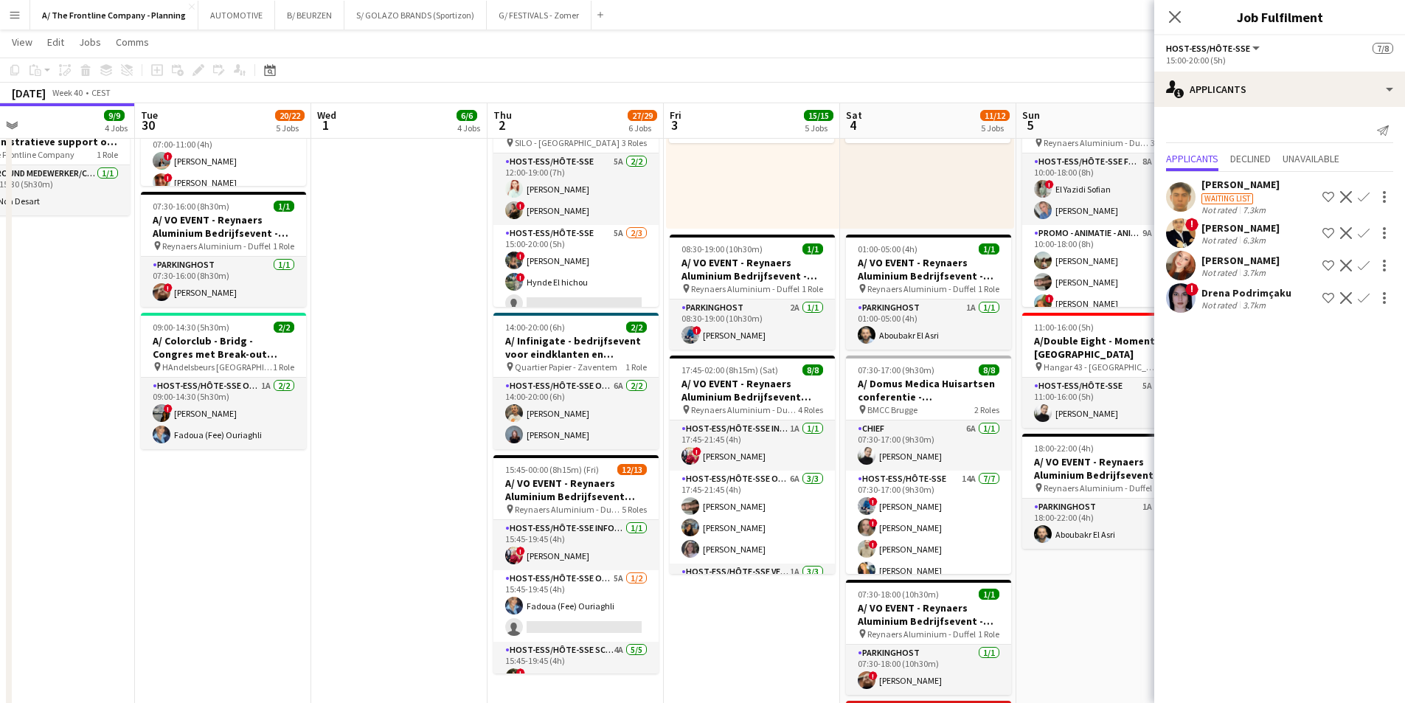
click at [1227, 232] on div "[PERSON_NAME]" at bounding box center [1241, 227] width 78 height 13
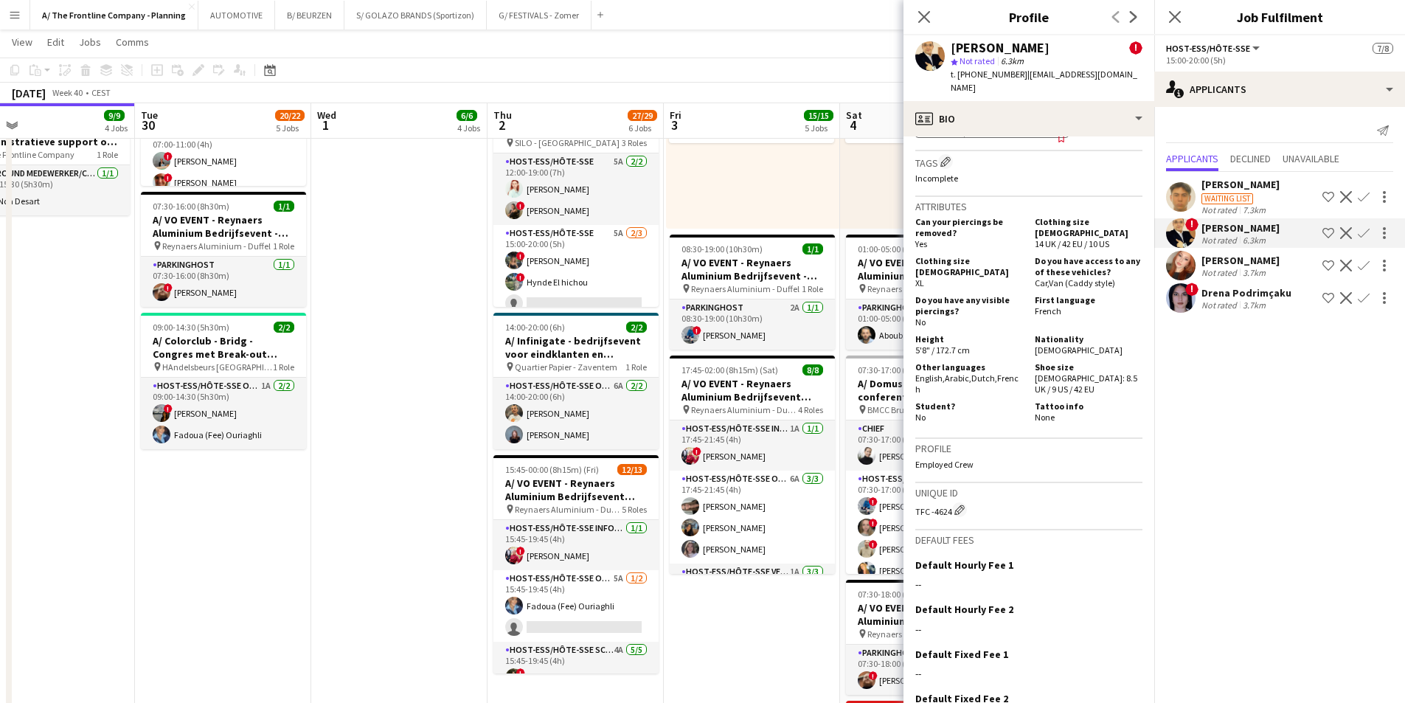
scroll to position [738, 0]
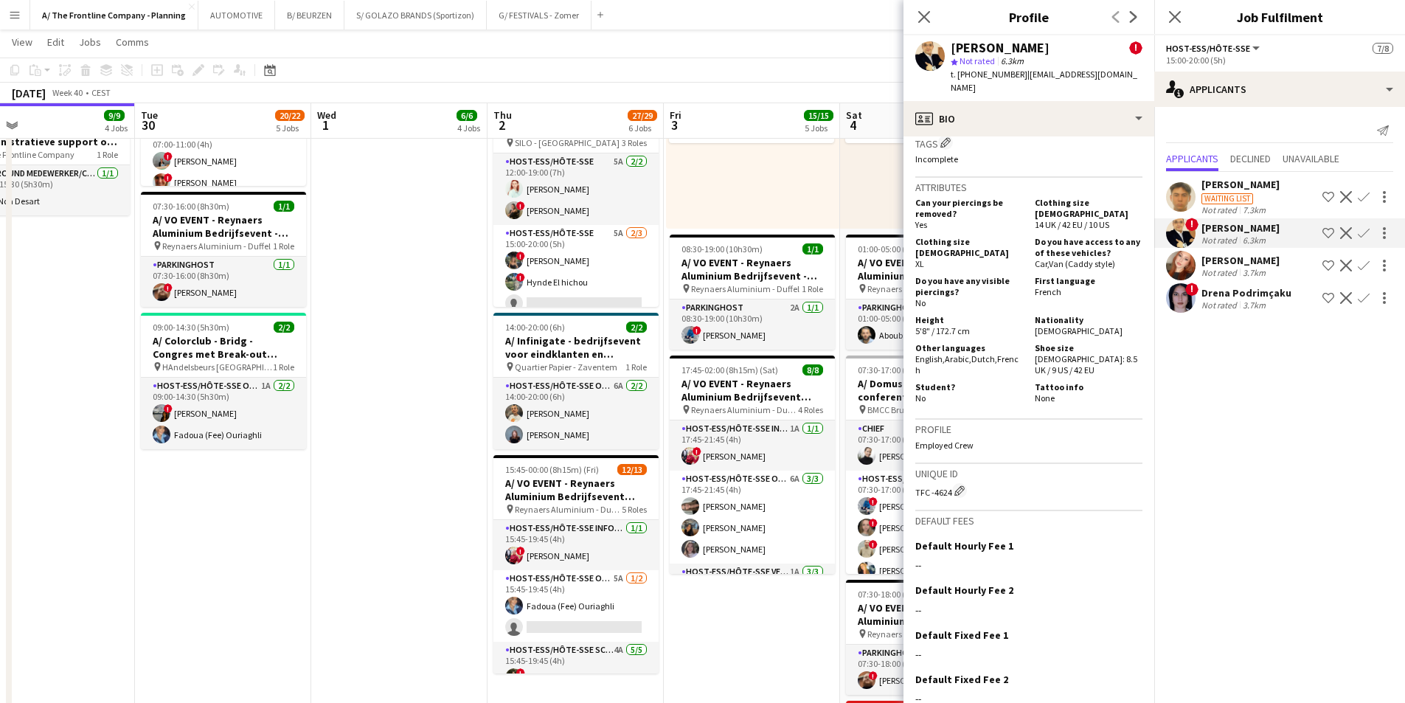
click at [1035, 440] on p "Employed Crew" at bounding box center [1028, 445] width 227 height 11
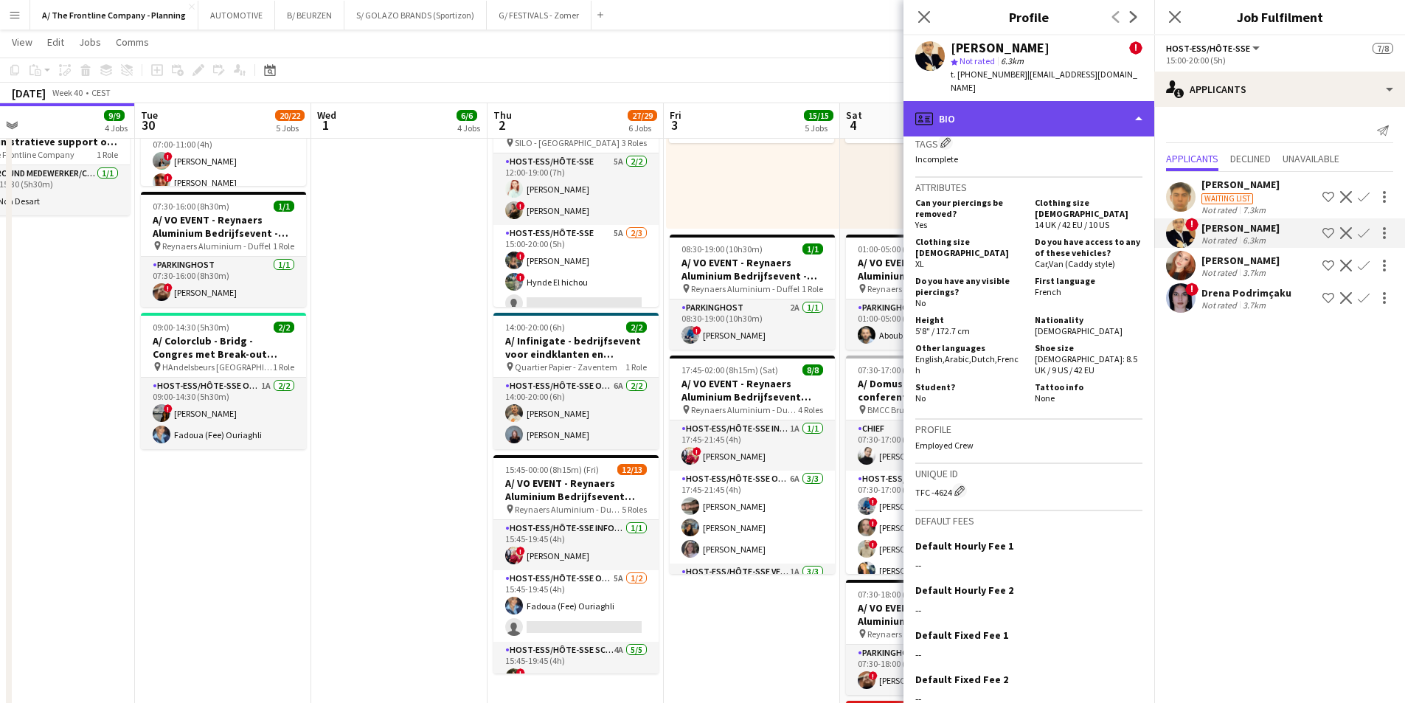
click at [1072, 102] on div "profile Bio" at bounding box center [1029, 118] width 251 height 35
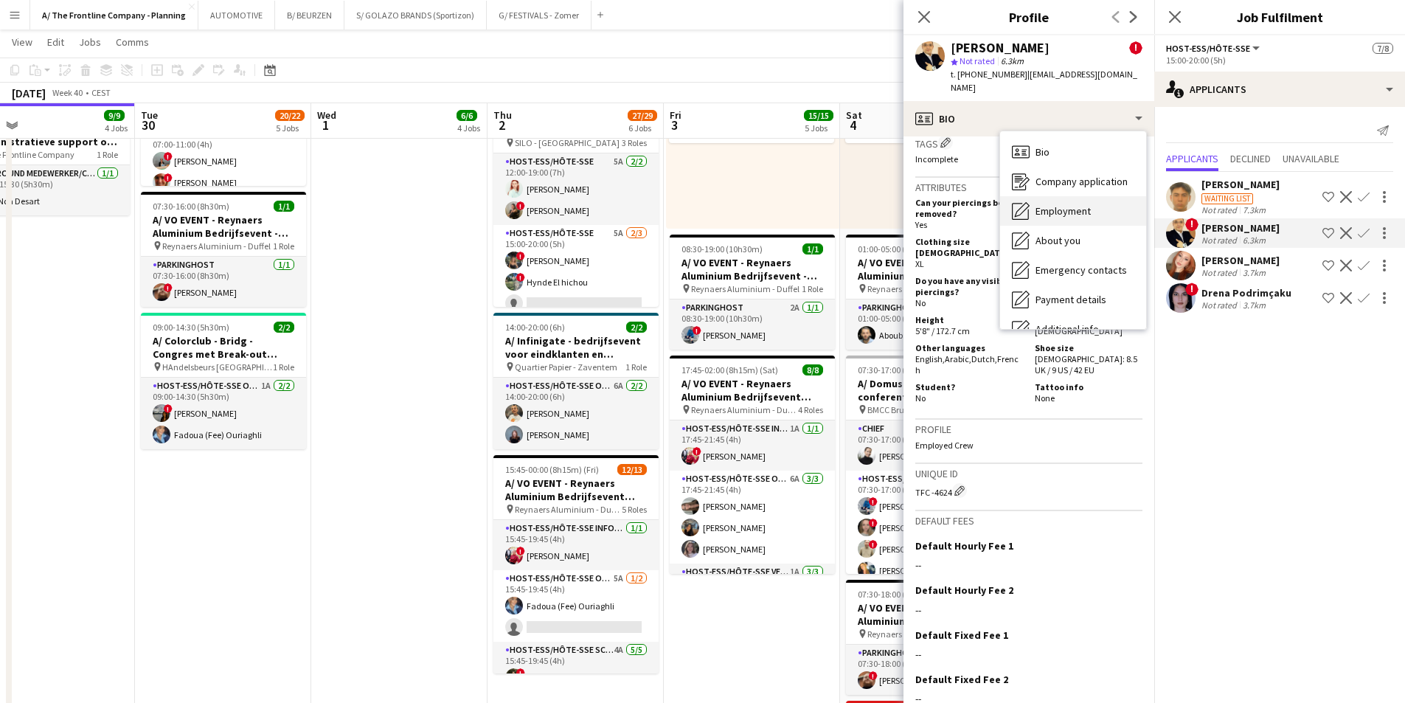
click at [1052, 204] on span "Employment" at bounding box center [1063, 210] width 55 height 13
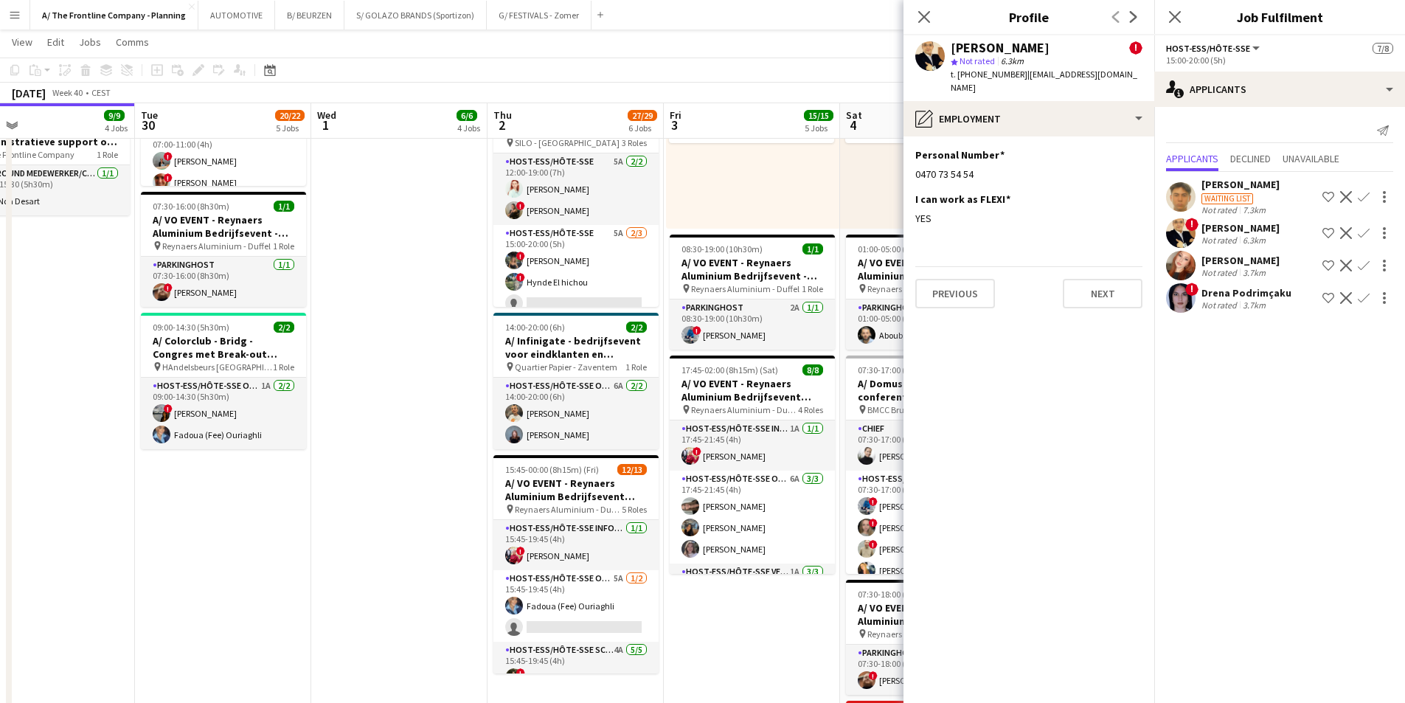
click at [21, 18] on button "Menu" at bounding box center [15, 15] width 30 height 30
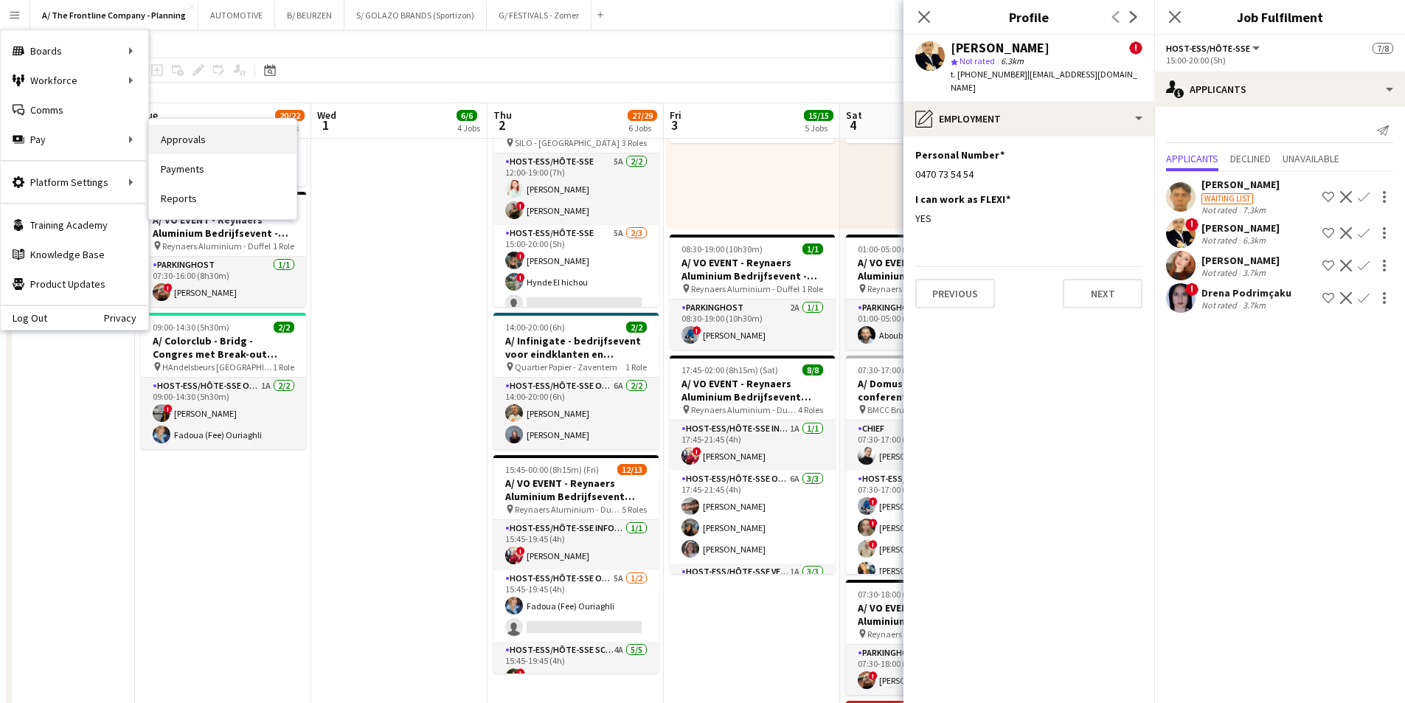
click at [173, 139] on link "Approvals" at bounding box center [223, 140] width 148 height 30
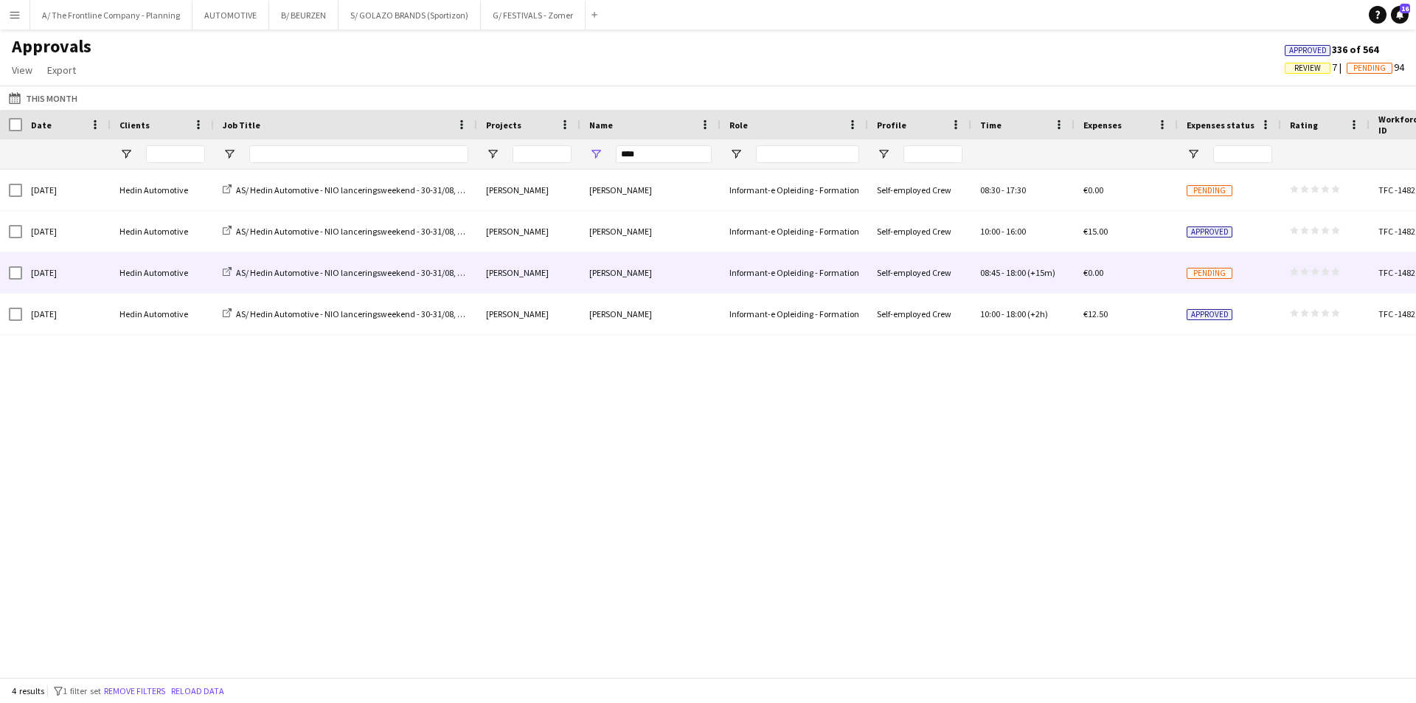
click at [214, 291] on div "AS/ Hedin Automotive - NIO lanceringsweekend - 30-31/08, 06-07/09 en 13-14/09" at bounding box center [345, 272] width 263 height 41
click at [124, 273] on div "Hedin Automotive" at bounding box center [162, 272] width 103 height 41
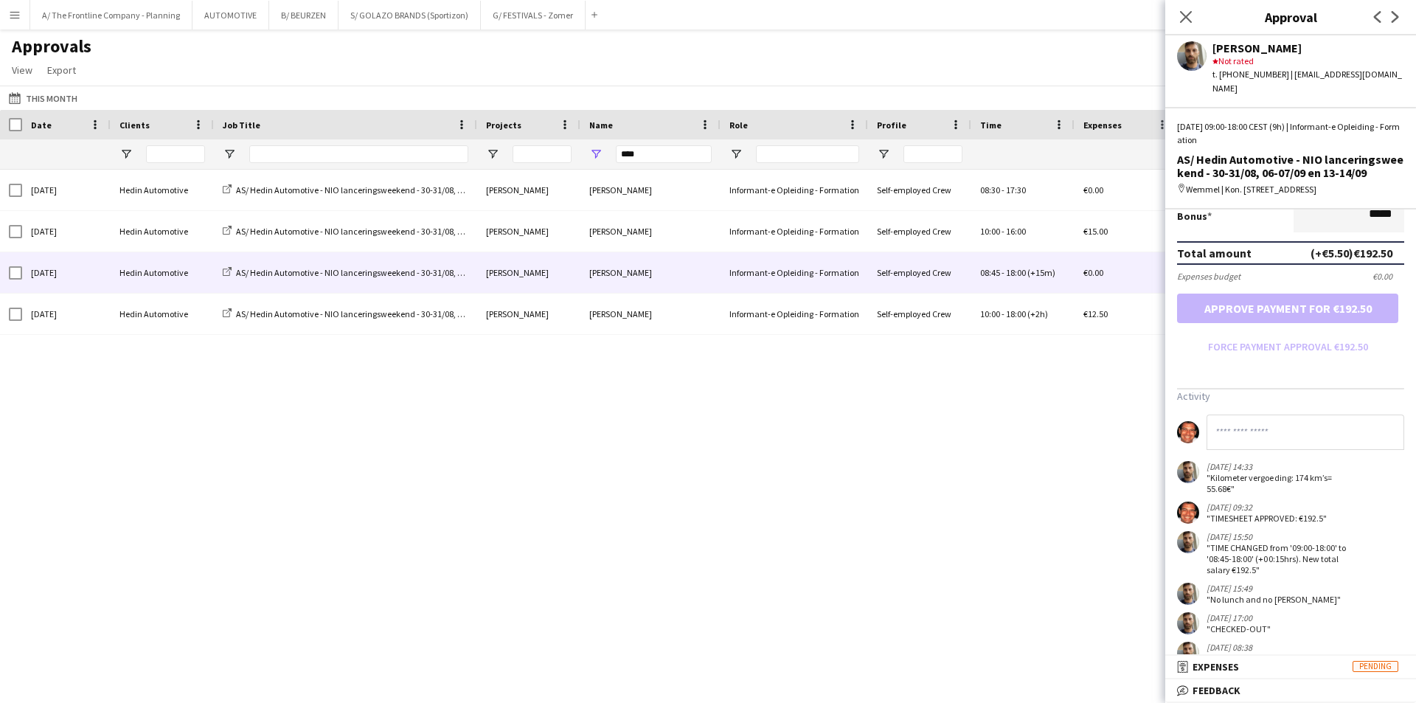
scroll to position [398, 0]
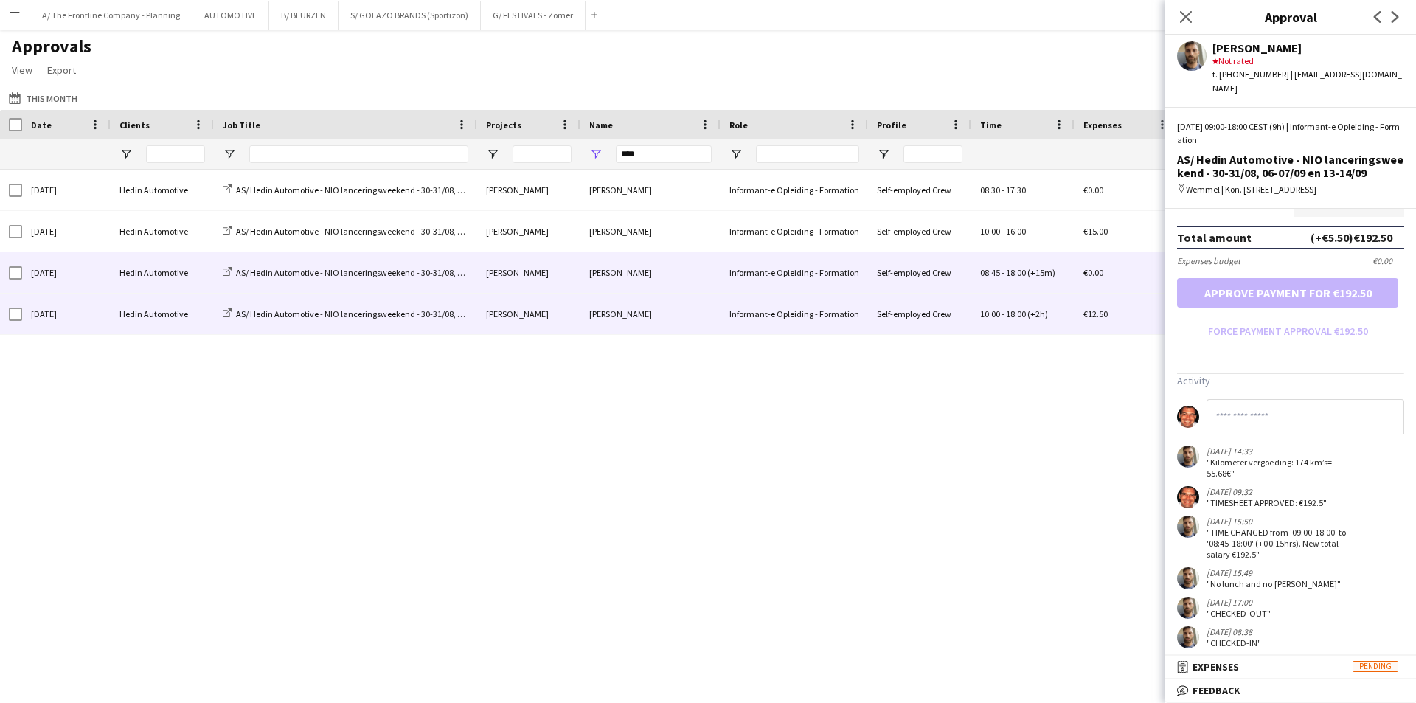
click at [114, 319] on div "Hedin Automotive" at bounding box center [162, 314] width 103 height 41
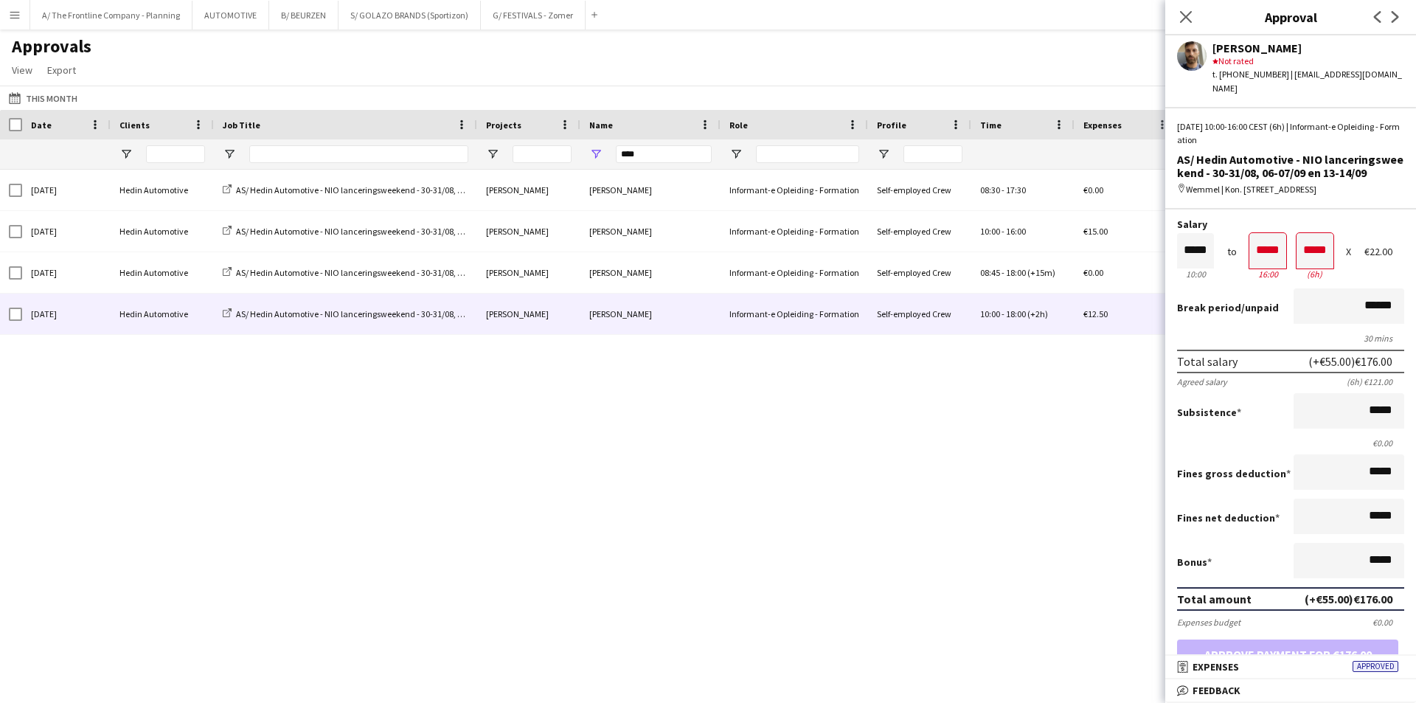
scroll to position [0, 0]
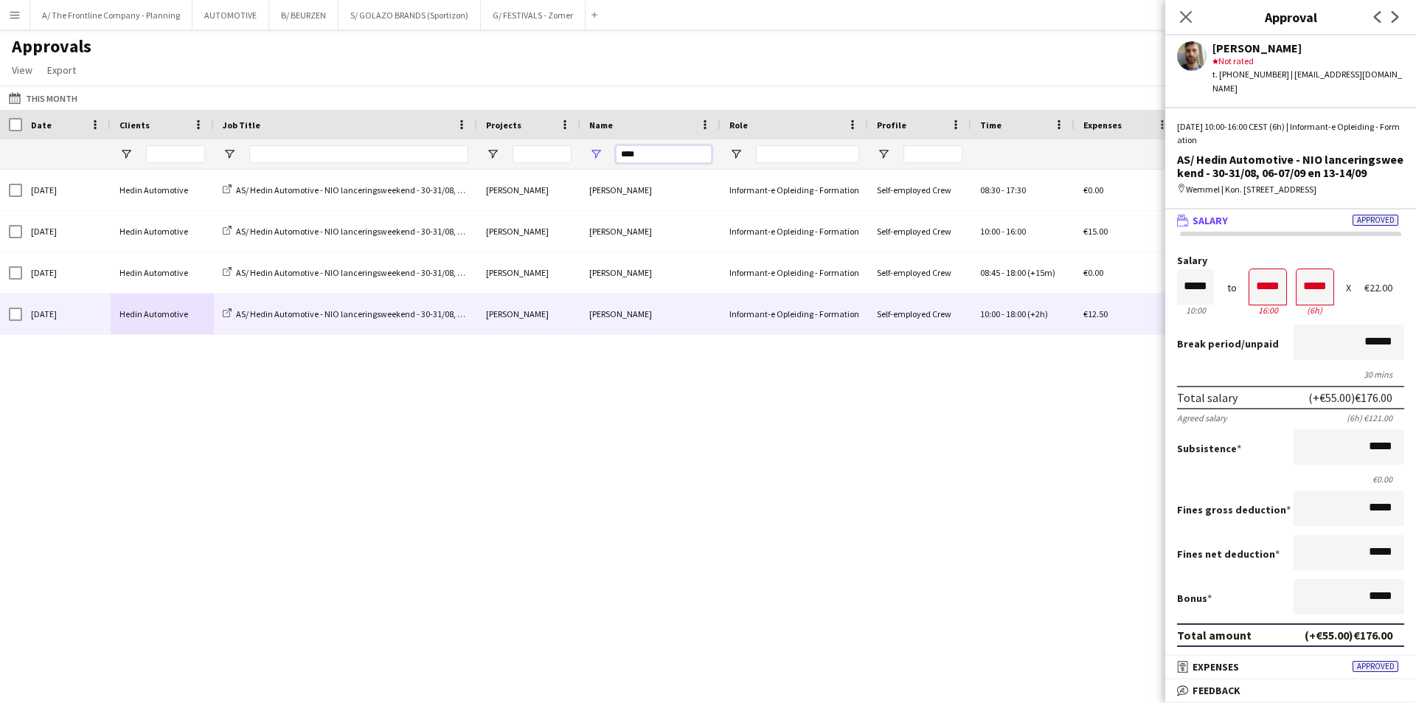
drag, startPoint x: 662, startPoint y: 152, endPoint x: 569, endPoint y: 158, distance: 93.1
click at [569, 158] on div "****" at bounding box center [729, 154] width 1458 height 30
type input "*****"
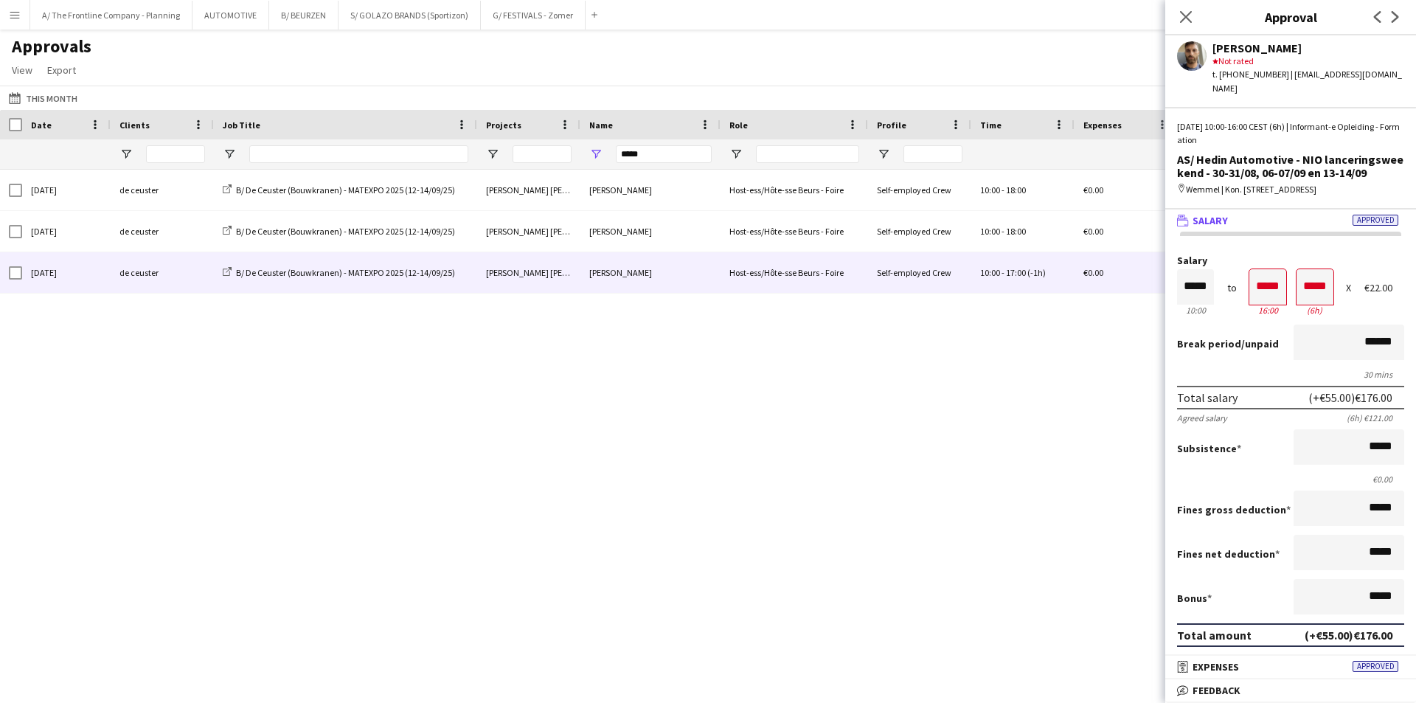
click at [158, 288] on div "de ceuster" at bounding box center [162, 272] width 103 height 41
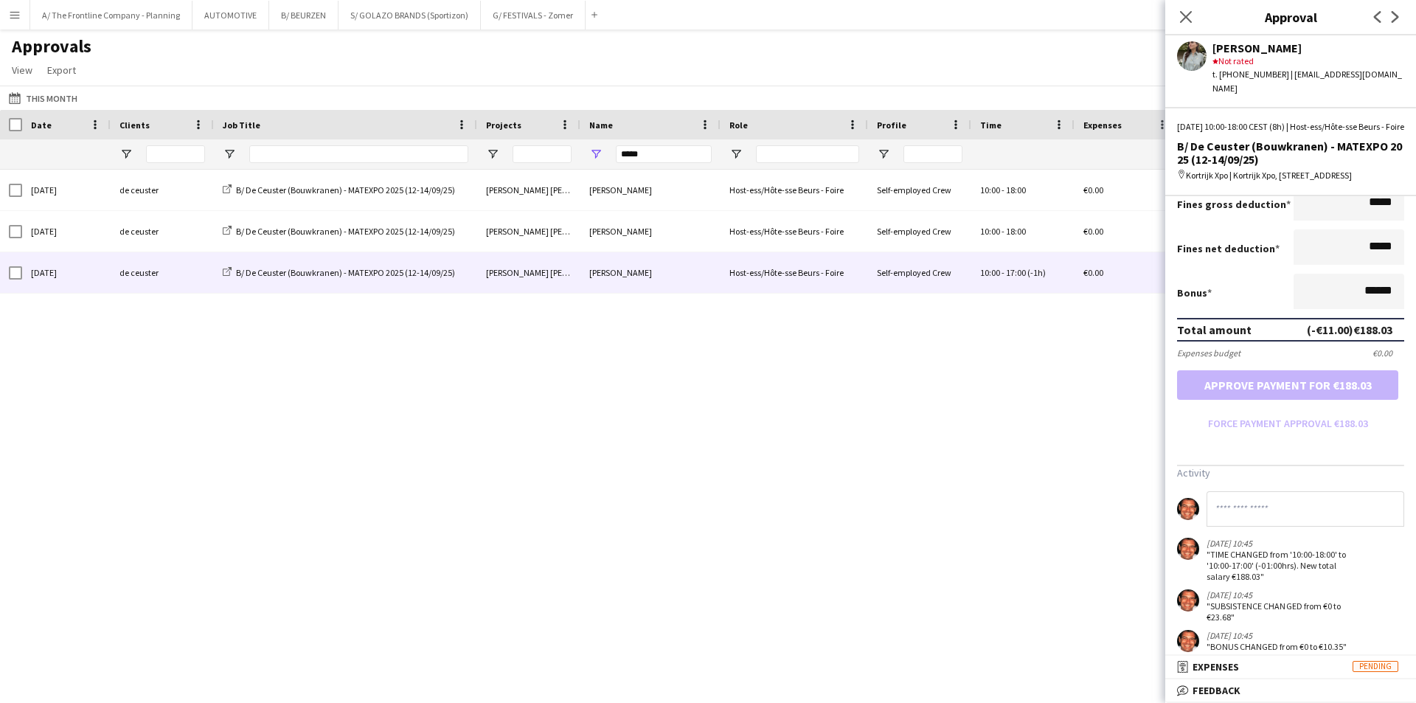
scroll to position [392, 0]
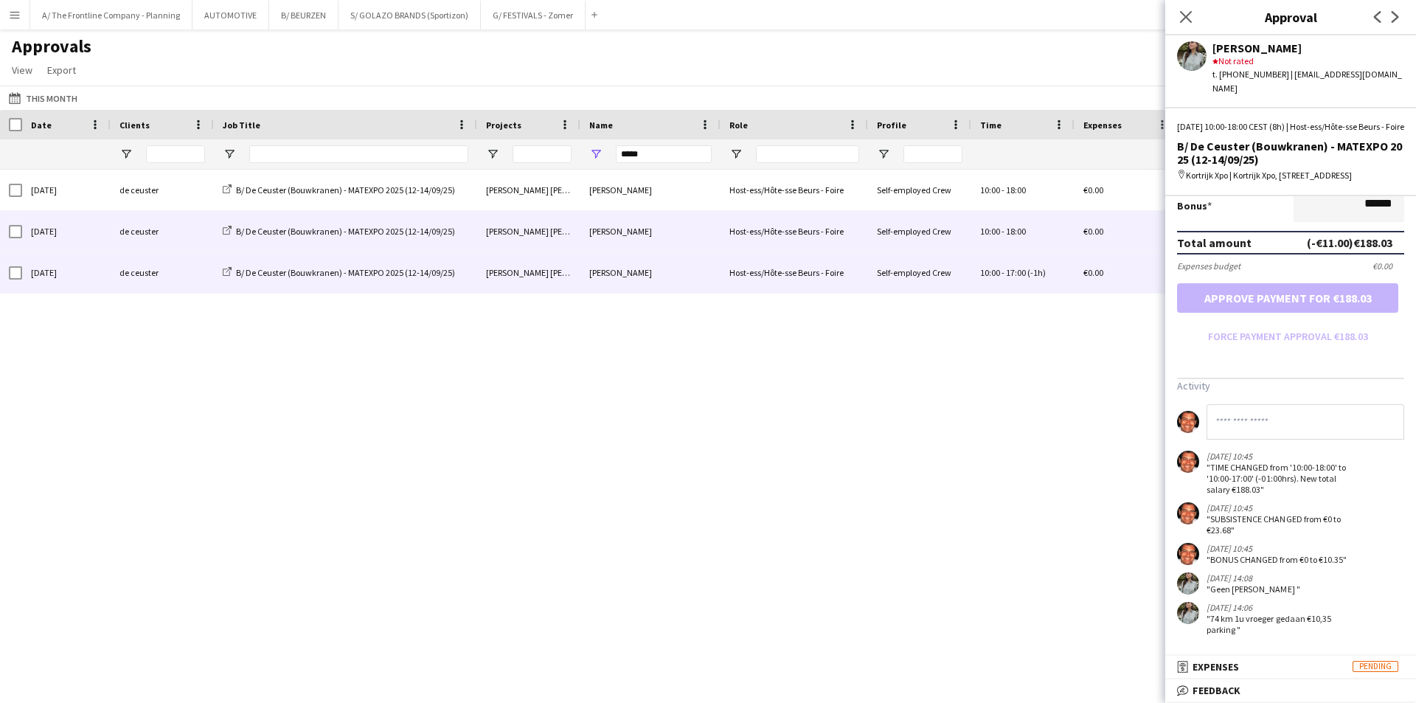
click at [158, 214] on div "de ceuster" at bounding box center [162, 231] width 103 height 41
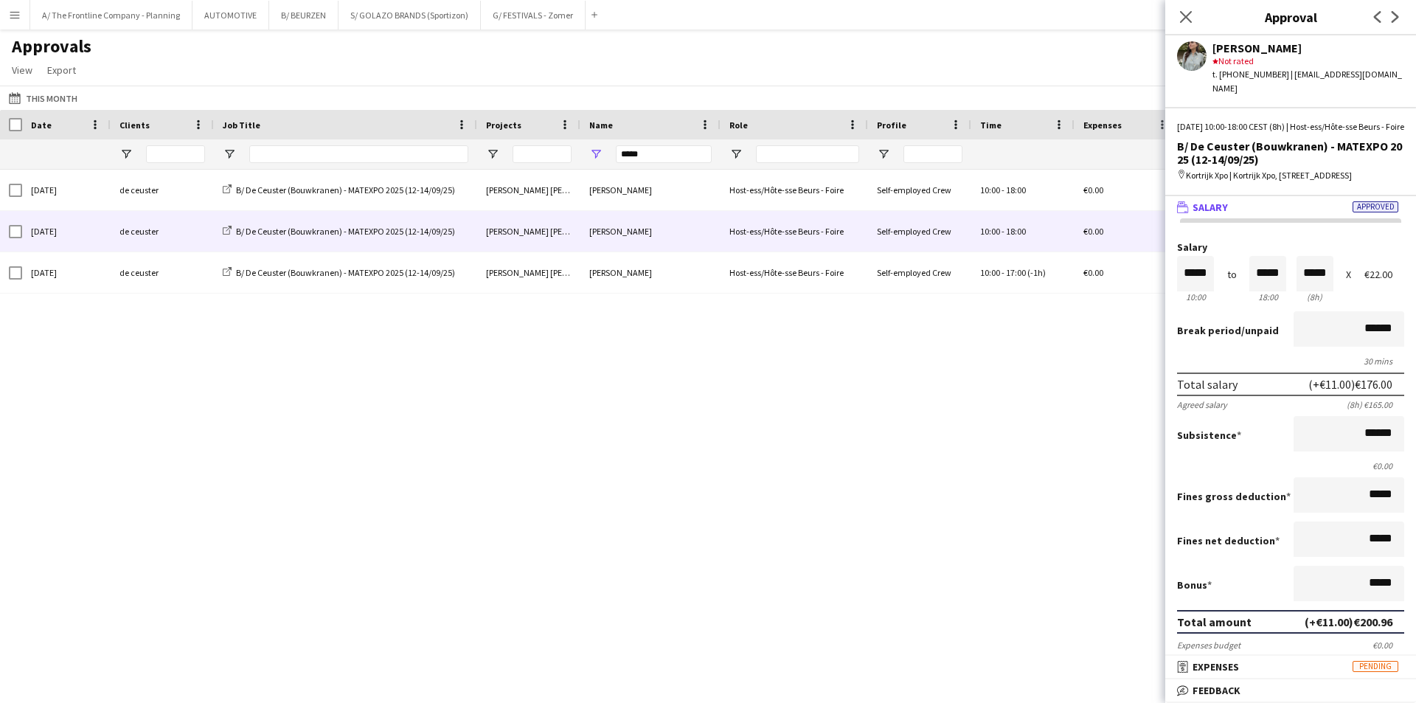
scroll to position [300, 0]
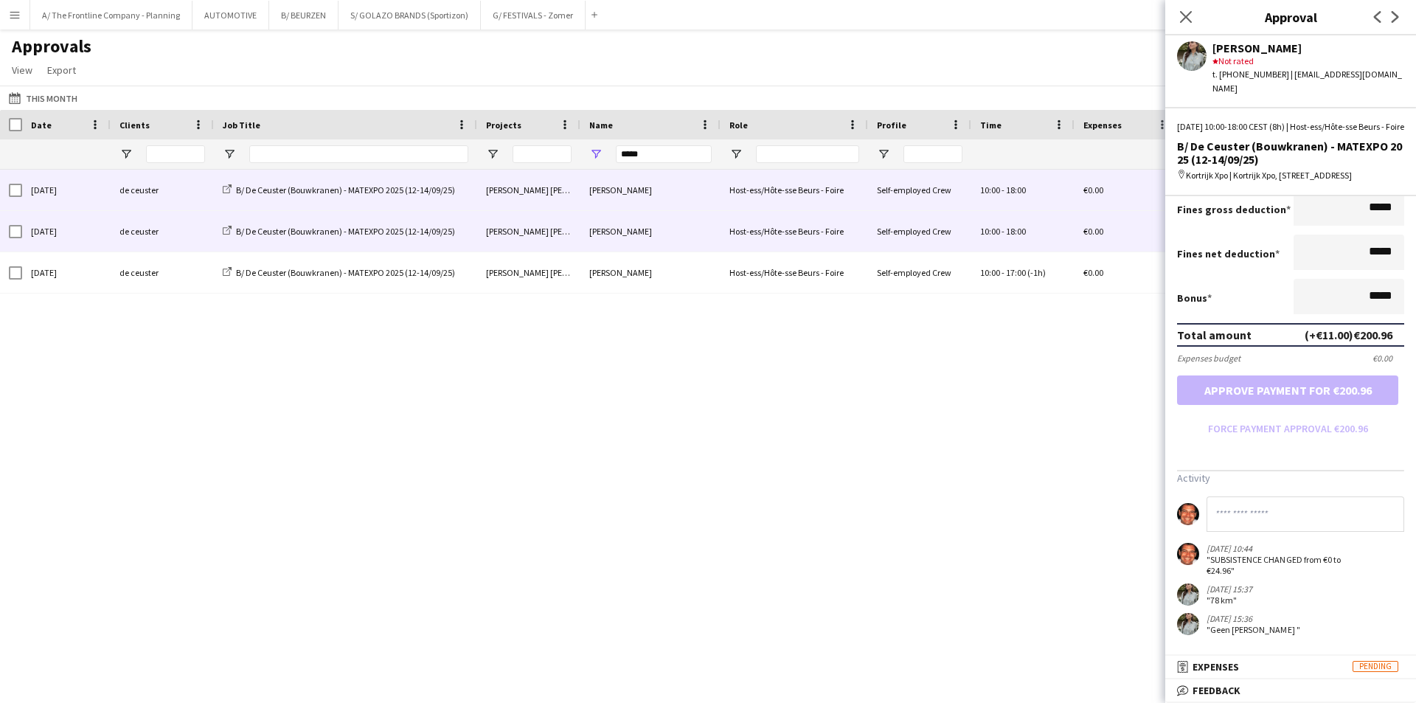
click at [158, 196] on div "de ceuster" at bounding box center [162, 190] width 103 height 41
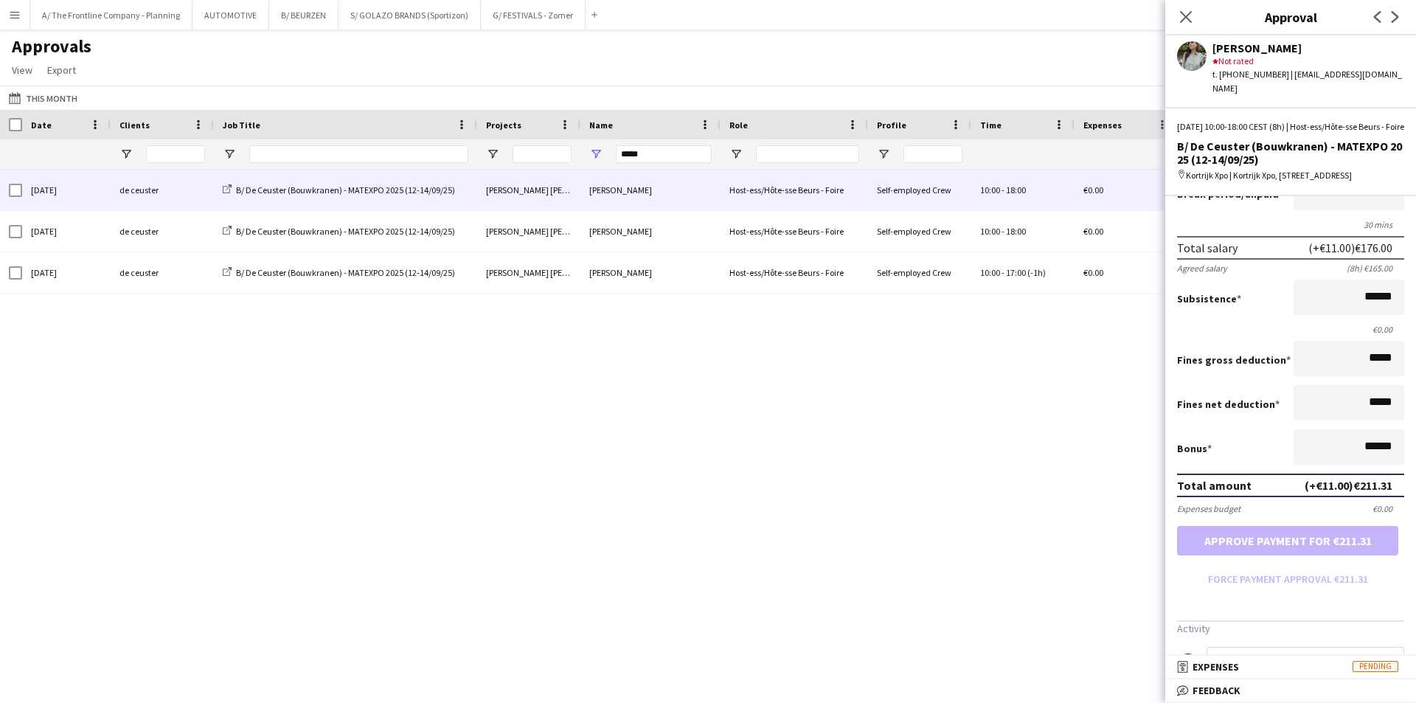
scroll to position [341, 0]
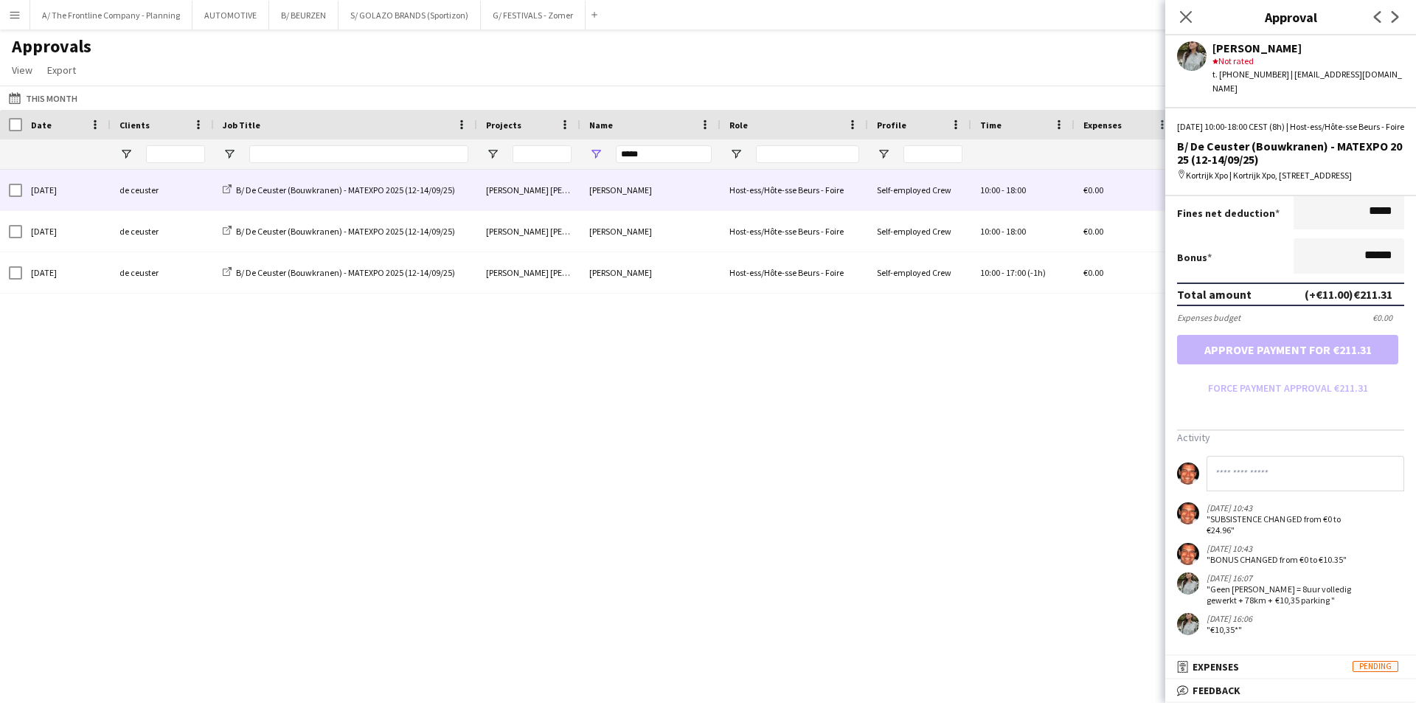
click at [525, 420] on div "[DATE] de ceuster B/ De Ceuster (Bouwkranen) - MATEXPO 2025 (12-14/09/25) [PERS…" at bounding box center [708, 418] width 1416 height 496
click at [794, 413] on div "[DATE] de ceuster B/ De Ceuster (Bouwkranen) - MATEXPO 2025 (12-14/09/25) [PERS…" at bounding box center [708, 418] width 1416 height 496
click at [1185, 18] on icon at bounding box center [1186, 17] width 14 height 14
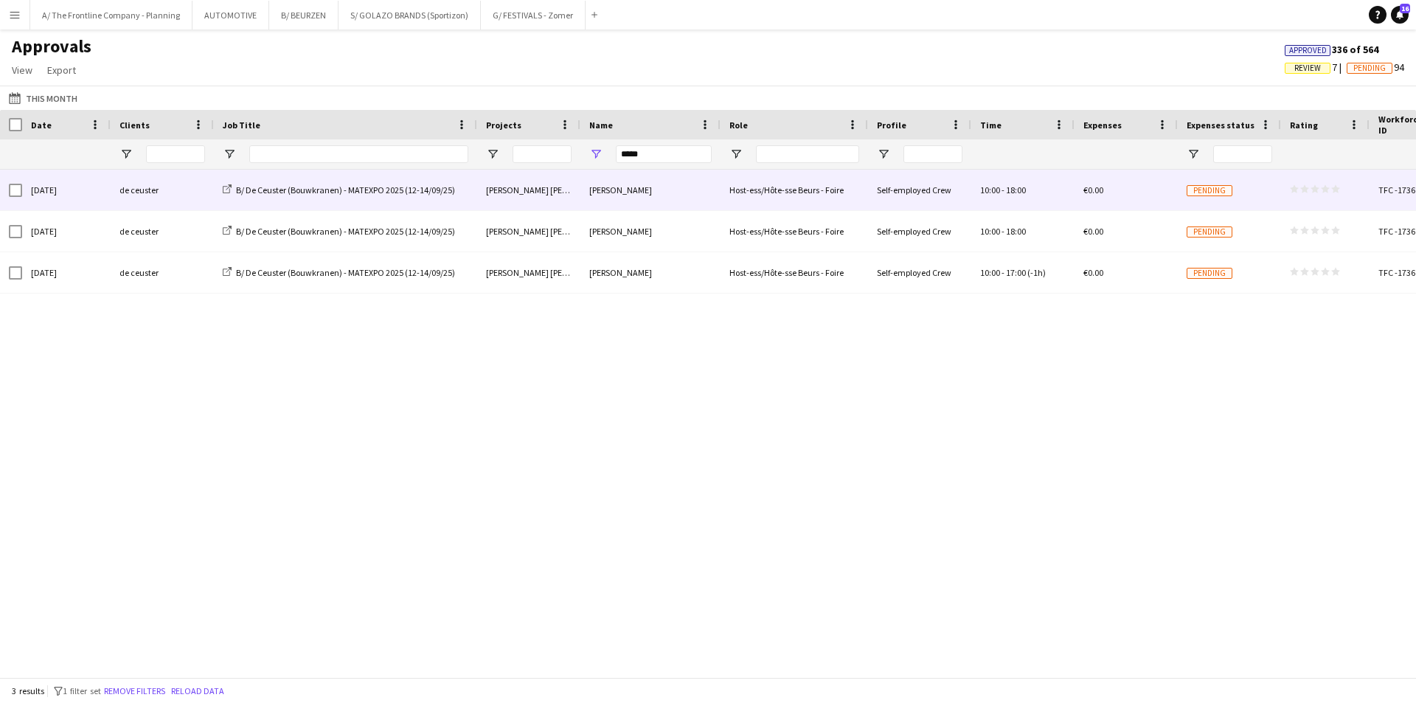
click at [134, 193] on div "de ceuster" at bounding box center [162, 190] width 103 height 41
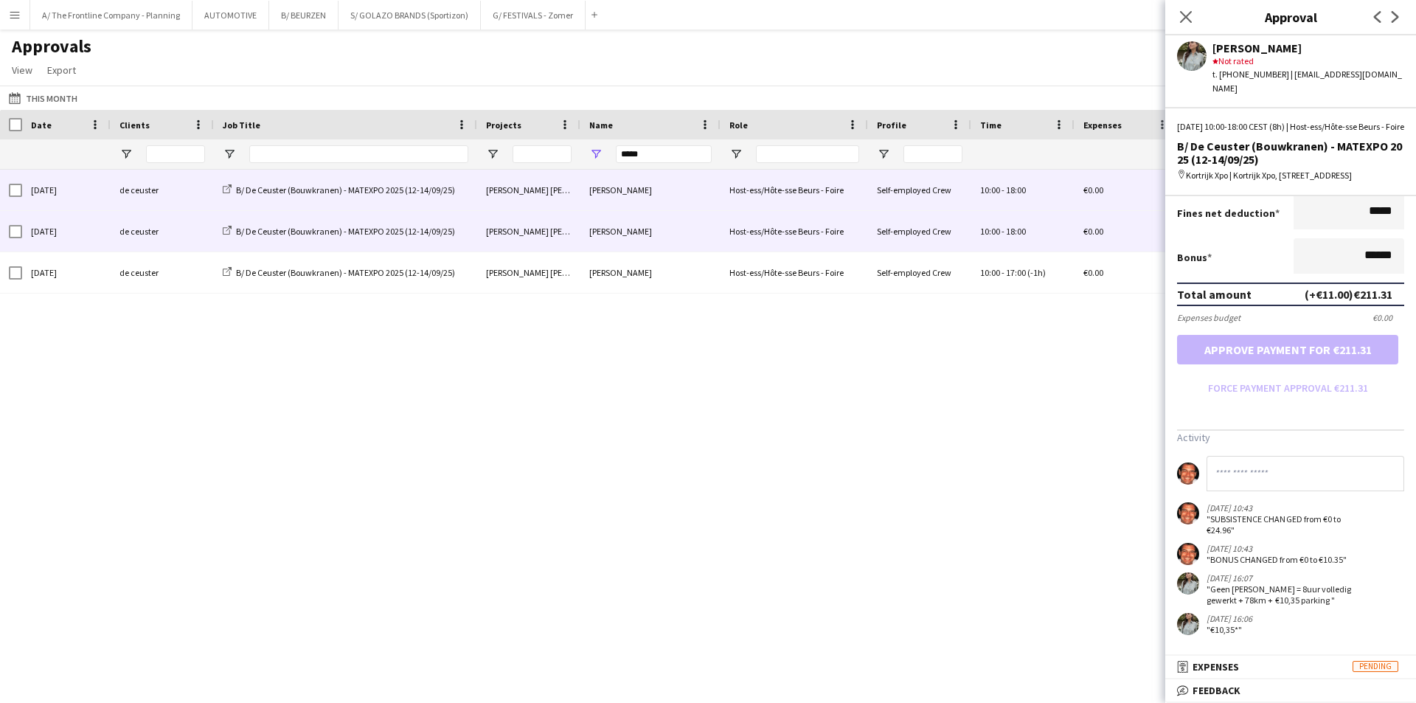
click at [117, 235] on div "de ceuster" at bounding box center [162, 231] width 103 height 41
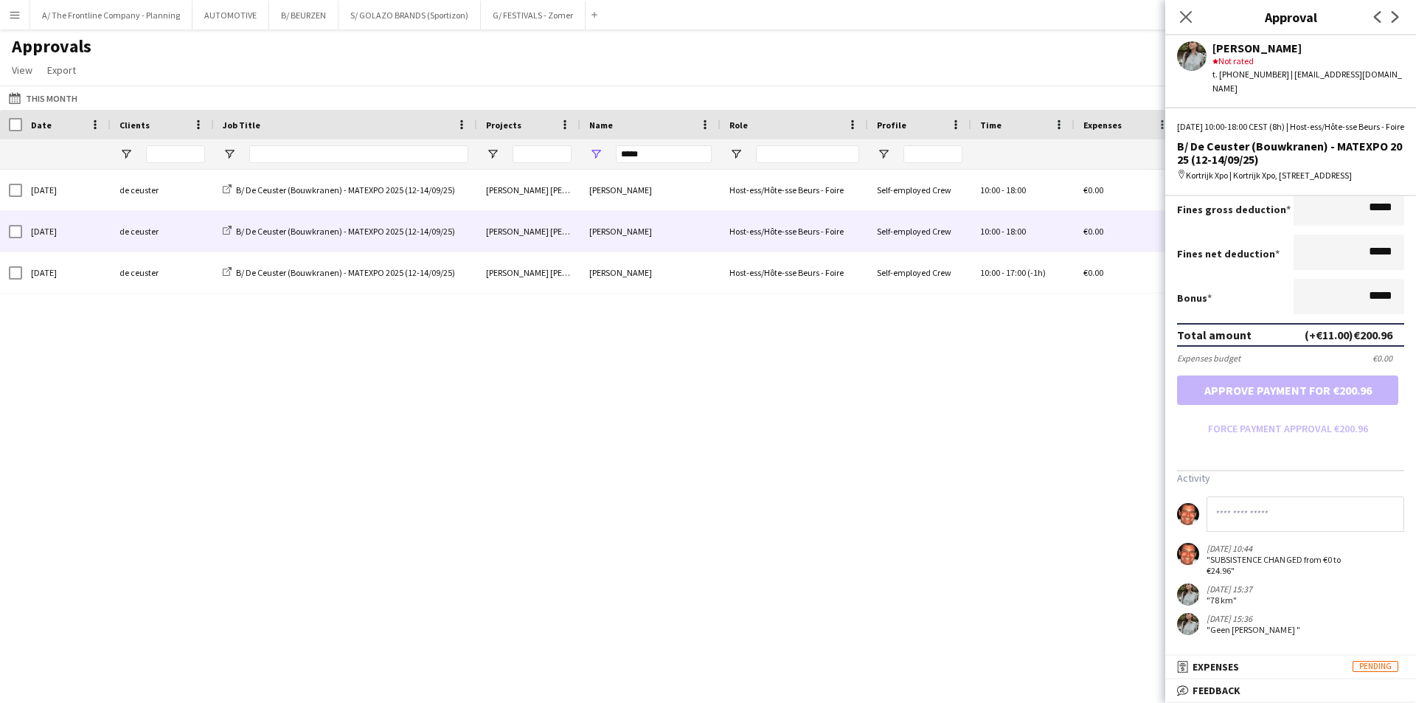
scroll to position [300, 0]
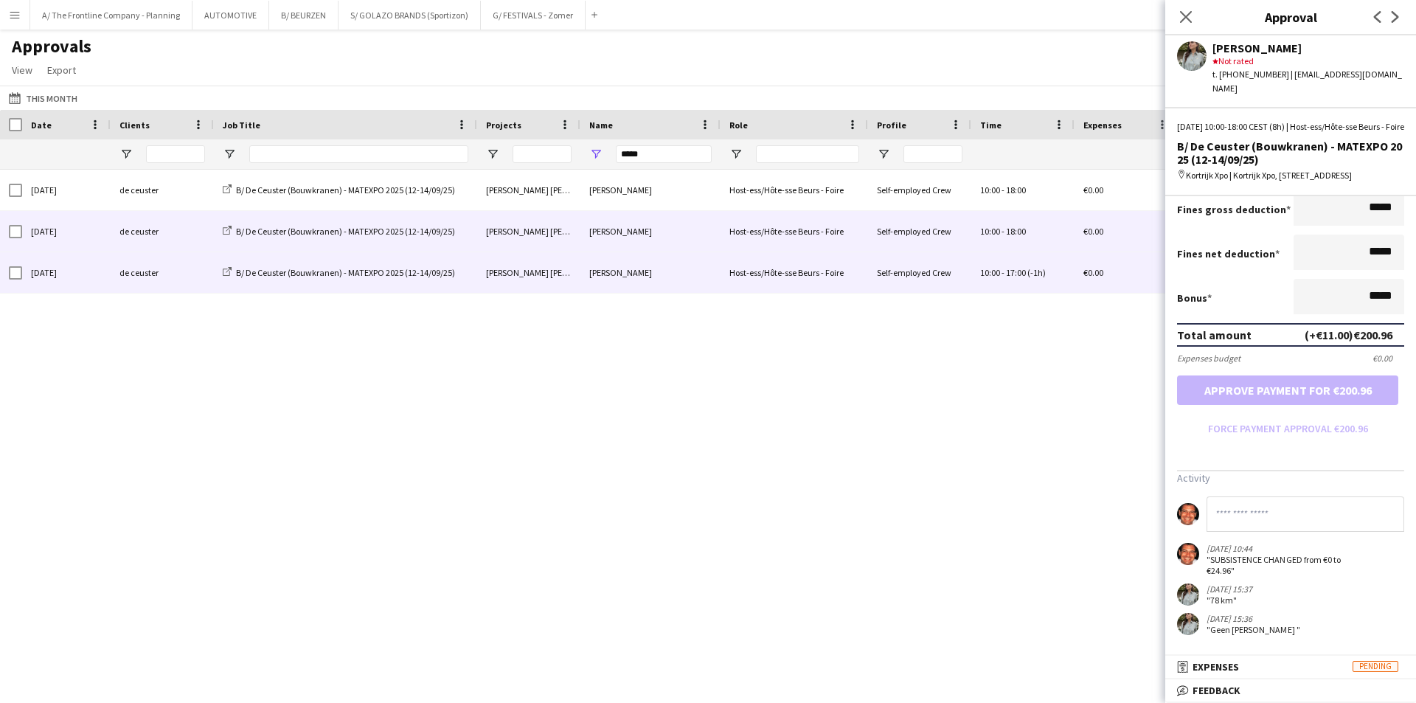
click at [161, 274] on div "de ceuster" at bounding box center [162, 272] width 103 height 41
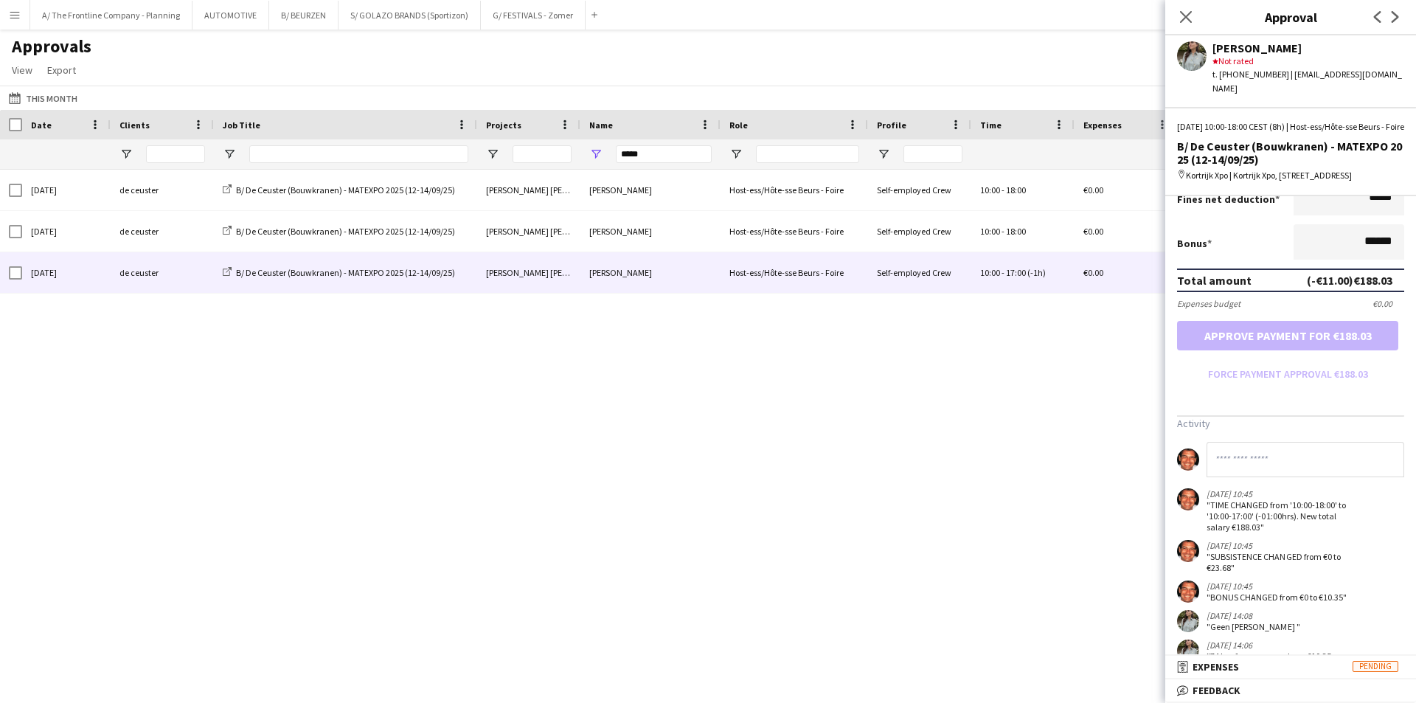
scroll to position [392, 0]
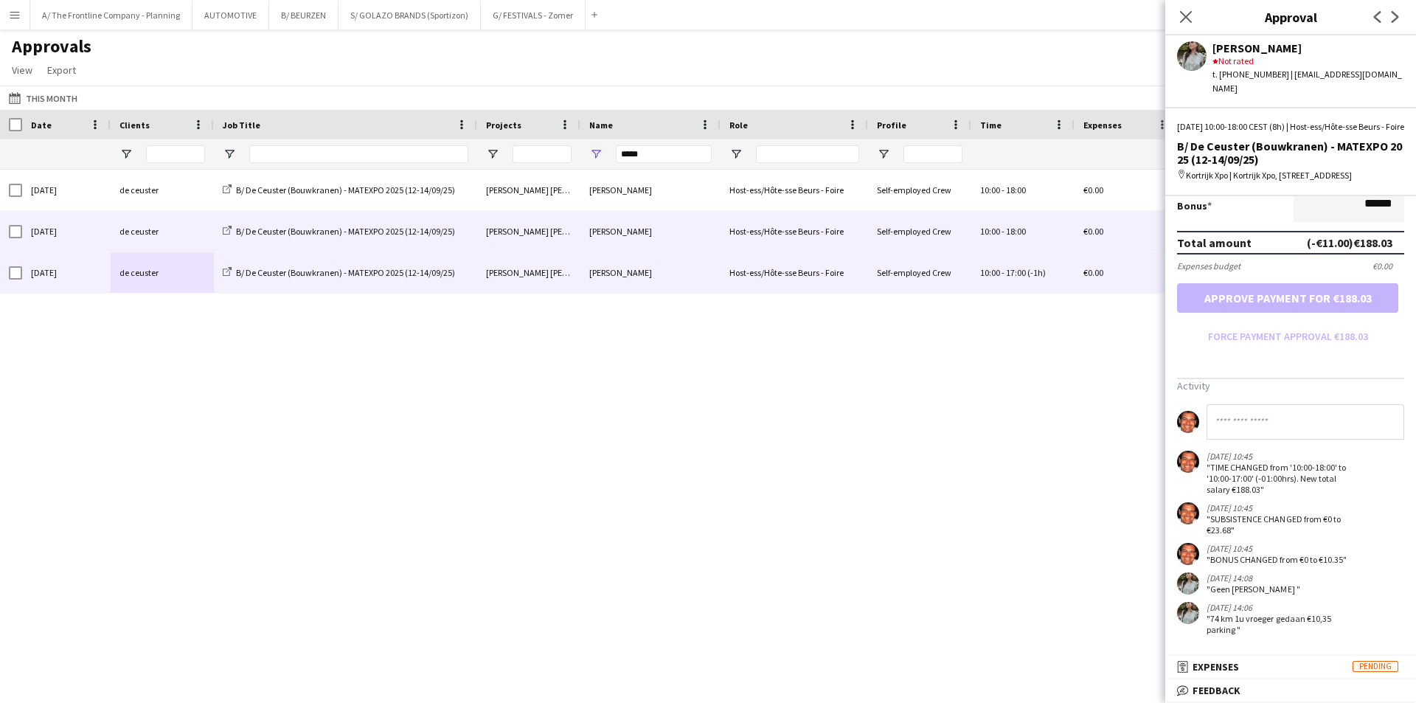
click at [88, 232] on div "[DATE]" at bounding box center [66, 231] width 89 height 41
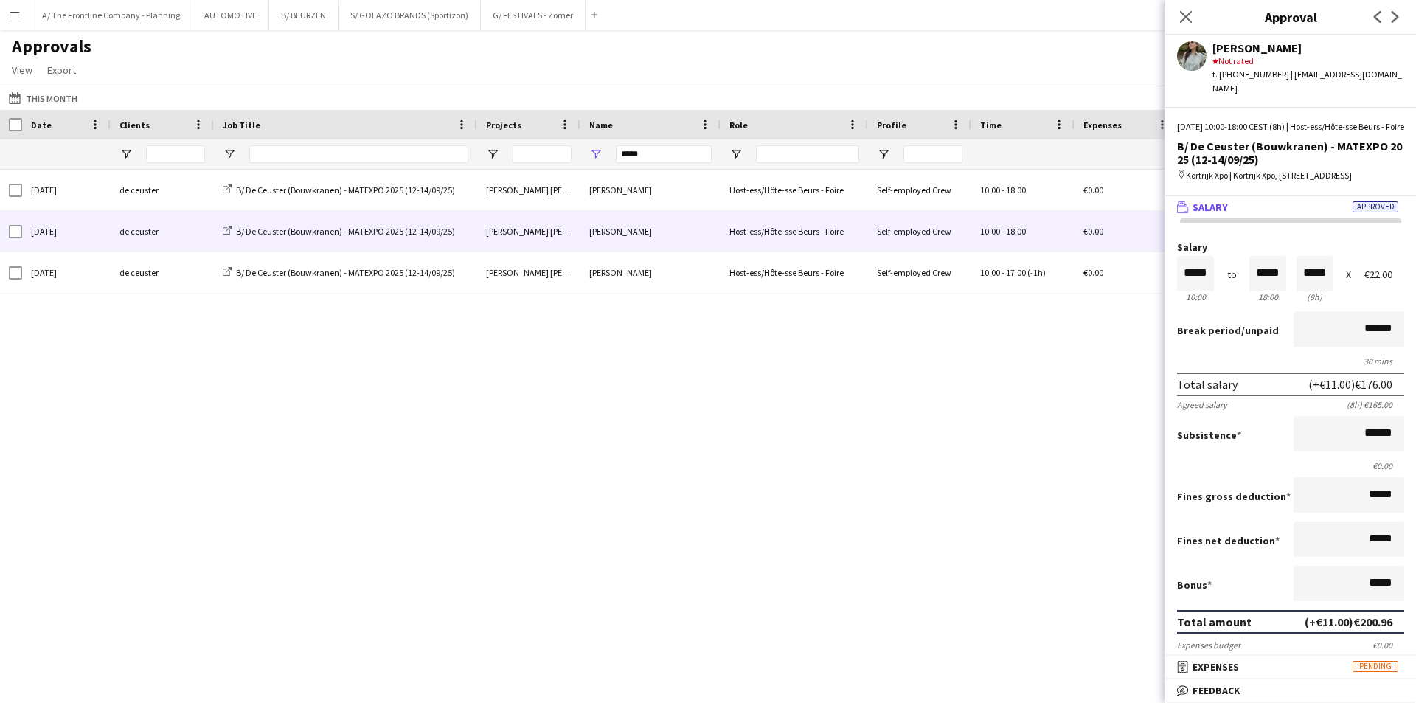
scroll to position [300, 0]
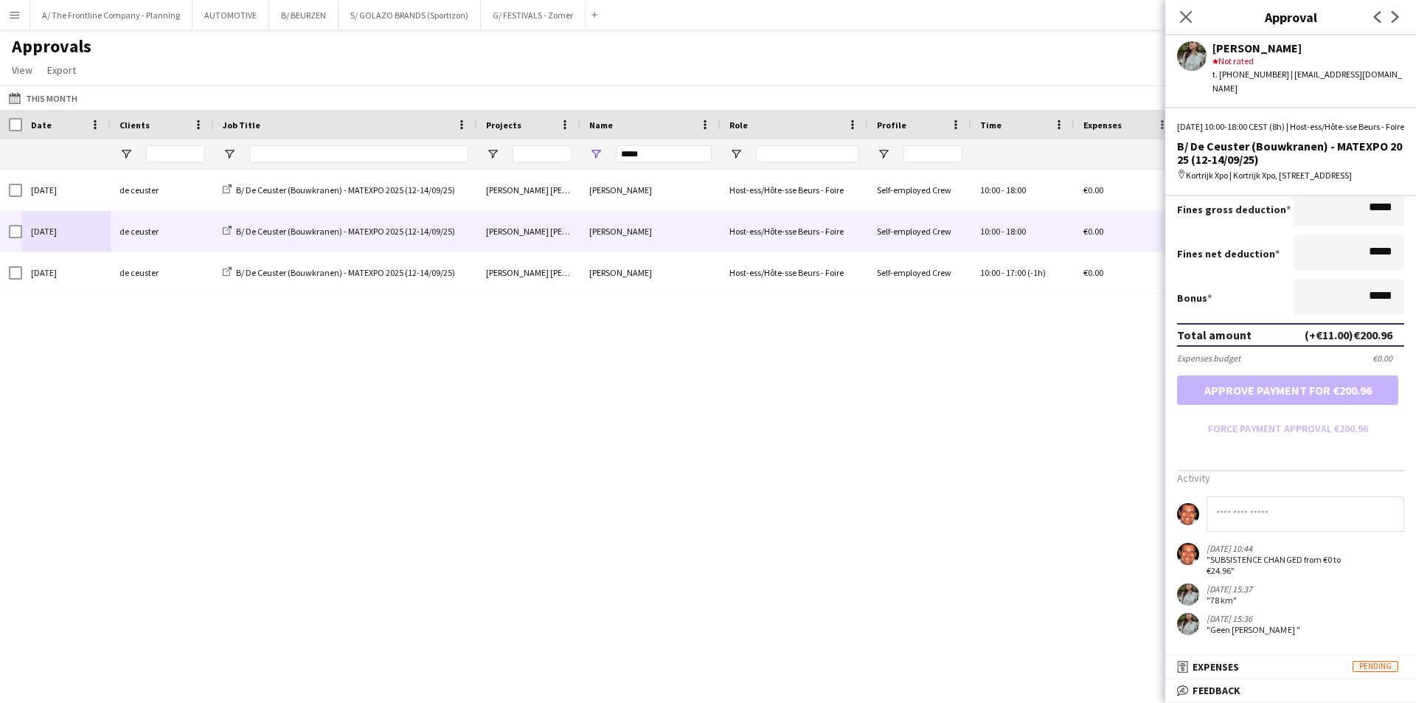
click at [850, 391] on div "[DATE] de ceuster B/ De Ceuster (Bouwkranen) - MATEXPO 2025 (12-14/09/25) [PERS…" at bounding box center [708, 418] width 1416 height 496
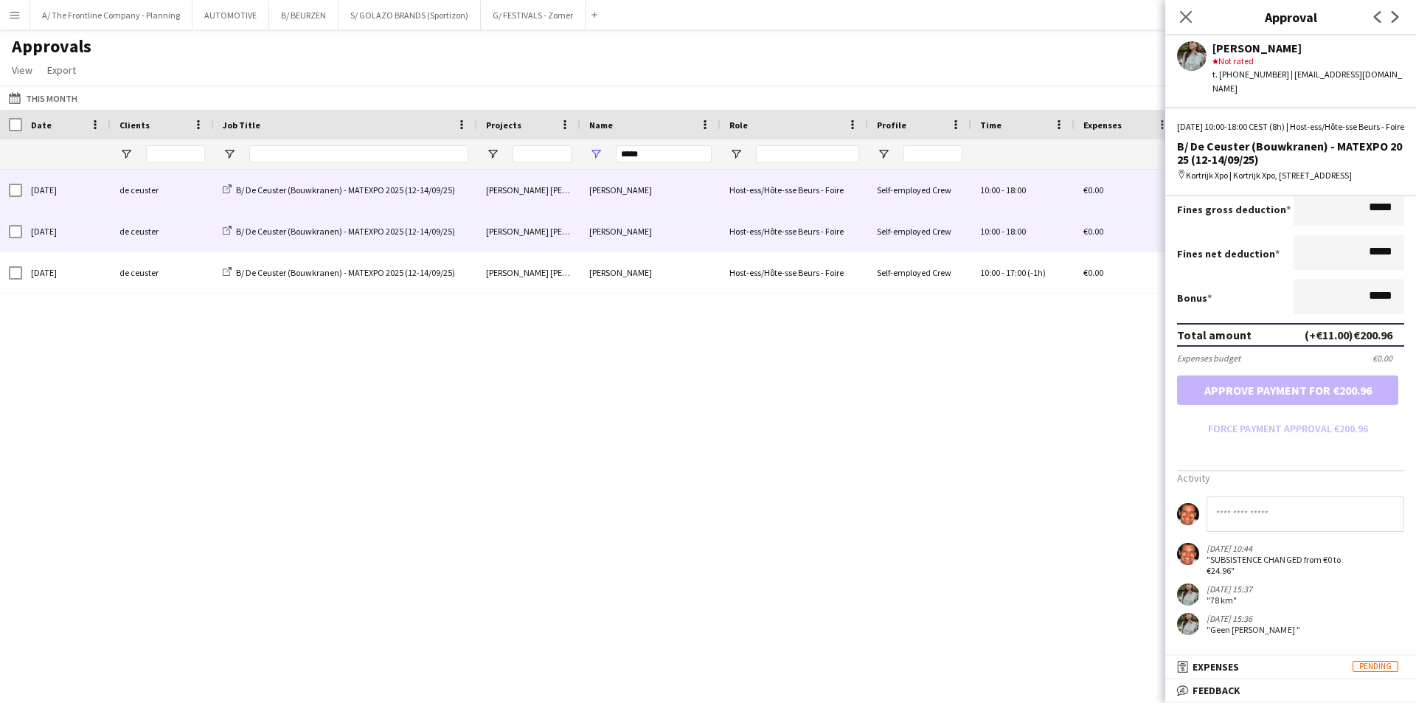
click at [170, 193] on div "de ceuster" at bounding box center [162, 190] width 103 height 41
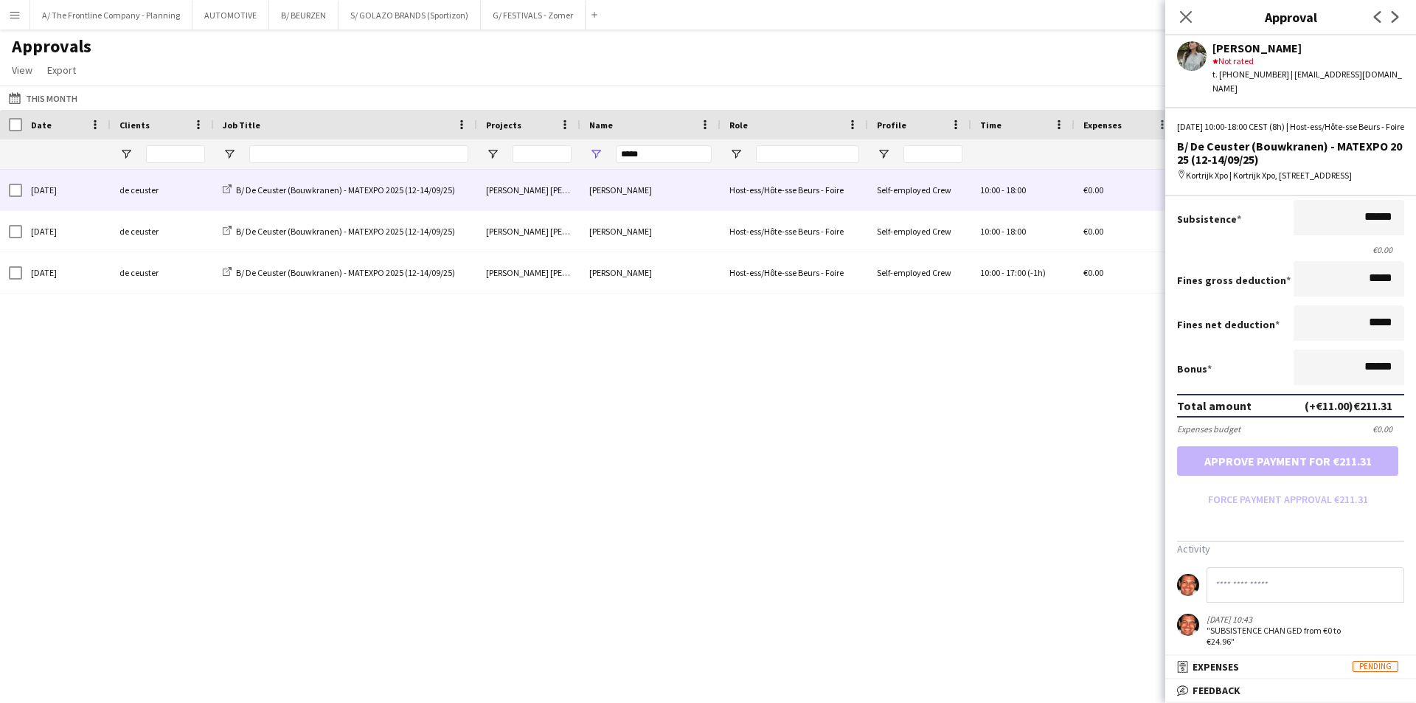
scroll to position [341, 0]
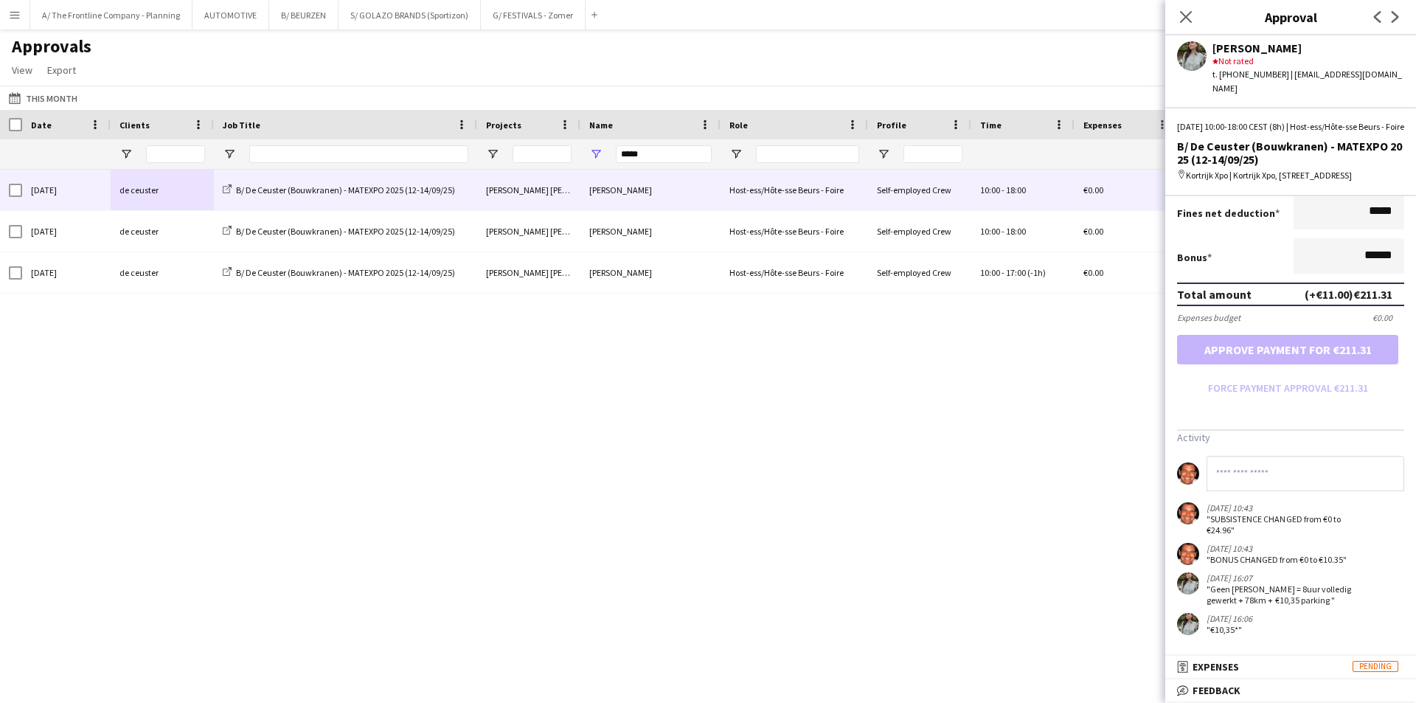
click at [1236, 43] on div "[PERSON_NAME]" at bounding box center [1309, 47] width 192 height 13
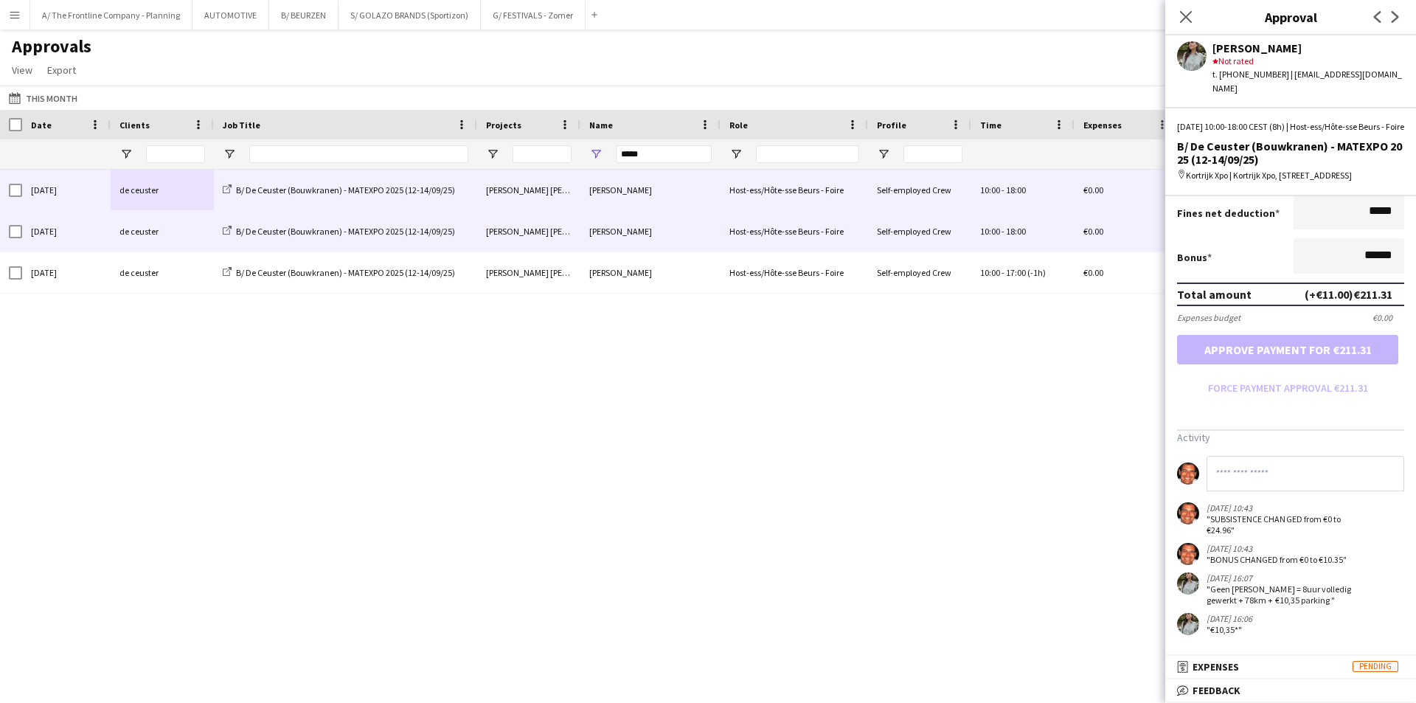
click at [157, 224] on div "de ceuster" at bounding box center [162, 231] width 103 height 41
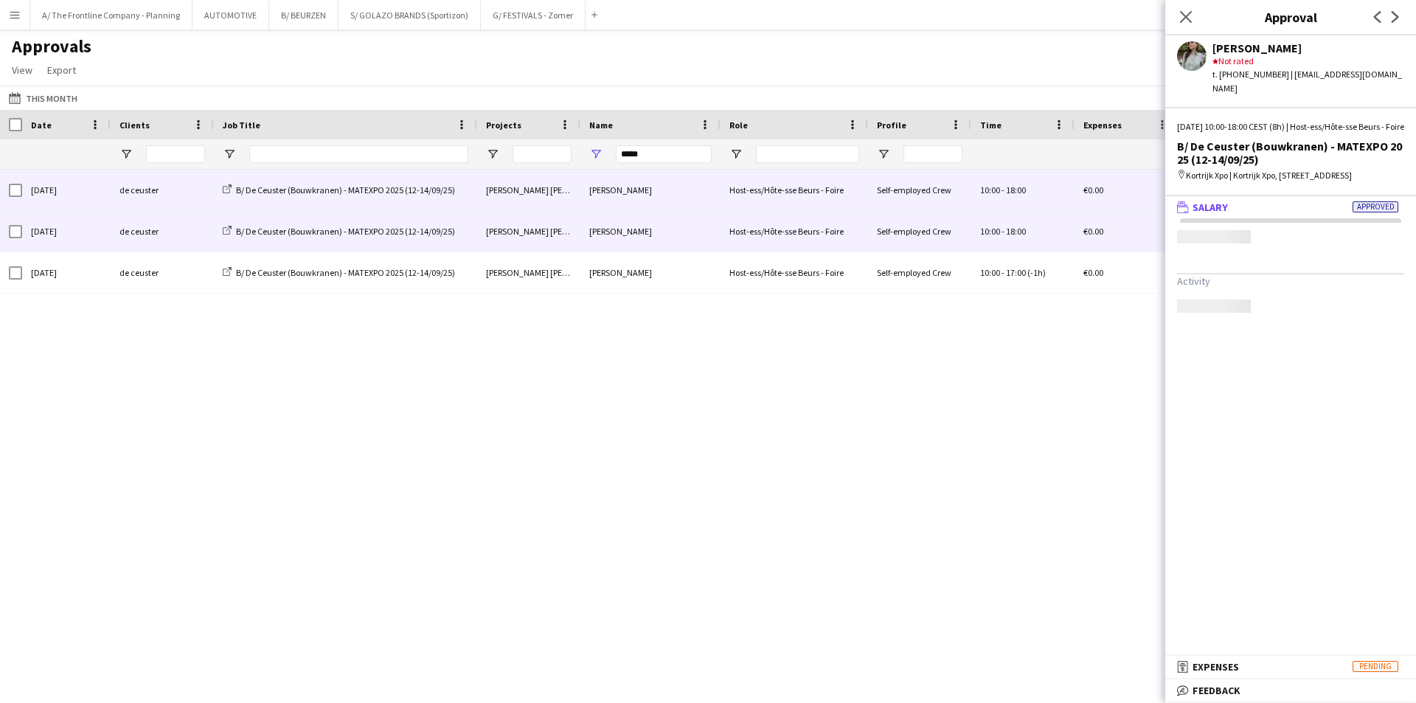
scroll to position [0, 0]
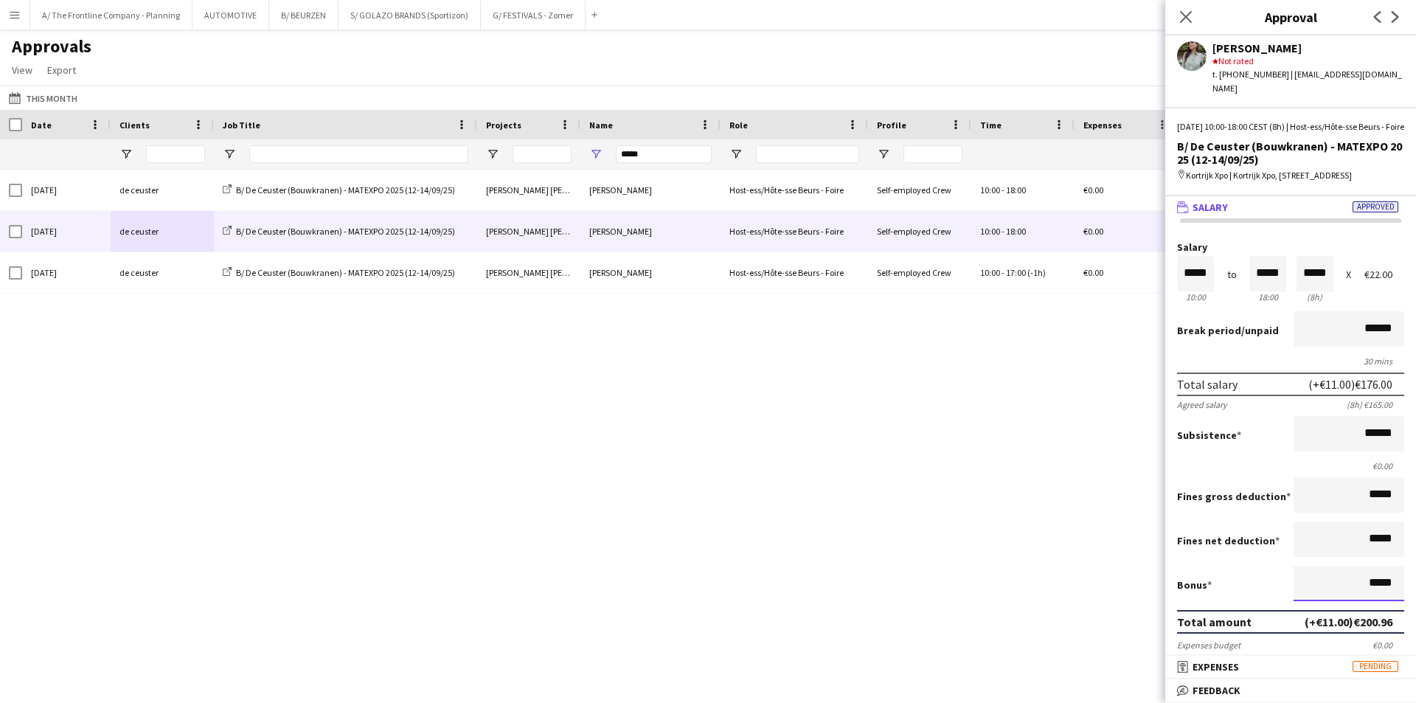
drag, startPoint x: 1322, startPoint y: 595, endPoint x: 1415, endPoint y: 586, distance: 94.2
click at [1415, 586] on mat-expansion-panel "wallet Salary Approved Salary ***** 10:00 to ***** 18:00 ***** (8h) X €22.00 Br…" at bounding box center [1290, 426] width 251 height 460
type input "******"
click at [1177, 662] on button "Approve payment for €211.31" at bounding box center [1287, 677] width 221 height 30
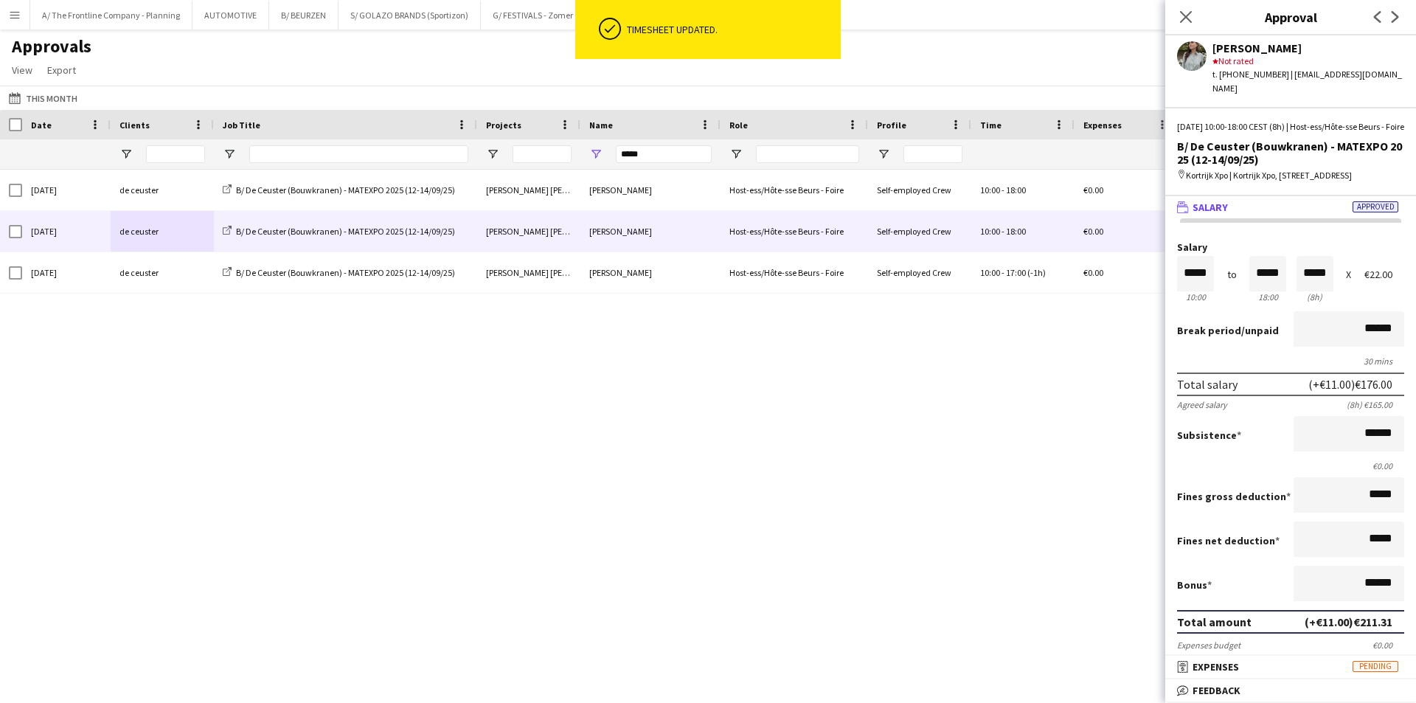
click at [766, 594] on div "[DATE] de ceuster B/ De Ceuster (Bouwkranen) - MATEXPO 2025 (12-14/09/25) [PERS…" at bounding box center [708, 418] width 1416 height 496
click at [726, 483] on div "[DATE] de ceuster B/ De Ceuster (Bouwkranen) - MATEXPO 2025 (12-14/09/25) [PERS…" at bounding box center [708, 418] width 1416 height 496
click at [1185, 15] on icon at bounding box center [1186, 17] width 14 height 14
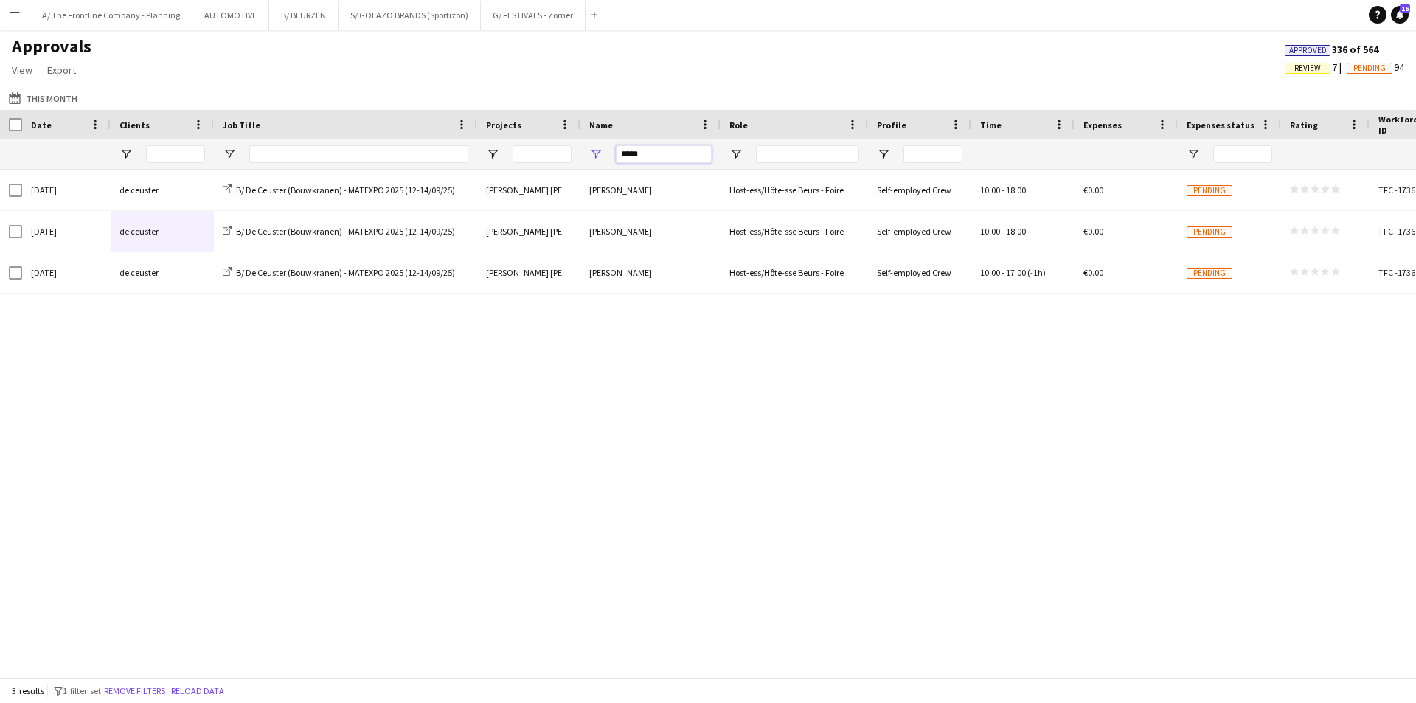
drag, startPoint x: 618, startPoint y: 166, endPoint x: 539, endPoint y: 166, distance: 78.9
click at [539, 166] on div "*****" at bounding box center [729, 154] width 1458 height 30
type input "*****"
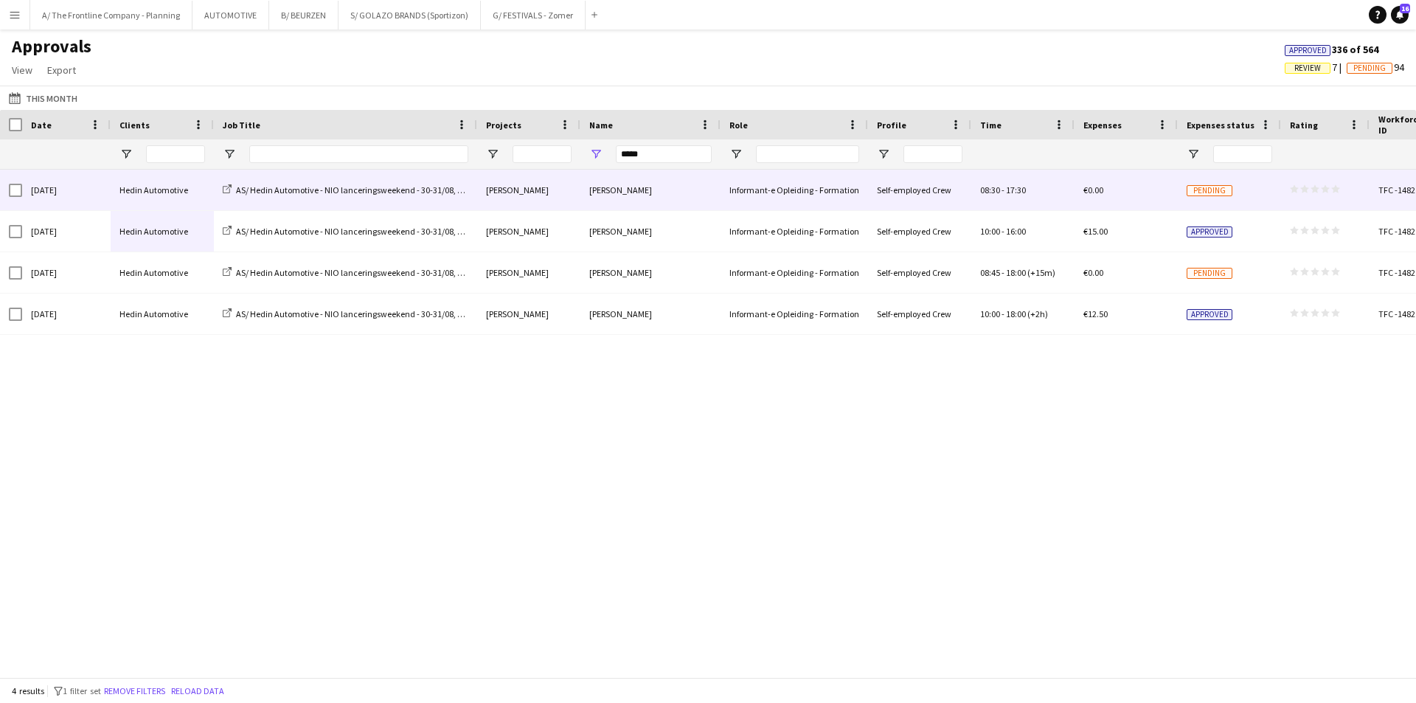
click at [126, 189] on div "Hedin Automotive" at bounding box center [162, 190] width 103 height 41
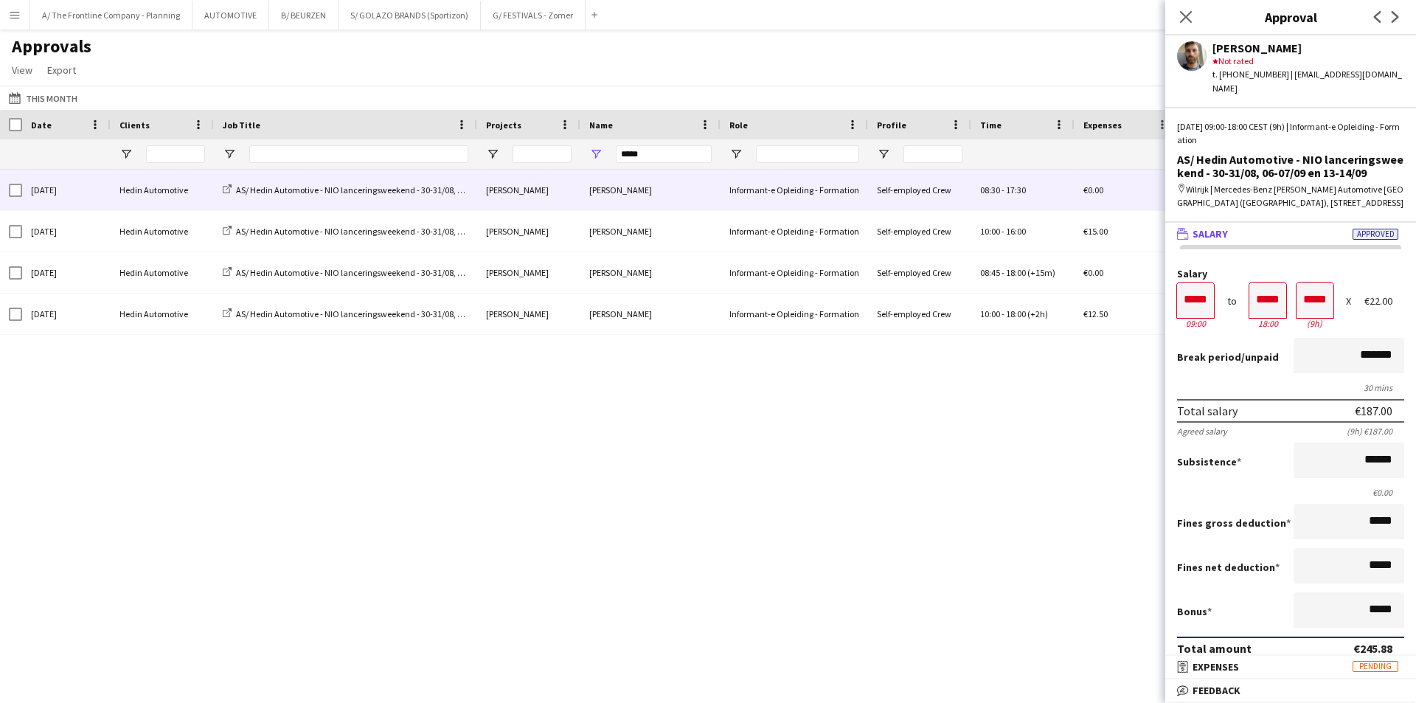
scroll to position [440, 0]
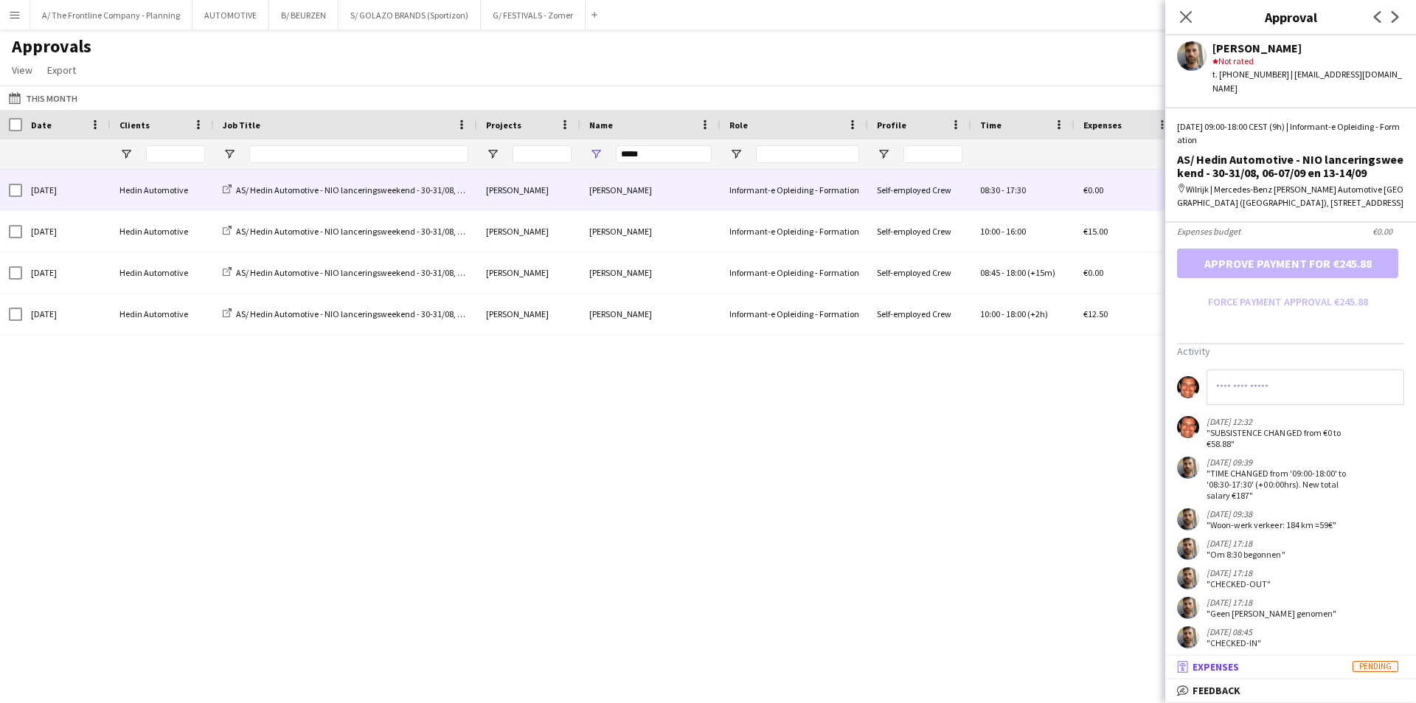
click at [1233, 671] on span "Expenses" at bounding box center [1216, 666] width 46 height 13
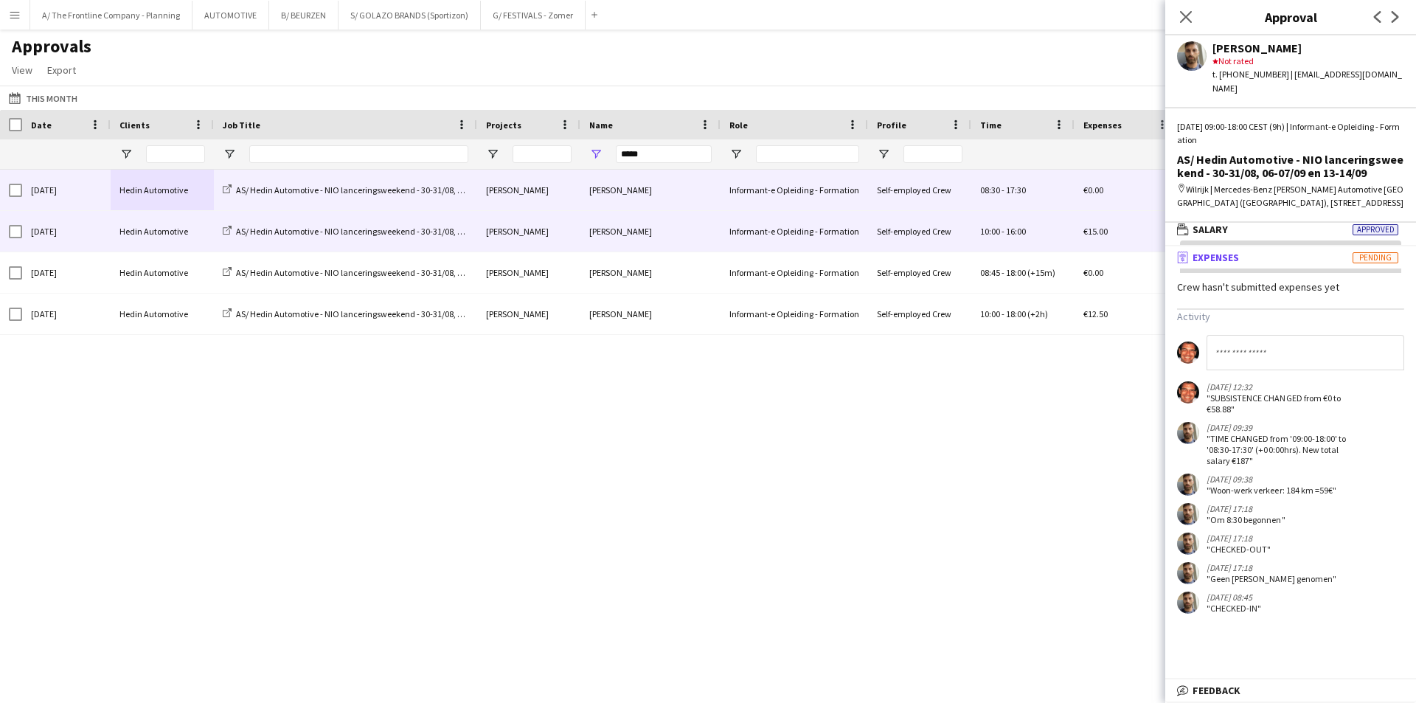
click at [147, 236] on div "Hedin Automotive" at bounding box center [162, 231] width 103 height 41
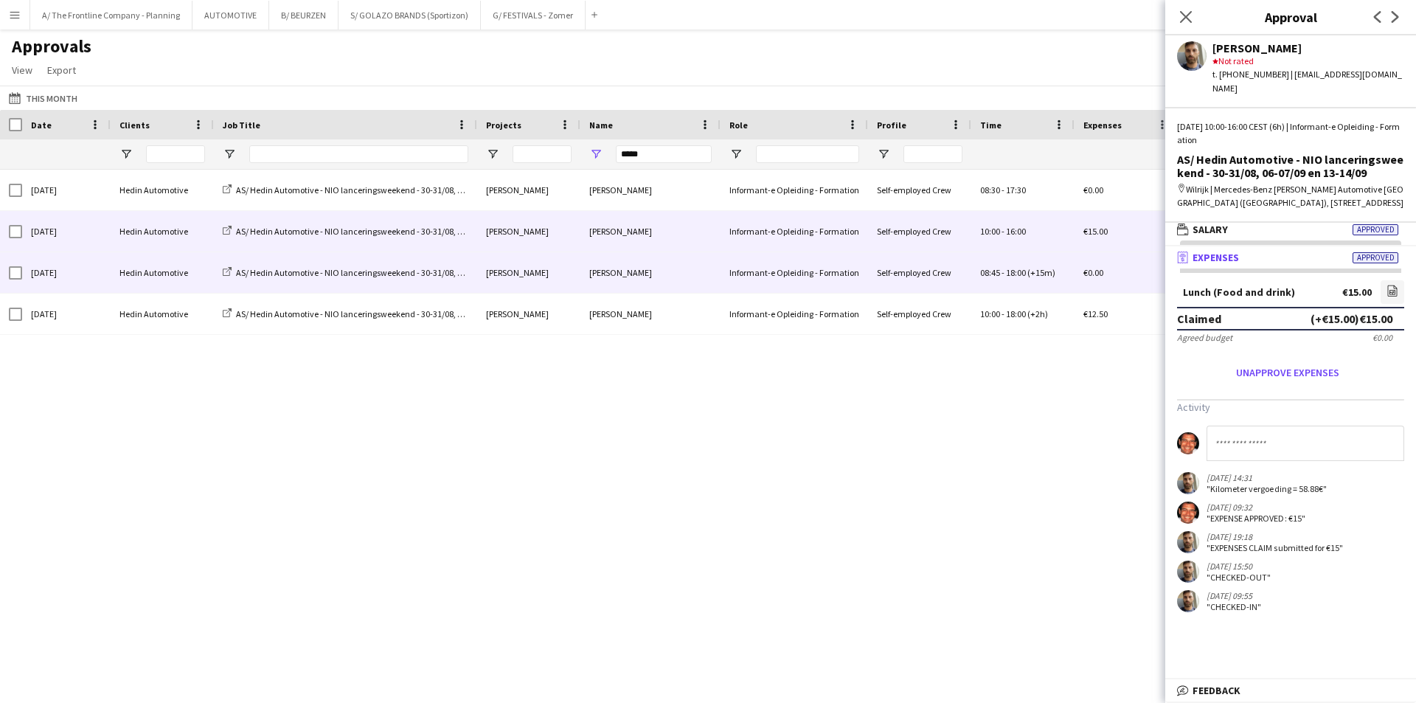
click at [86, 268] on div "[DATE]" at bounding box center [66, 272] width 89 height 41
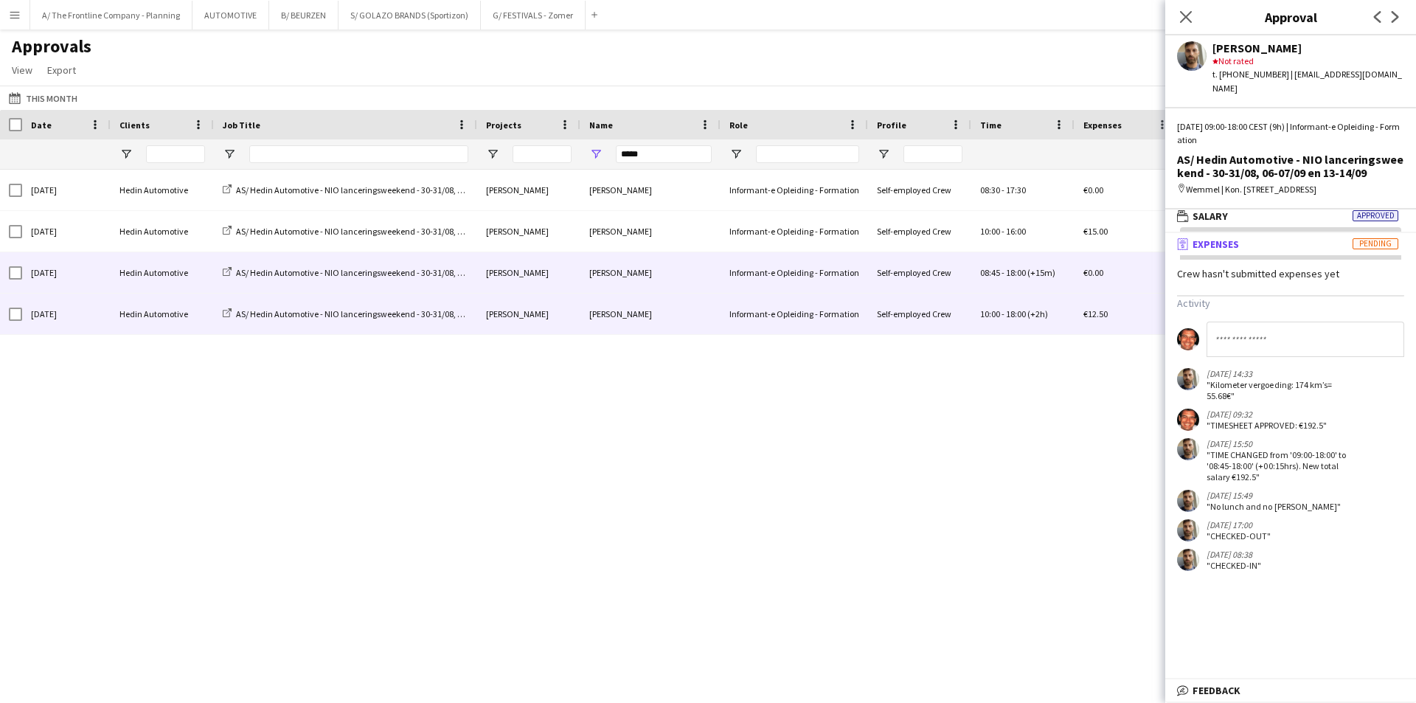
click at [142, 321] on div "Hedin Automotive" at bounding box center [162, 314] width 103 height 41
